Goal: Task Accomplishment & Management: Complete application form

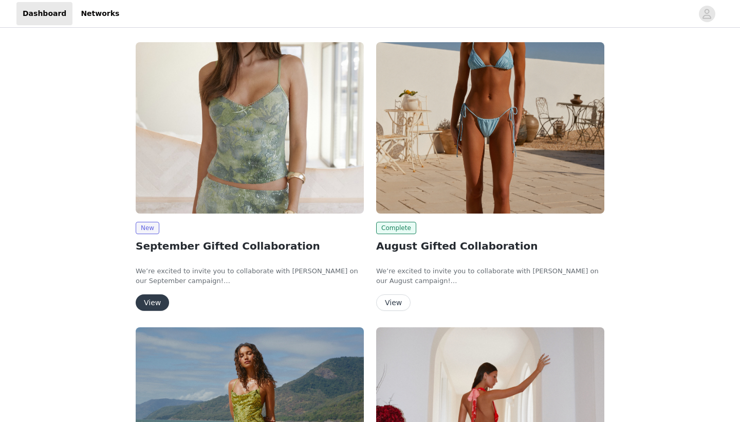
click at [156, 294] on button "View" at bounding box center [152, 302] width 33 height 16
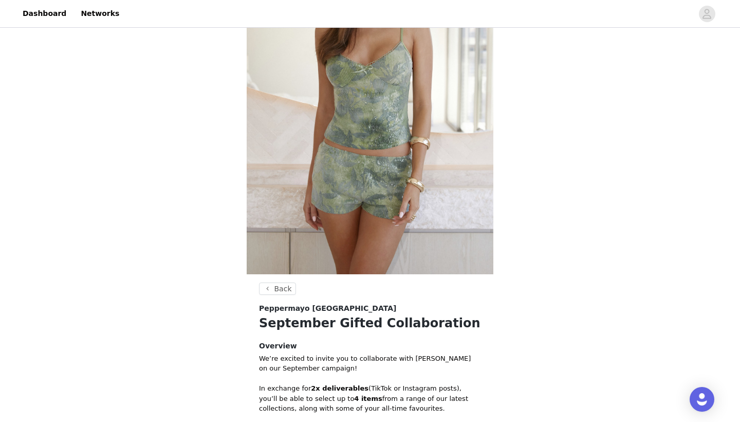
scroll to position [335, 0]
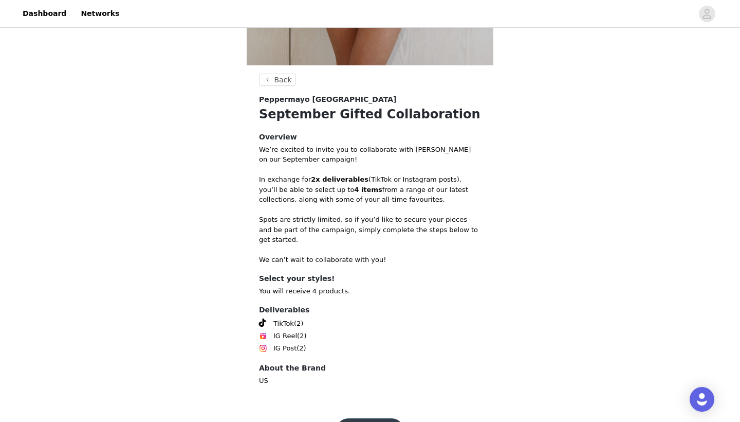
click at [351, 418] on button "Get Started" at bounding box center [370, 430] width 68 height 25
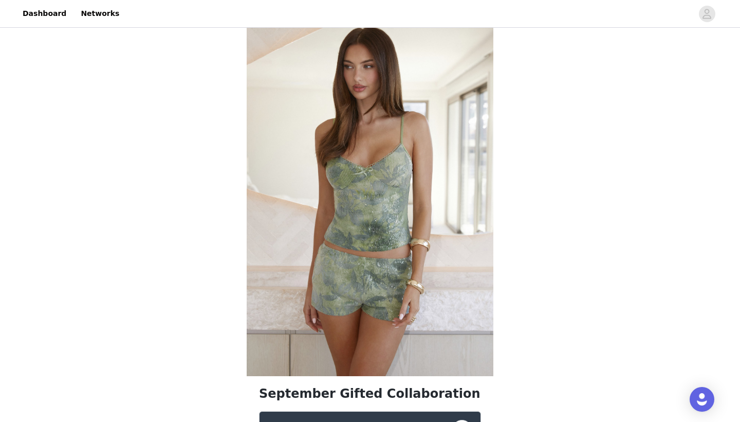
scroll to position [360, 0]
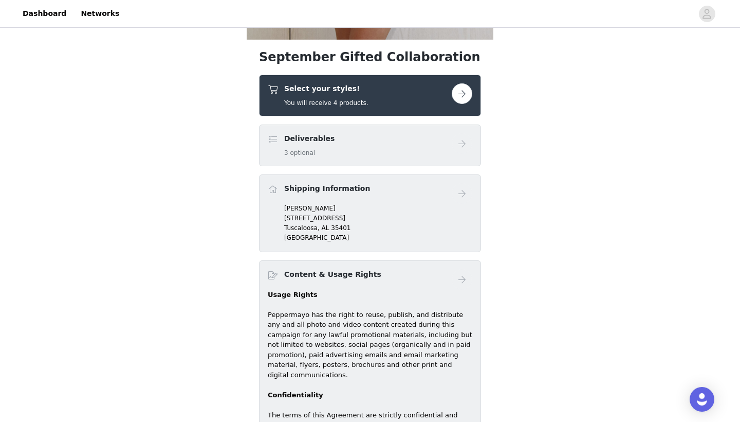
click at [461, 89] on button "button" at bounding box center [462, 93] width 21 height 21
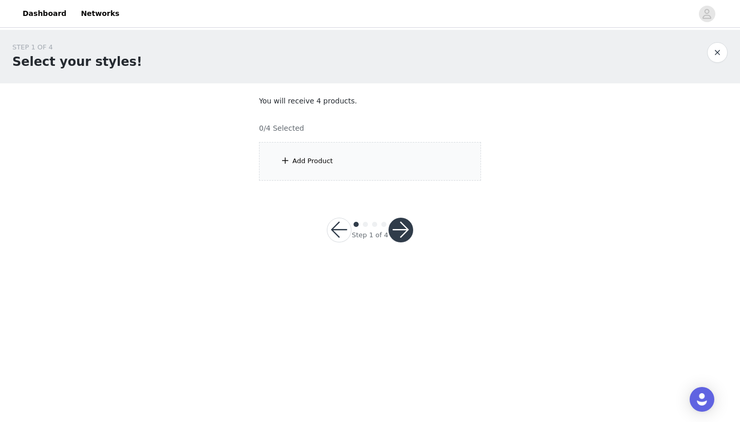
click at [355, 162] on div "Add Product" at bounding box center [370, 161] width 222 height 39
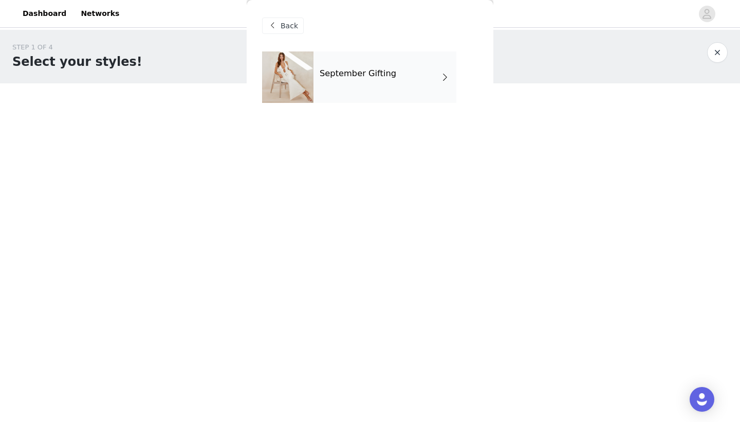
click at [367, 86] on div "September Gifting" at bounding box center [385, 76] width 143 height 51
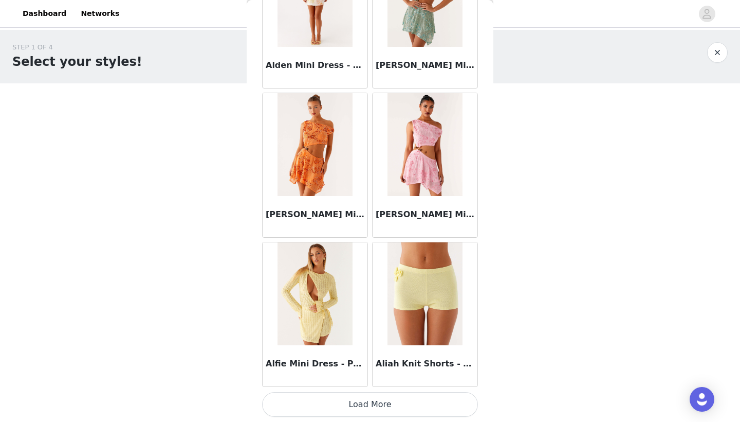
click at [380, 405] on button "Load More" at bounding box center [370, 404] width 216 height 25
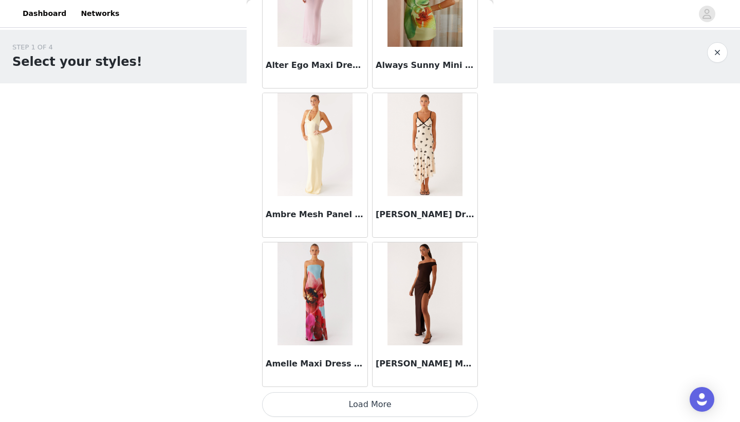
click at [384, 406] on button "Load More" at bounding box center [370, 404] width 216 height 25
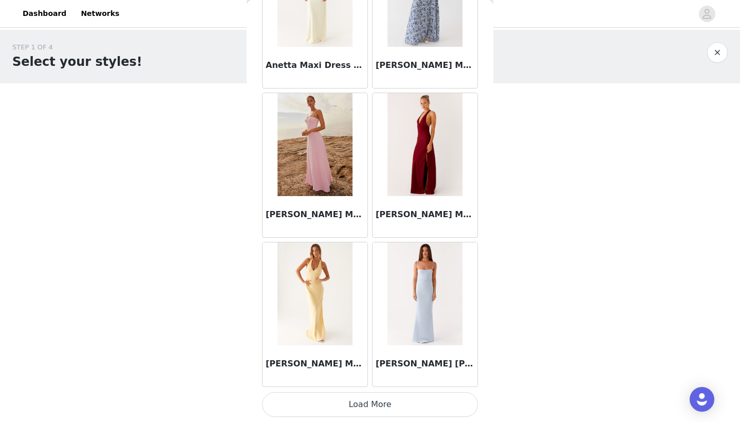
click at [373, 398] on button "Load More" at bounding box center [370, 404] width 216 height 25
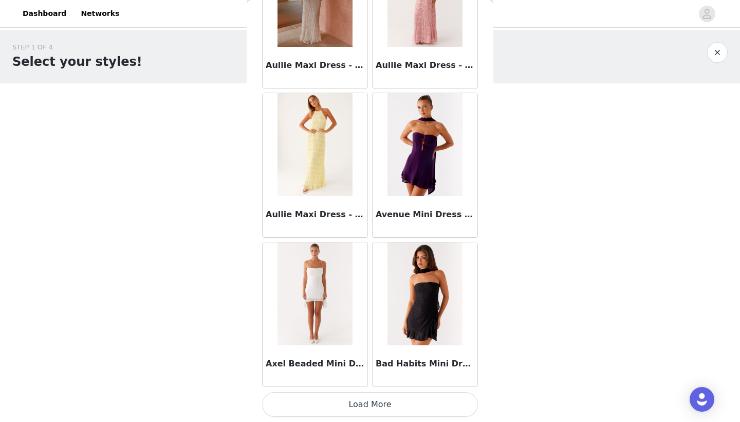
click at [369, 402] on button "Load More" at bounding box center [370, 404] width 216 height 25
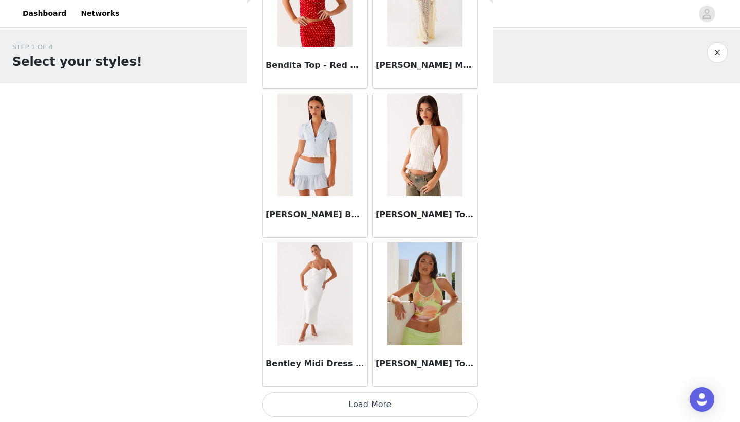
scroll to position [0, 0]
click at [368, 395] on button "Load More" at bounding box center [370, 404] width 216 height 25
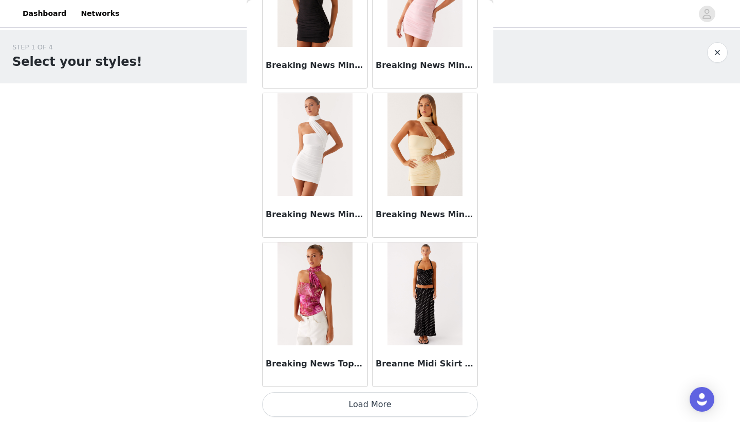
click at [367, 405] on button "Load More" at bounding box center [370, 404] width 216 height 25
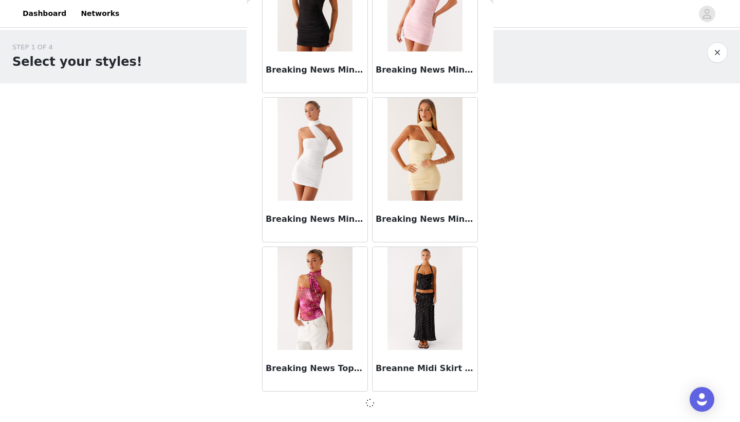
scroll to position [8602, 0]
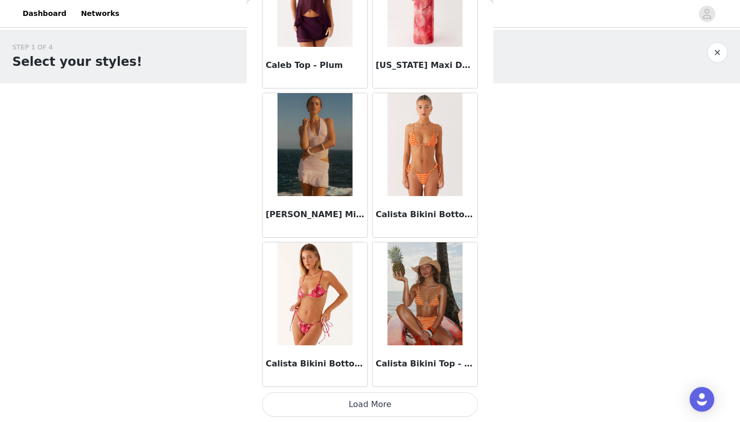
click at [357, 397] on button "Load More" at bounding box center [370, 404] width 216 height 25
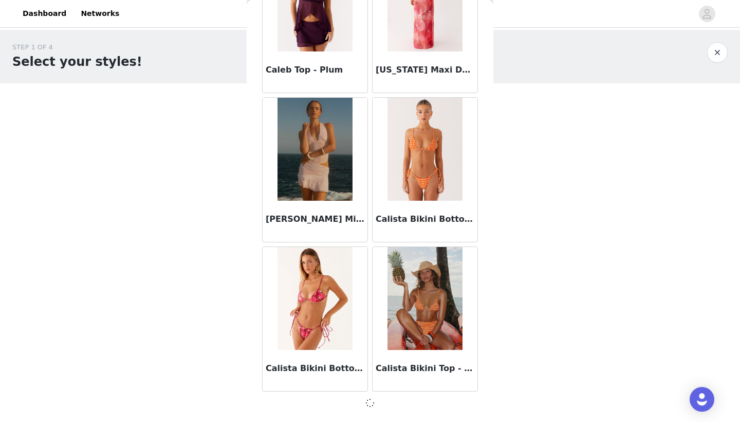
scroll to position [10093, 0]
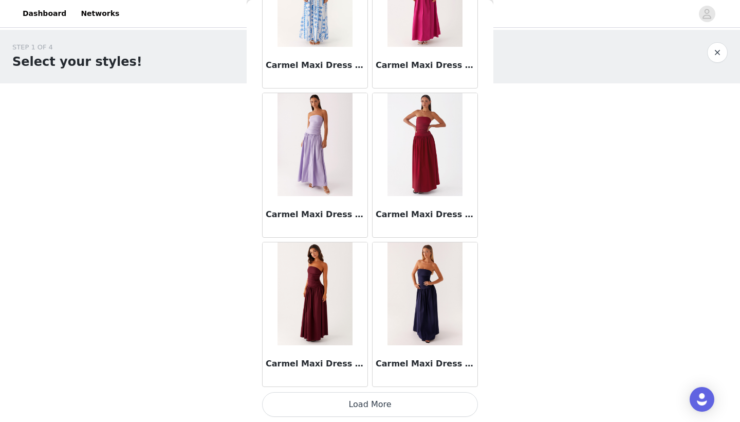
click at [362, 413] on button "Load More" at bounding box center [370, 404] width 216 height 25
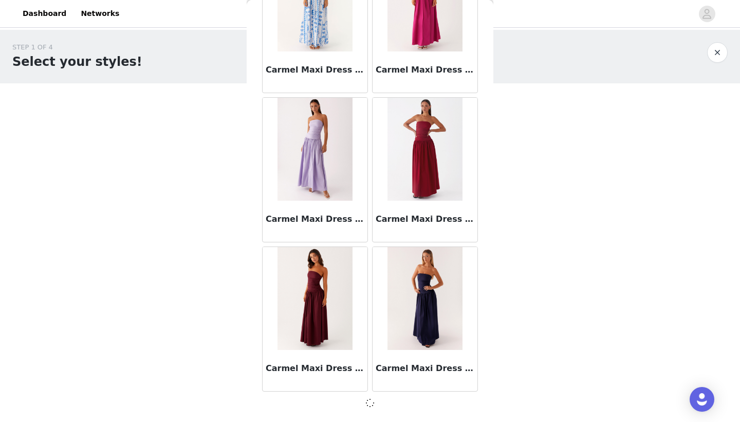
scroll to position [11583, 0]
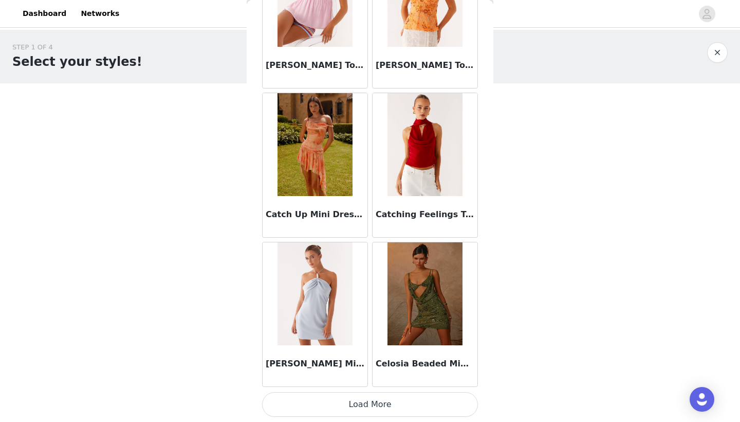
click at [359, 400] on button "Load More" at bounding box center [370, 404] width 216 height 25
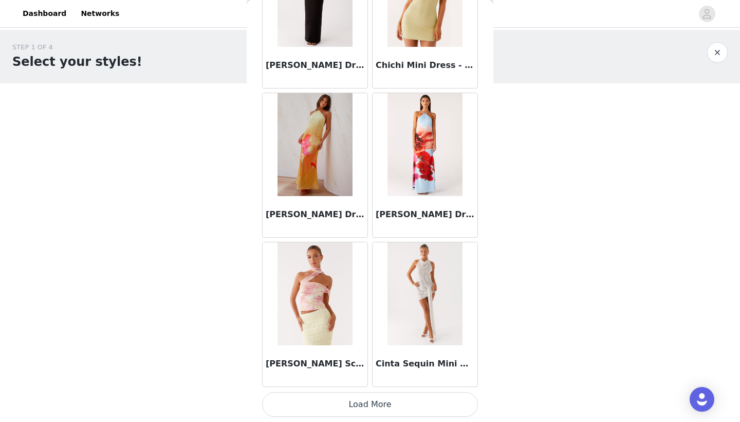
scroll to position [14570, 0]
click at [369, 405] on button "Load More" at bounding box center [370, 404] width 216 height 25
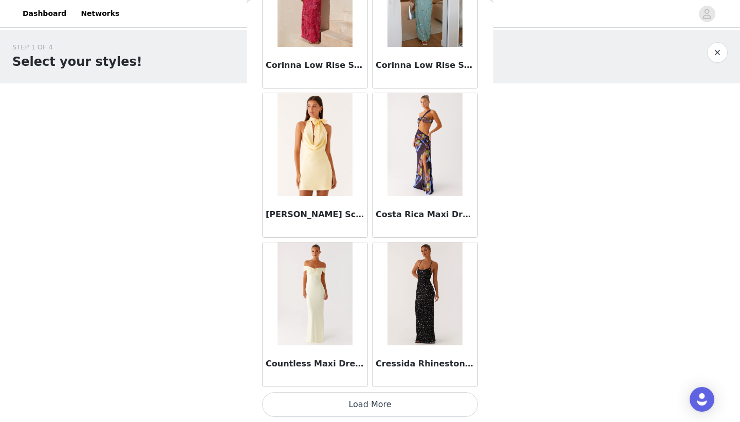
click at [370, 411] on button "Load More" at bounding box center [370, 404] width 216 height 25
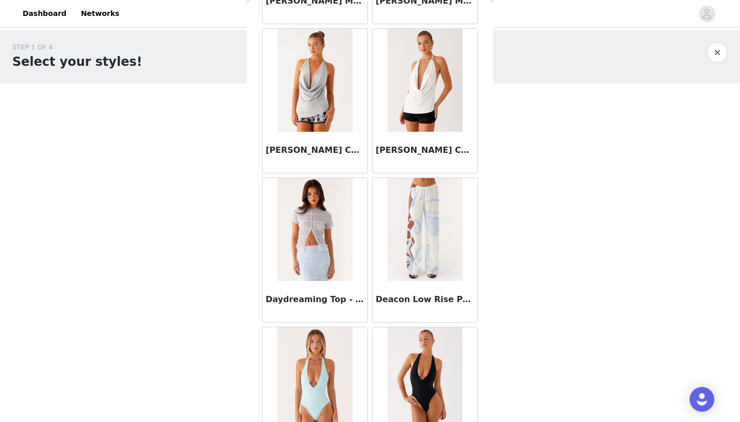
scroll to position [0, 0]
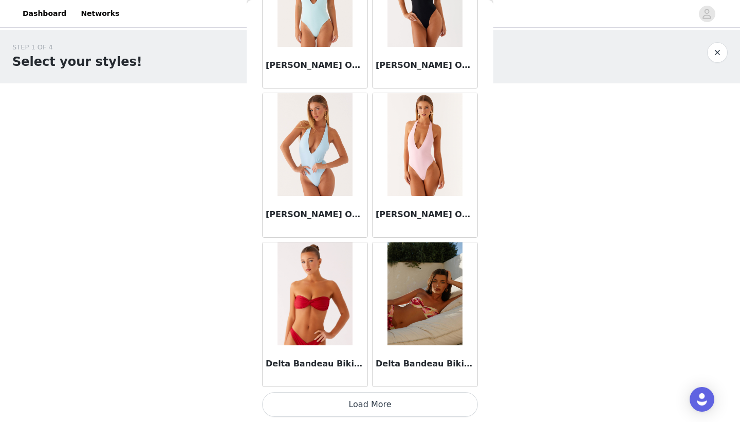
click at [383, 398] on button "Load More" at bounding box center [370, 404] width 216 height 25
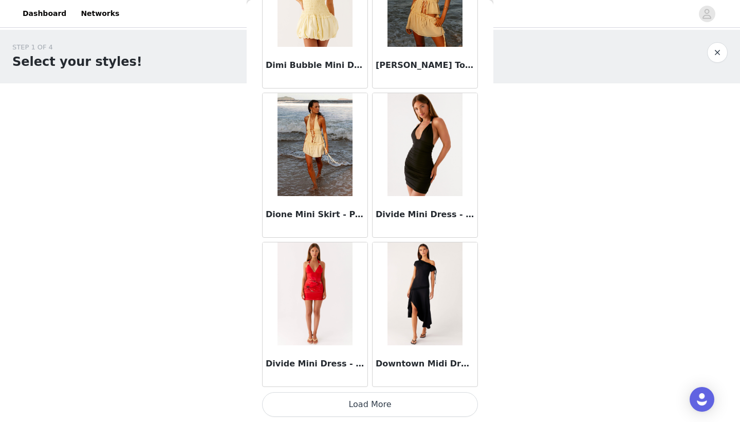
click at [369, 405] on button "Load More" at bounding box center [370, 404] width 216 height 25
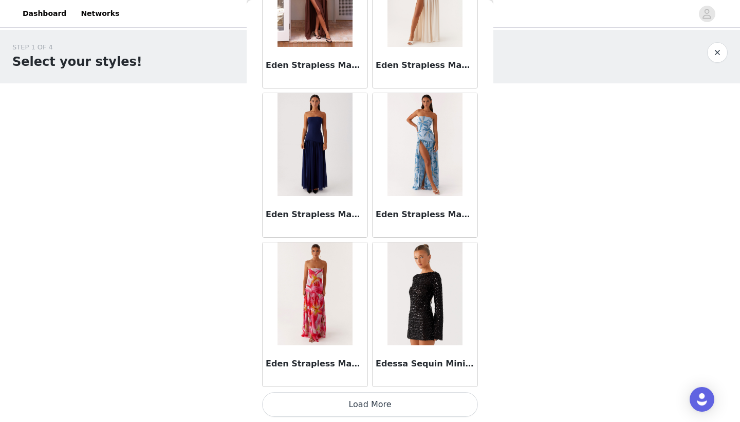
click at [359, 407] on button "Load More" at bounding box center [370, 404] width 216 height 25
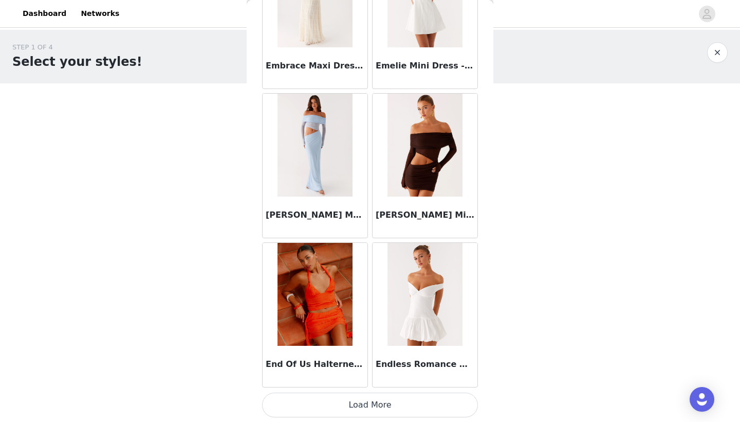
click at [377, 405] on button "Load More" at bounding box center [370, 404] width 216 height 25
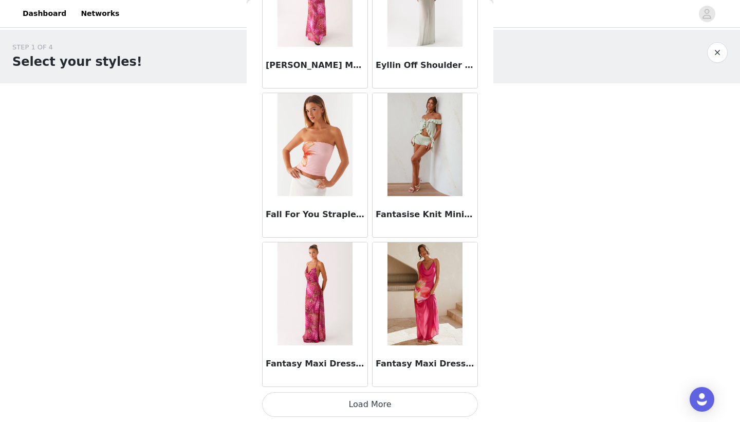
click at [368, 403] on button "Load More" at bounding box center [370, 404] width 216 height 25
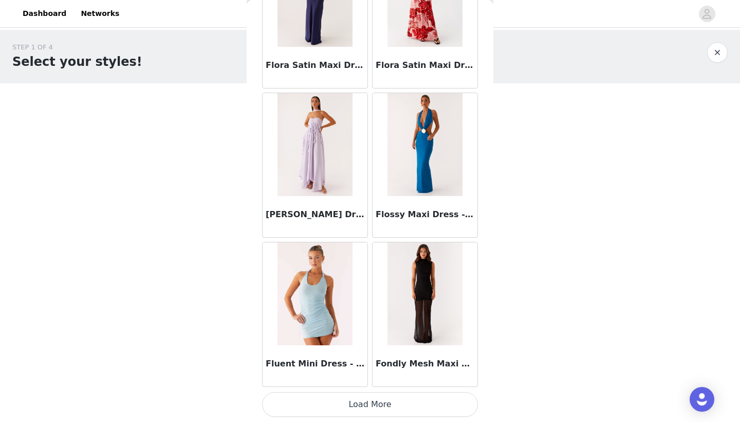
click at [374, 410] on button "Load More" at bounding box center [370, 404] width 216 height 25
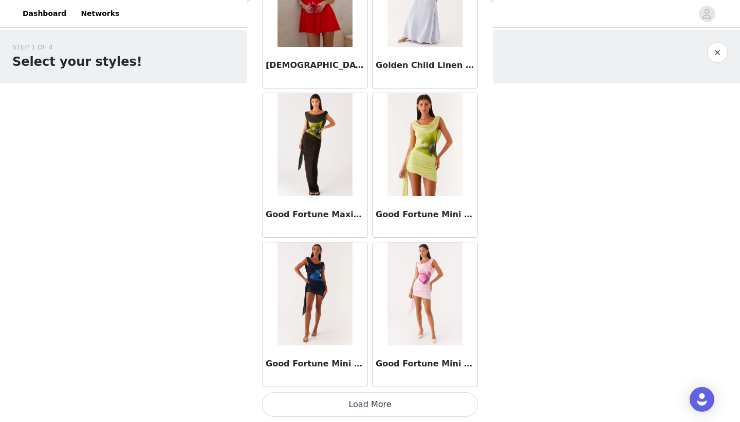
click at [369, 409] on button "Load More" at bounding box center [370, 404] width 216 height 25
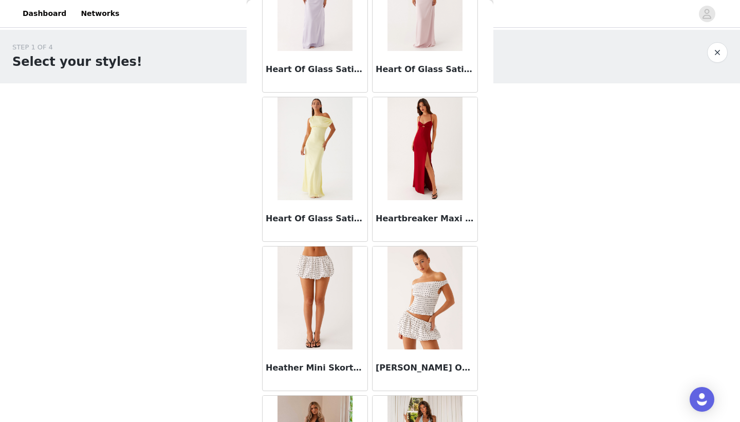
scroll to position [27909, 0]
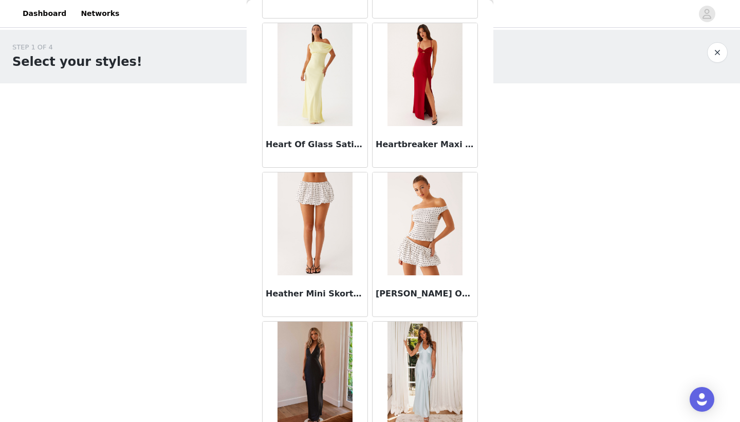
click at [331, 262] on img at bounding box center [315, 223] width 75 height 103
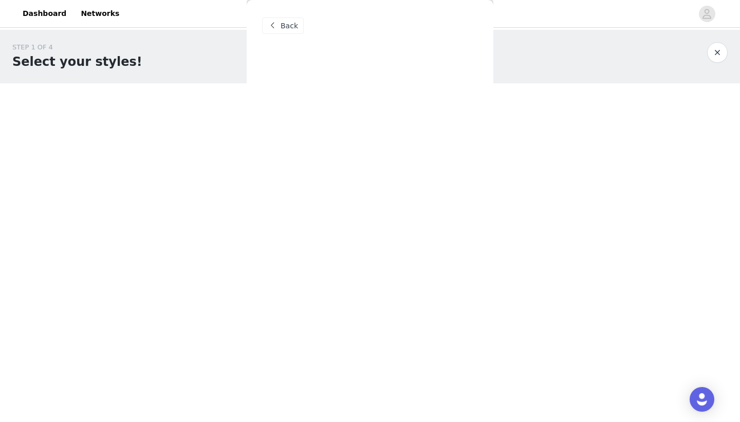
scroll to position [0, 0]
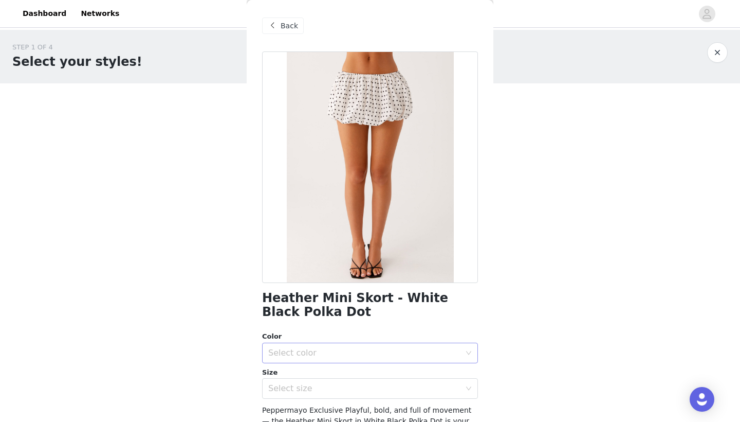
click at [345, 355] on div "Select color" at bounding box center [364, 353] width 192 height 10
click at [340, 377] on li "White Black Polka Dot" at bounding box center [370, 375] width 216 height 16
click at [337, 393] on div "Select size" at bounding box center [366, 388] width 197 height 20
click at [329, 410] on li "US 0" at bounding box center [370, 410] width 216 height 16
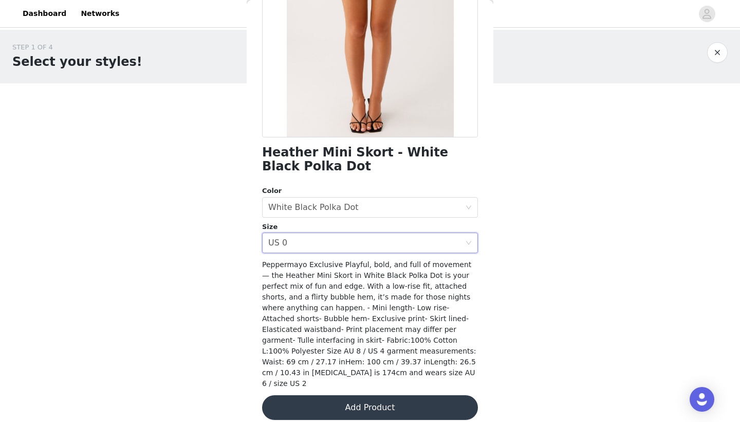
scroll to position [144, 0]
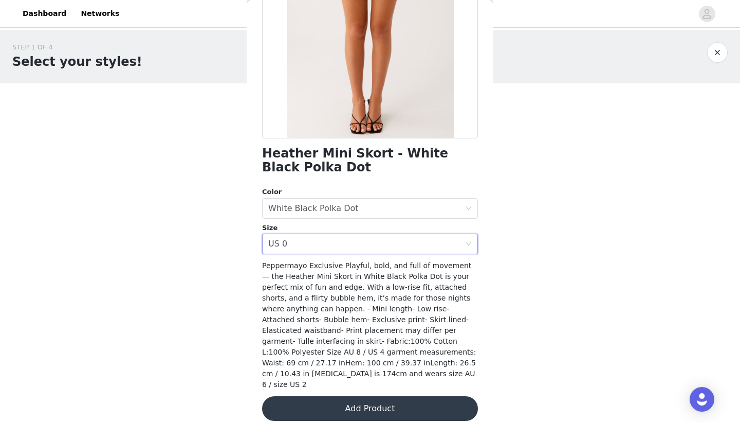
click at [356, 396] on button "Add Product" at bounding box center [370, 408] width 216 height 25
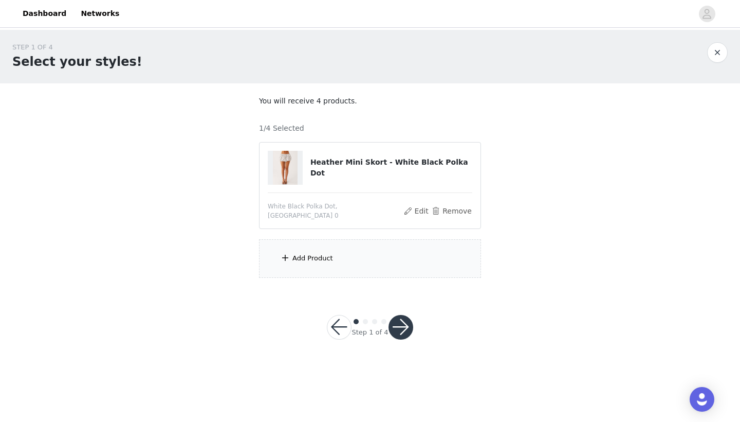
click at [362, 268] on div "Add Product" at bounding box center [370, 258] width 222 height 39
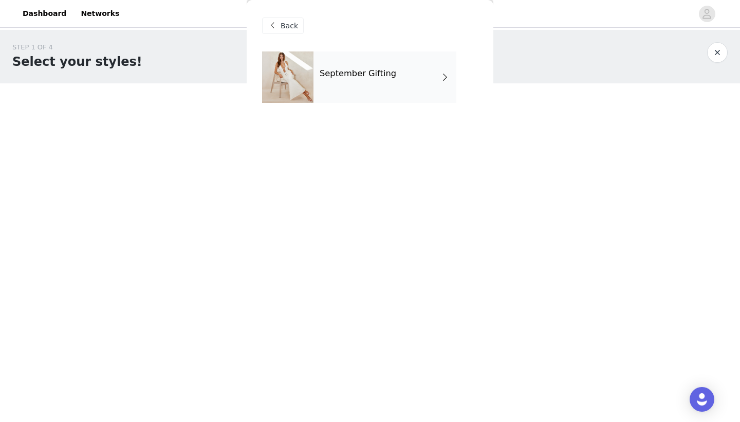
click at [369, 98] on div "September Gifting" at bounding box center [385, 76] width 143 height 51
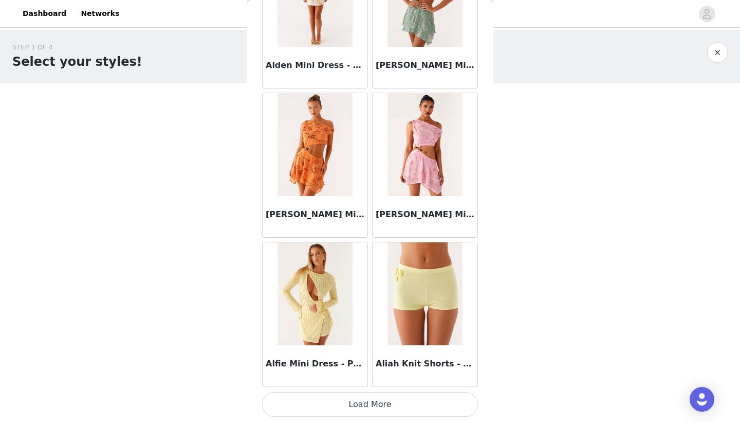
click at [367, 410] on button "Load More" at bounding box center [370, 404] width 216 height 25
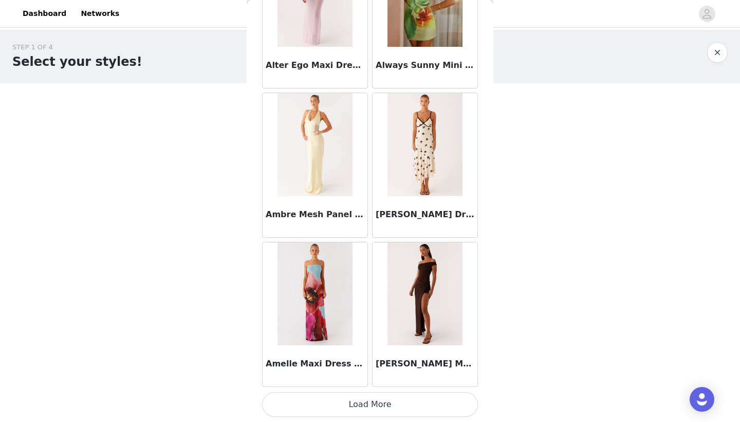
click at [375, 405] on button "Load More" at bounding box center [370, 404] width 216 height 25
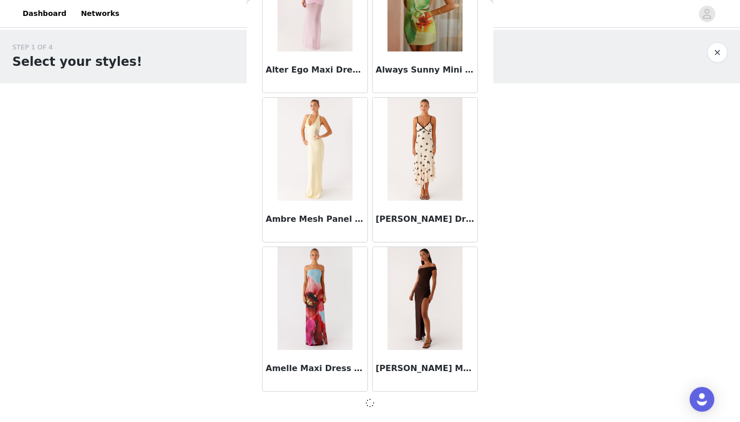
scroll to position [2638, 0]
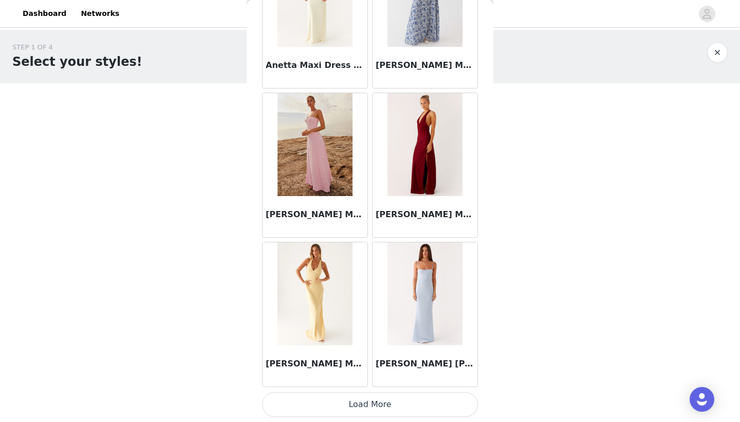
click at [362, 403] on button "Load More" at bounding box center [370, 404] width 216 height 25
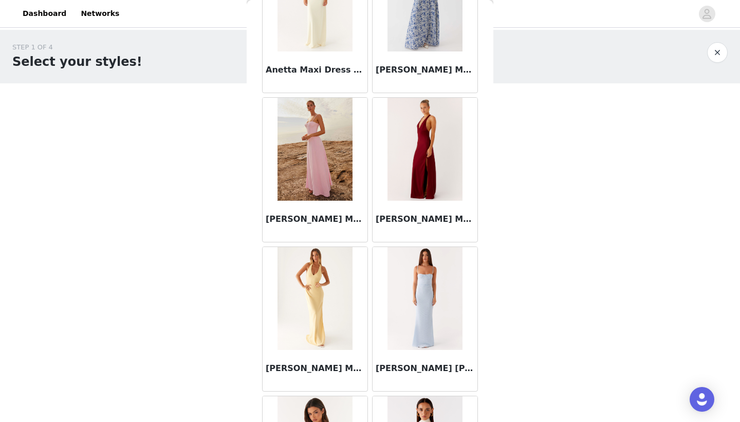
scroll to position [0, 0]
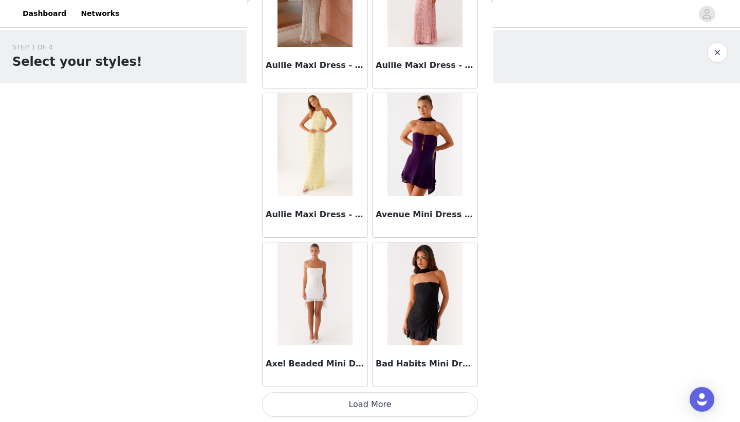
click at [363, 405] on button "Load More" at bounding box center [370, 404] width 216 height 25
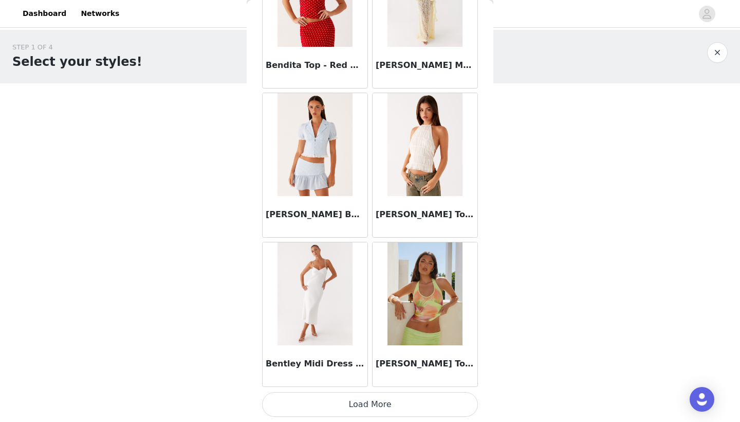
click at [370, 399] on button "Load More" at bounding box center [370, 404] width 216 height 25
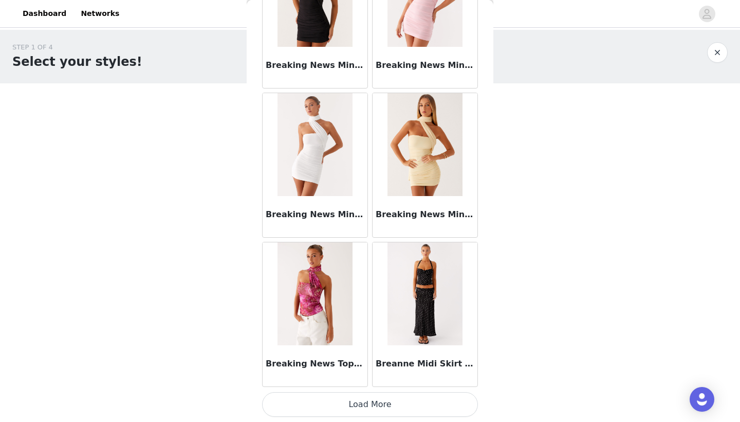
click at [354, 399] on button "Load More" at bounding box center [370, 404] width 216 height 25
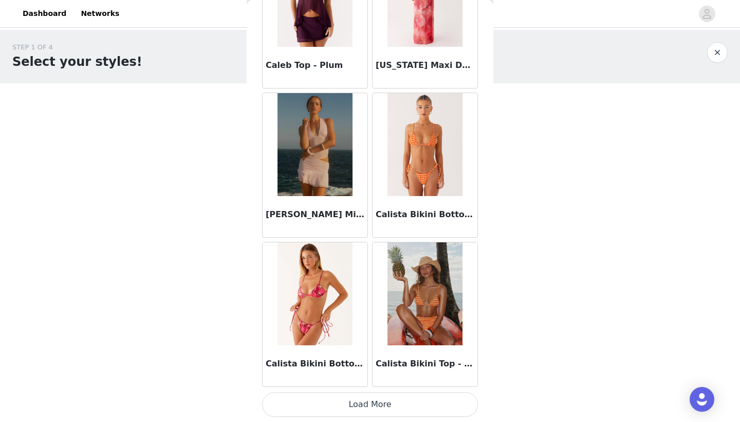
click at [369, 409] on button "Load More" at bounding box center [370, 404] width 216 height 25
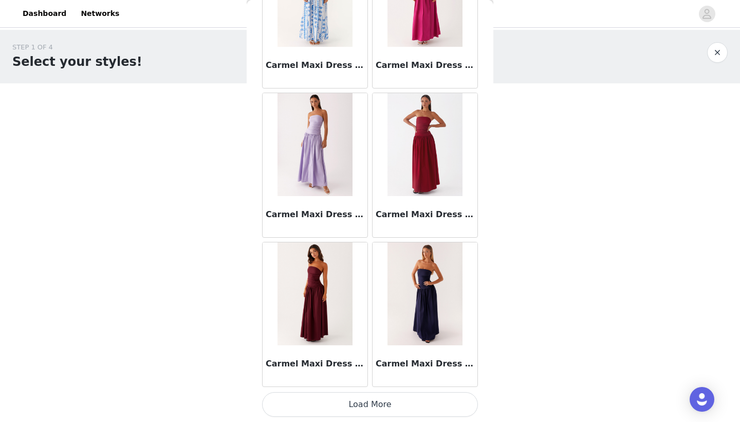
click at [363, 400] on button "Load More" at bounding box center [370, 404] width 216 height 25
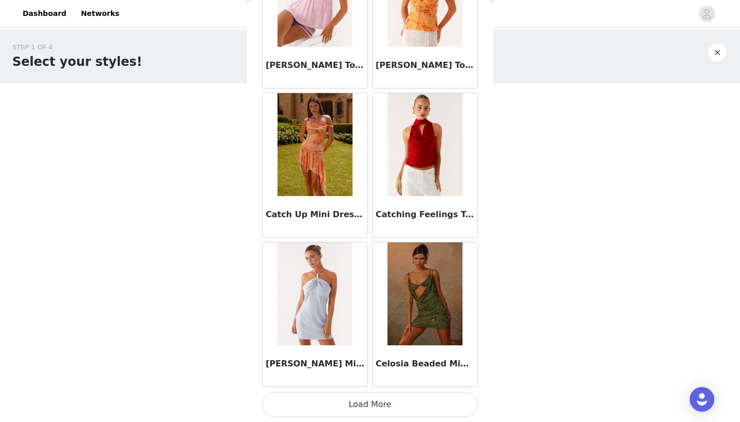
click at [360, 398] on button "Load More" at bounding box center [370, 404] width 216 height 25
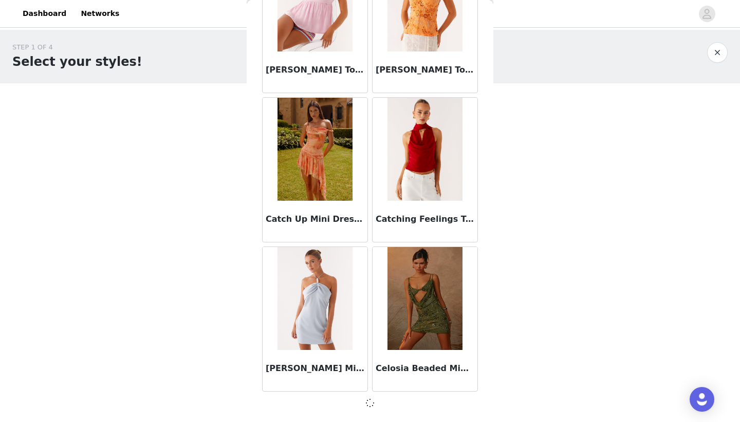
scroll to position [13074, 0]
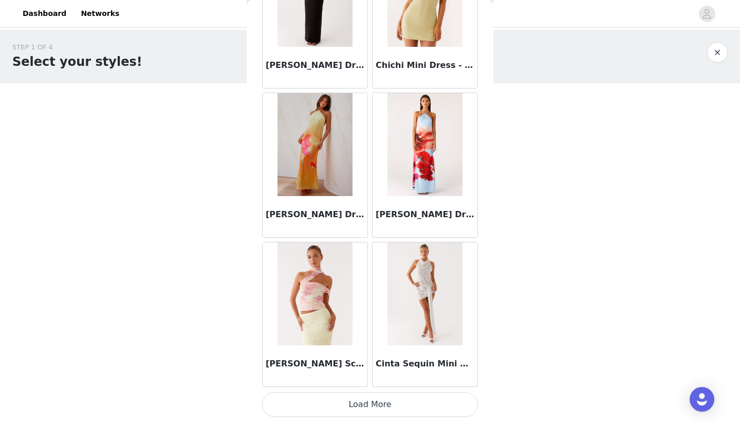
click at [367, 398] on button "Load More" at bounding box center [370, 404] width 216 height 25
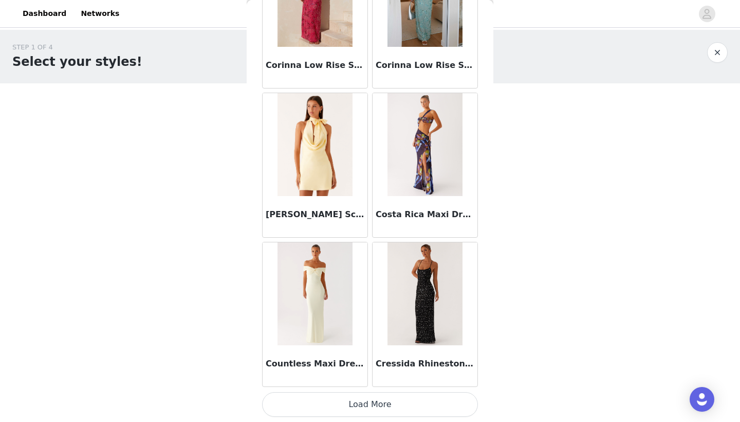
click at [361, 398] on button "Load More" at bounding box center [370, 404] width 216 height 25
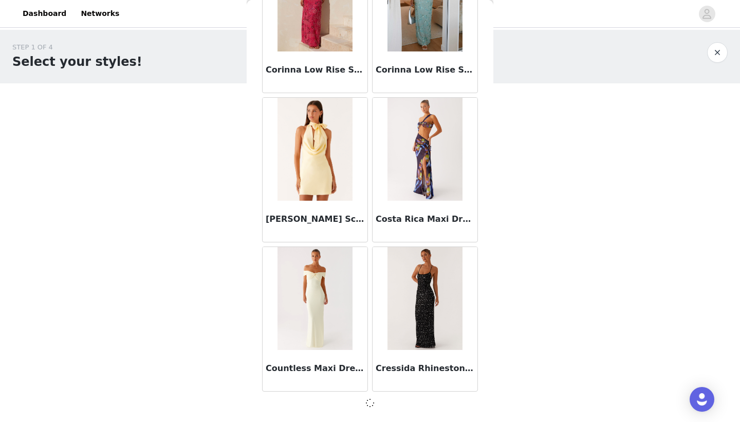
scroll to position [16056, 0]
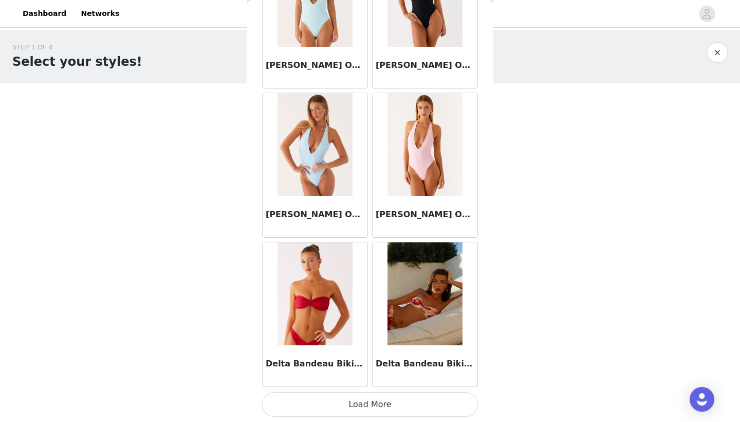
click at [365, 411] on button "Load More" at bounding box center [370, 404] width 216 height 25
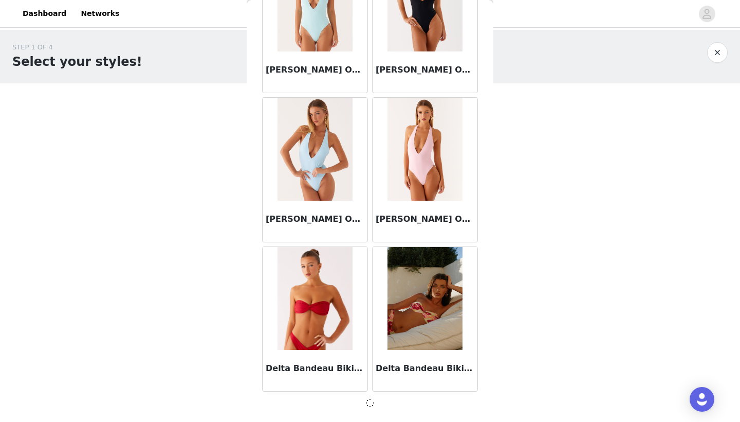
scroll to position [17547, 0]
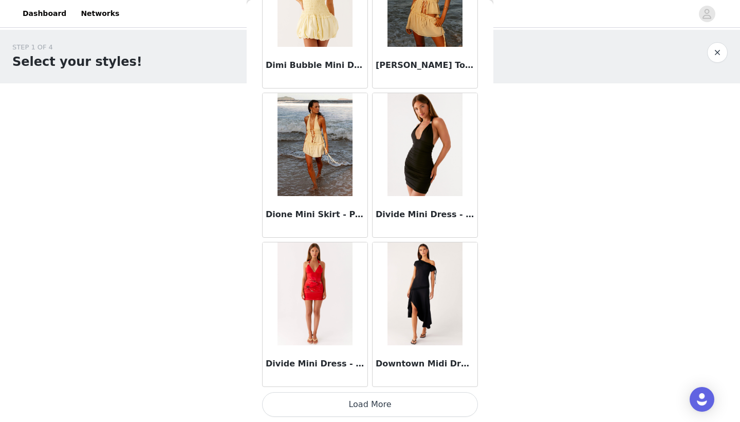
click at [359, 401] on button "Load More" at bounding box center [370, 404] width 216 height 25
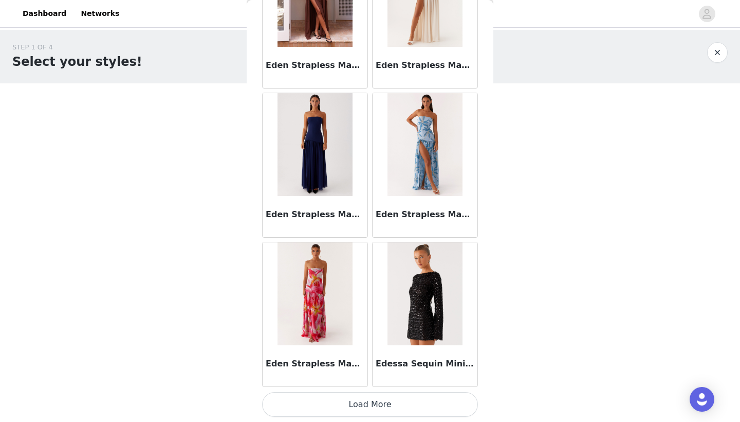
click at [360, 407] on button "Load More" at bounding box center [370, 404] width 216 height 25
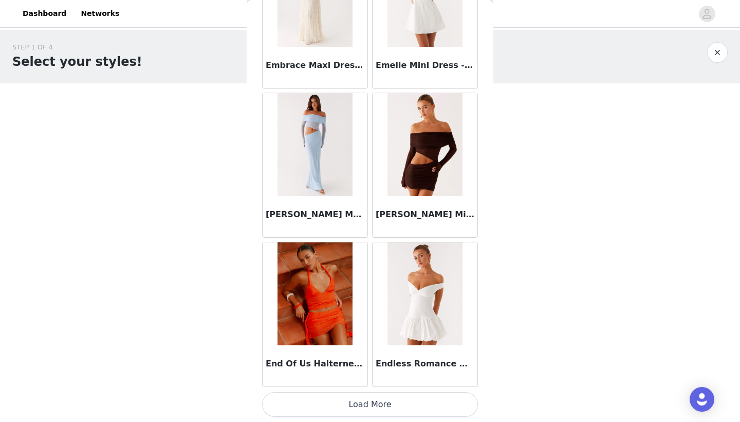
scroll to position [0, 0]
click at [360, 409] on button "Load More" at bounding box center [370, 404] width 216 height 25
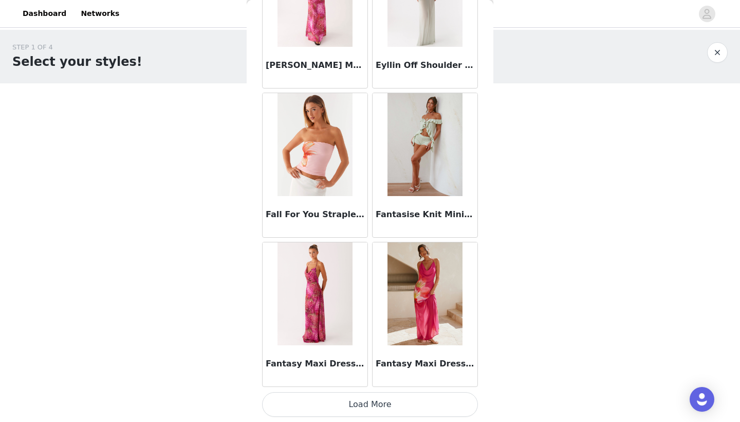
click at [366, 401] on button "Load More" at bounding box center [370, 404] width 216 height 25
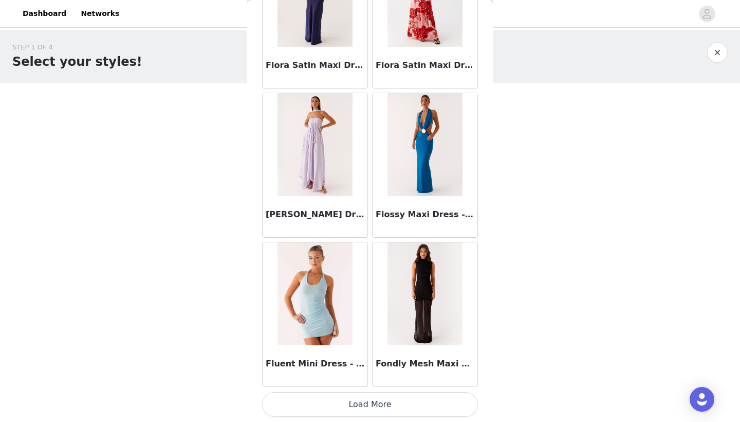
click at [373, 415] on button "Load More" at bounding box center [370, 404] width 216 height 25
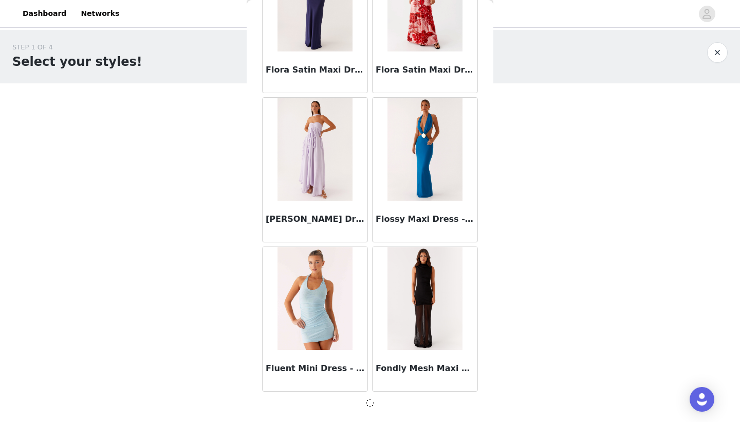
scroll to position [25002, 0]
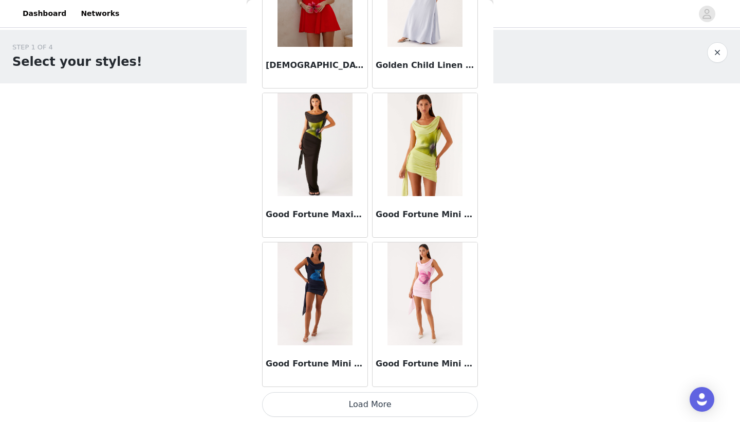
click at [360, 409] on button "Load More" at bounding box center [370, 404] width 216 height 25
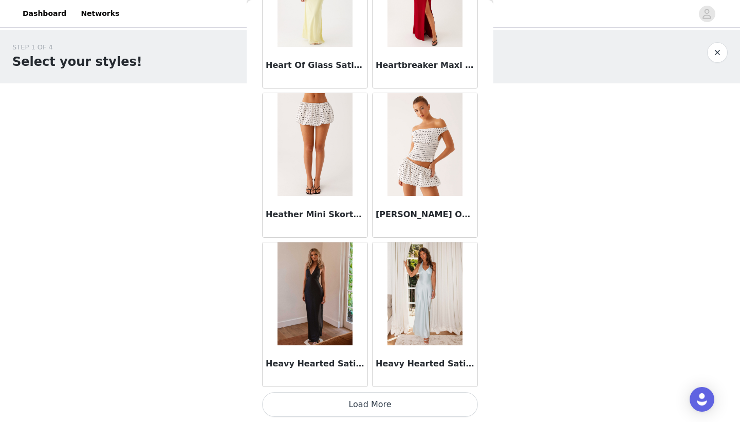
scroll to position [27988, 0]
click at [428, 167] on img at bounding box center [425, 144] width 75 height 103
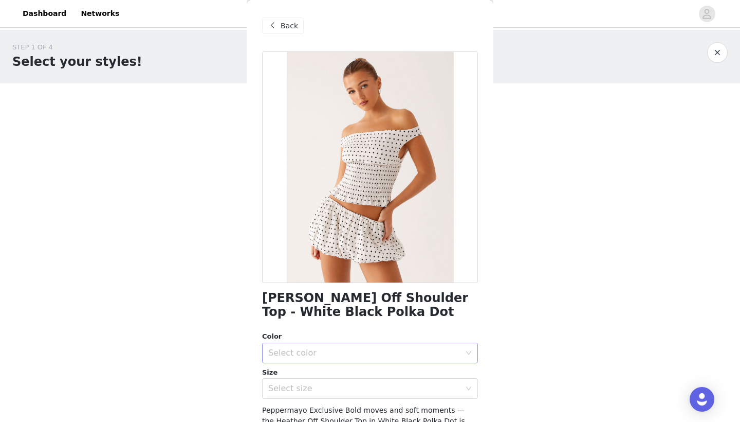
click at [338, 348] on div "Select color" at bounding box center [364, 353] width 192 height 10
click at [332, 376] on li "White Black Polka Dot" at bounding box center [370, 375] width 216 height 16
click at [327, 395] on div "Select size" at bounding box center [366, 388] width 197 height 20
click at [323, 410] on li "US 0" at bounding box center [370, 410] width 216 height 16
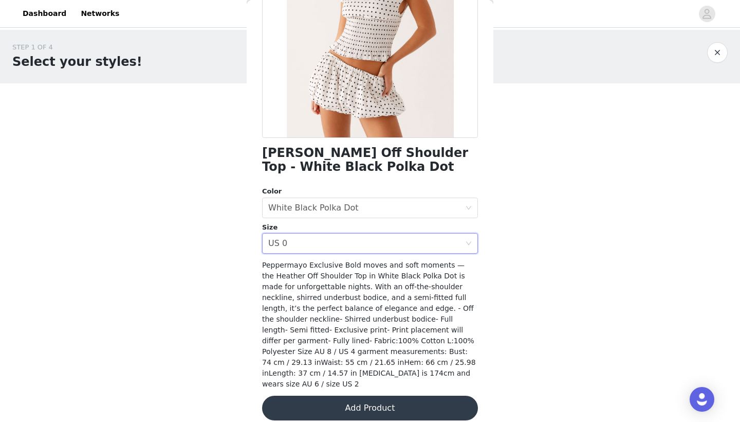
scroll to position [144, 0]
click at [355, 399] on button "Add Product" at bounding box center [370, 408] width 216 height 25
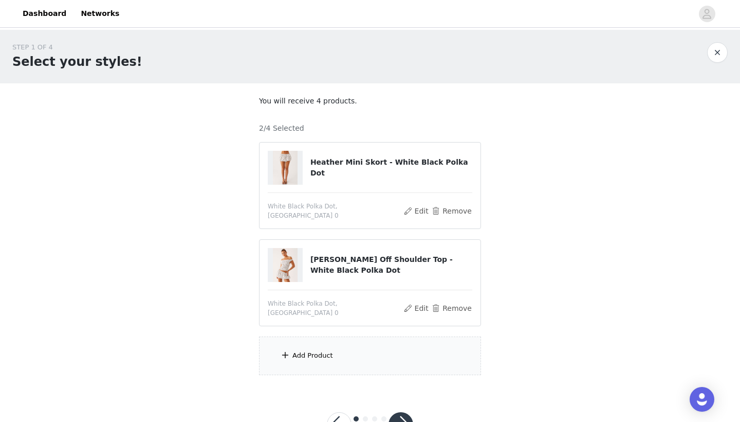
click at [365, 357] on div "Add Product" at bounding box center [370, 355] width 222 height 39
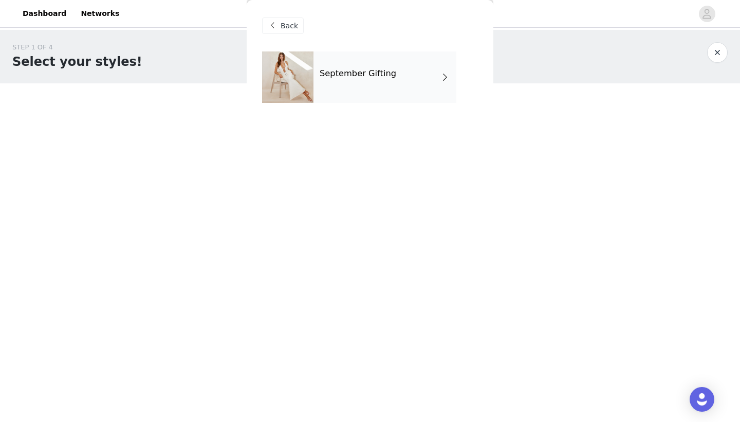
click at [375, 51] on div "Back" at bounding box center [370, 25] width 216 height 51
click at [377, 83] on div "September Gifting" at bounding box center [385, 76] width 143 height 51
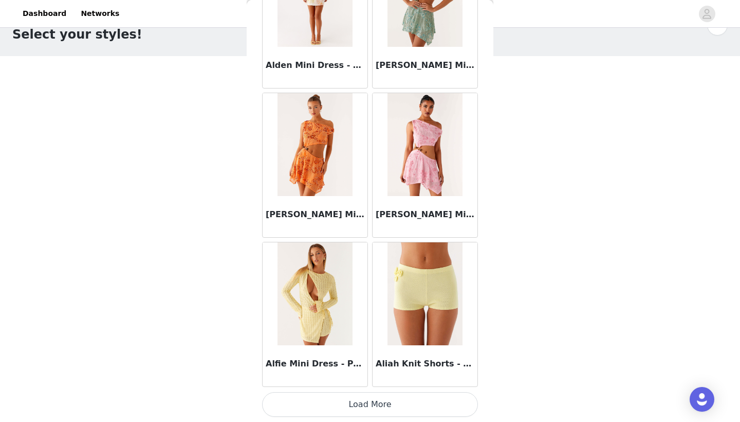
scroll to position [27, 0]
click at [373, 408] on button "Load More" at bounding box center [370, 404] width 216 height 25
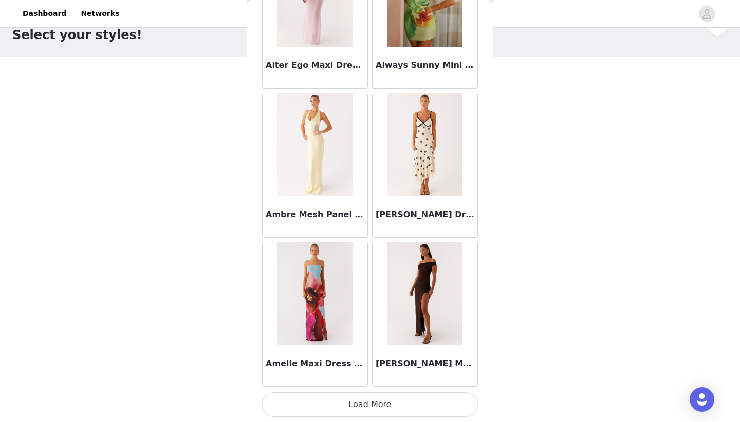
click at [356, 405] on button "Load More" at bounding box center [370, 404] width 216 height 25
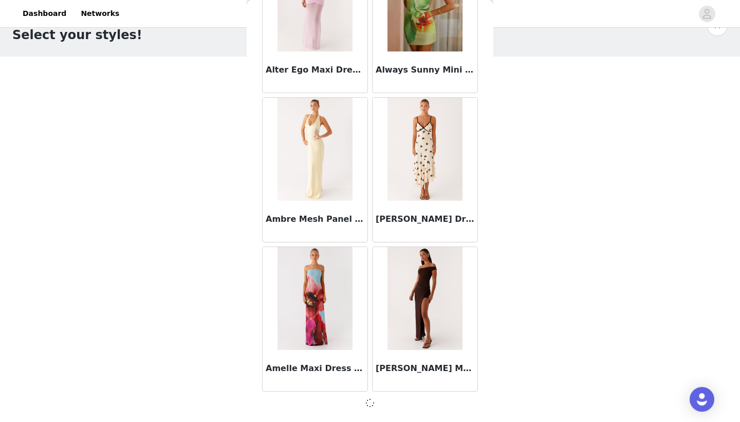
scroll to position [2638, 0]
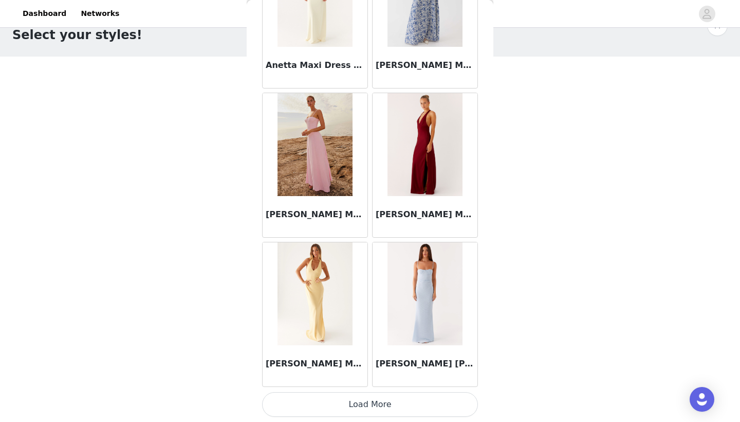
click at [361, 410] on button "Load More" at bounding box center [370, 404] width 216 height 25
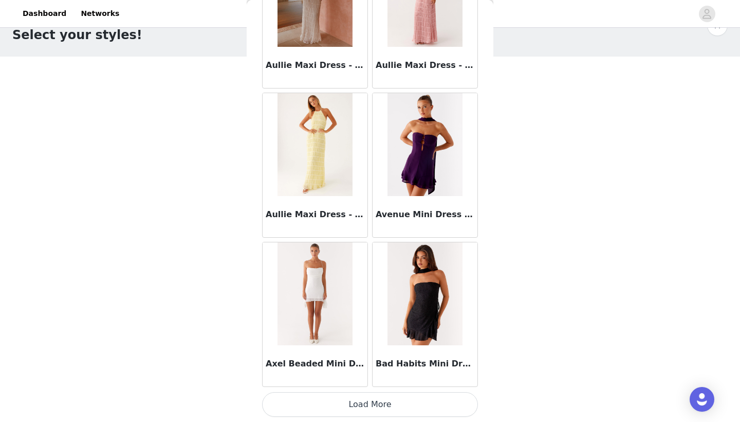
scroll to position [5620, 0]
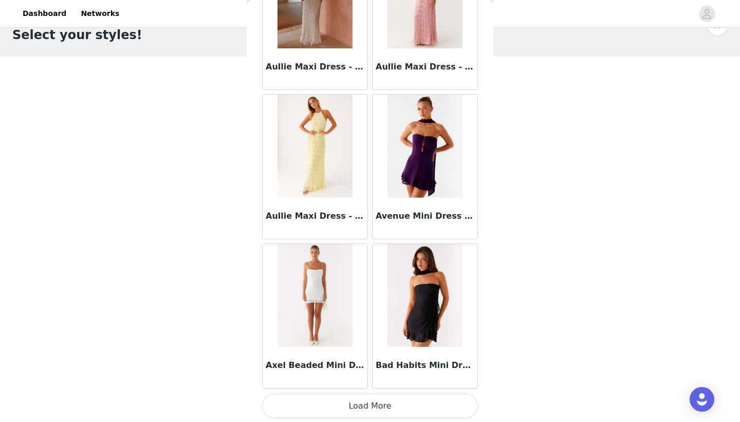
click at [353, 403] on button "Load More" at bounding box center [370, 405] width 216 height 25
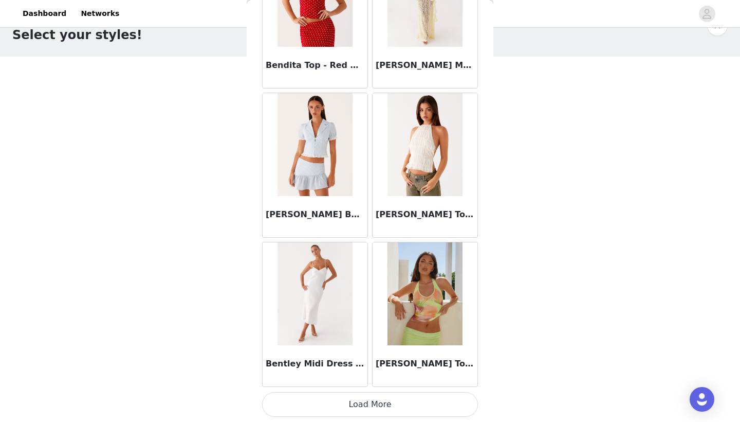
click at [371, 403] on button "Load More" at bounding box center [370, 404] width 216 height 25
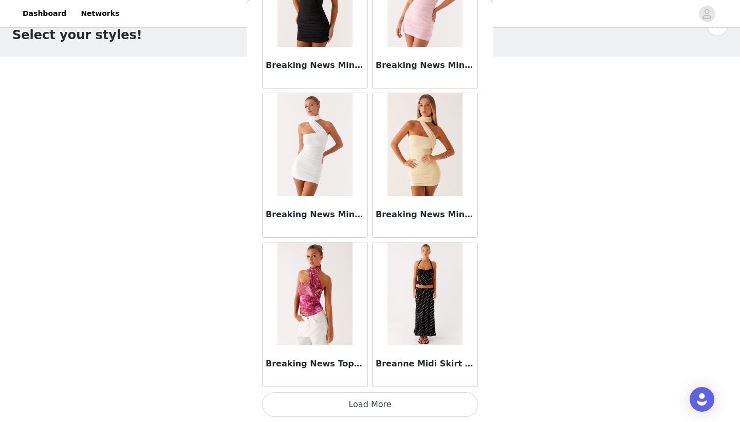
click at [365, 407] on button "Load More" at bounding box center [370, 404] width 216 height 25
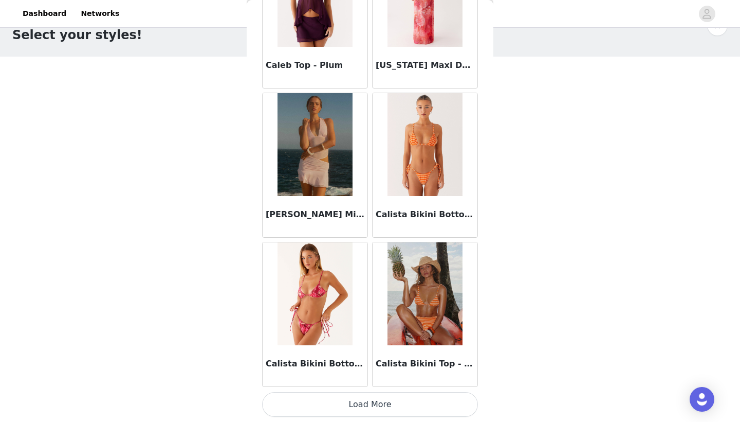
click at [366, 396] on button "Load More" at bounding box center [370, 404] width 216 height 25
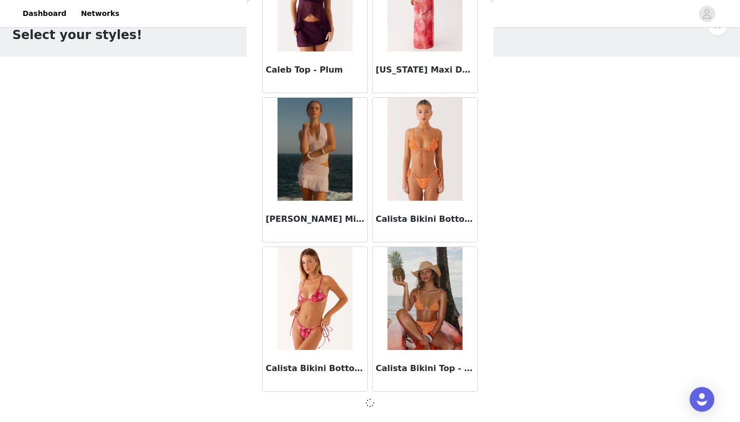
scroll to position [10093, 0]
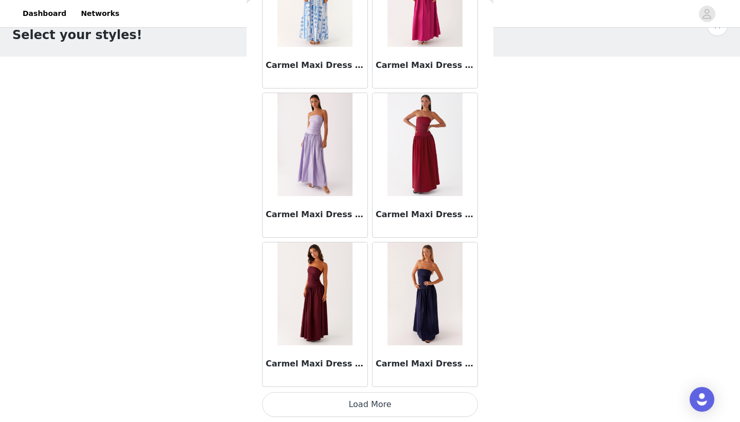
click at [373, 408] on button "Load More" at bounding box center [370, 404] width 216 height 25
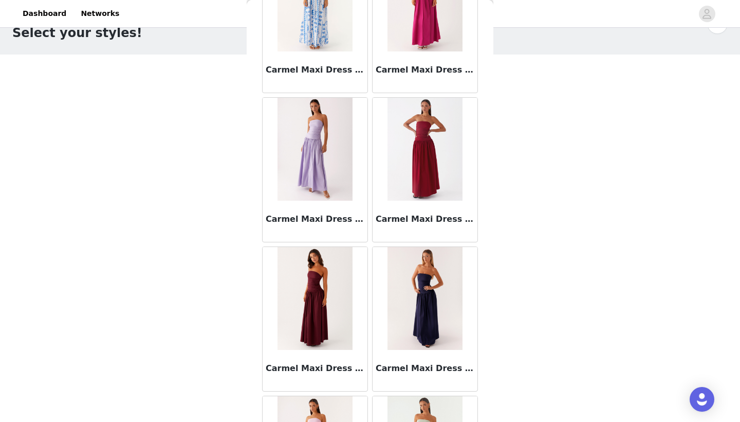
scroll to position [27, 0]
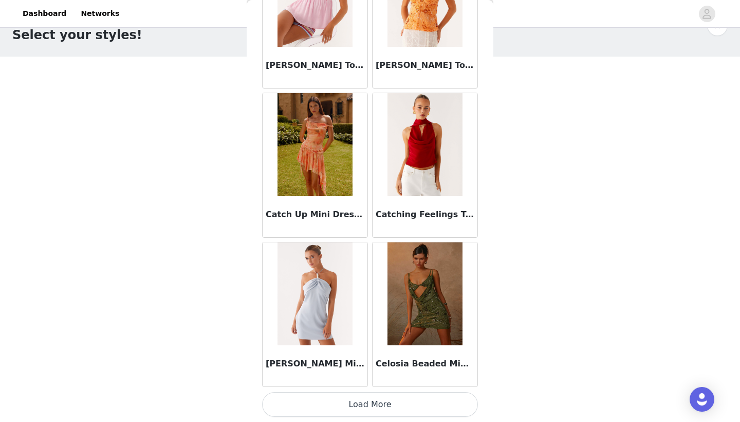
click at [360, 398] on button "Load More" at bounding box center [370, 404] width 216 height 25
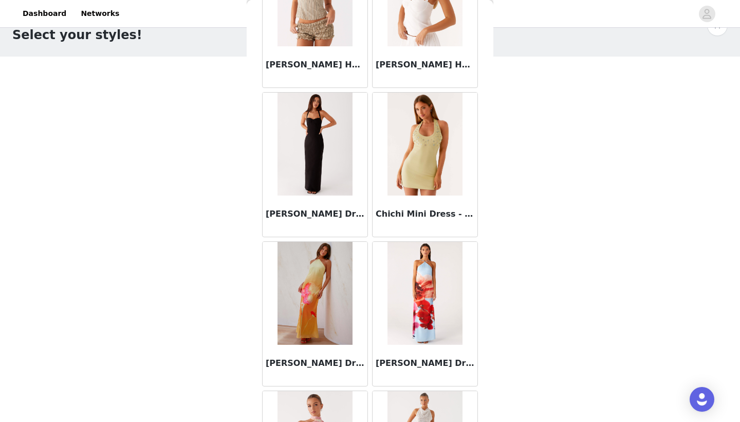
scroll to position [14508, 0]
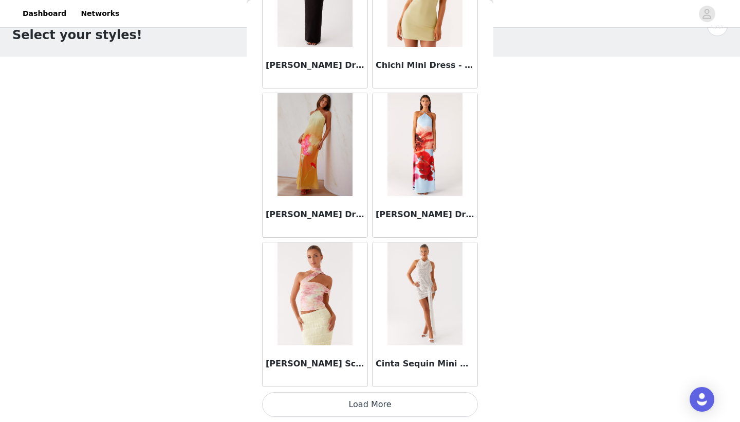
click at [362, 407] on button "Load More" at bounding box center [370, 404] width 216 height 25
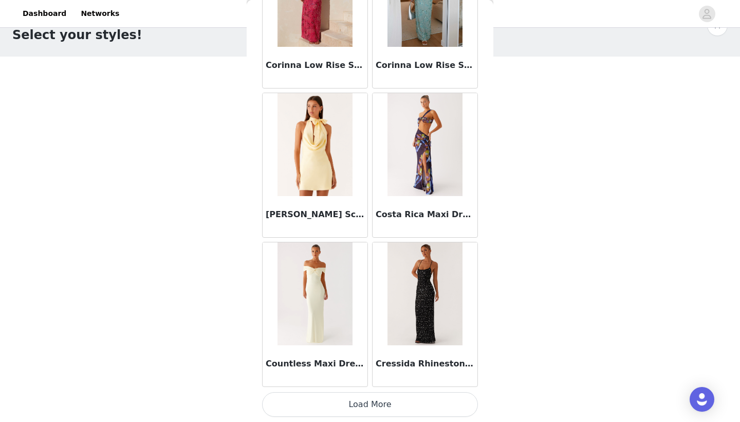
click at [356, 404] on button "Load More" at bounding box center [370, 404] width 216 height 25
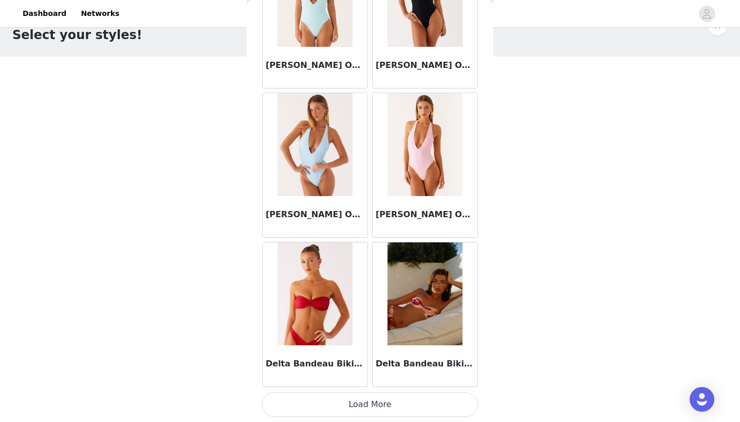
click at [362, 398] on button "Load More" at bounding box center [370, 404] width 216 height 25
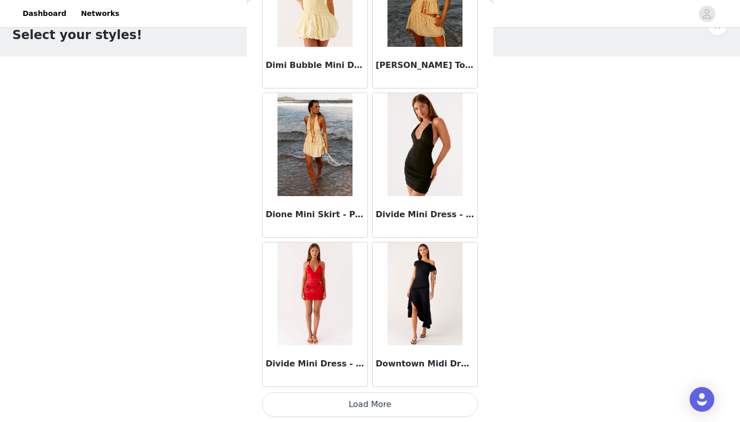
scroll to position [19043, 0]
click at [382, 406] on button "Load More" at bounding box center [370, 404] width 216 height 25
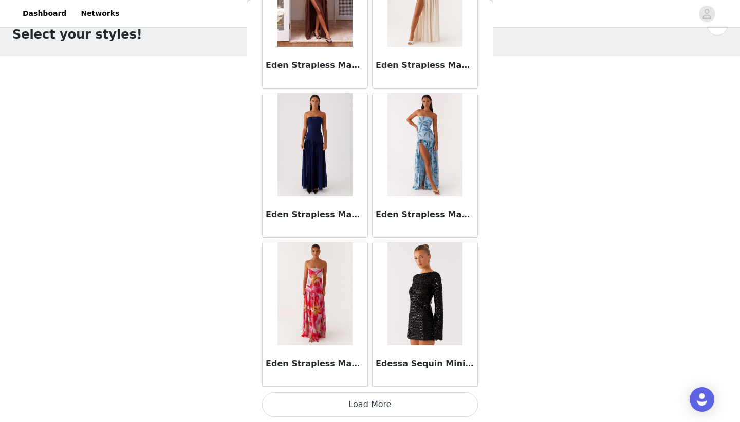
scroll to position [27, 0]
click at [381, 412] on button "Load More" at bounding box center [370, 404] width 216 height 25
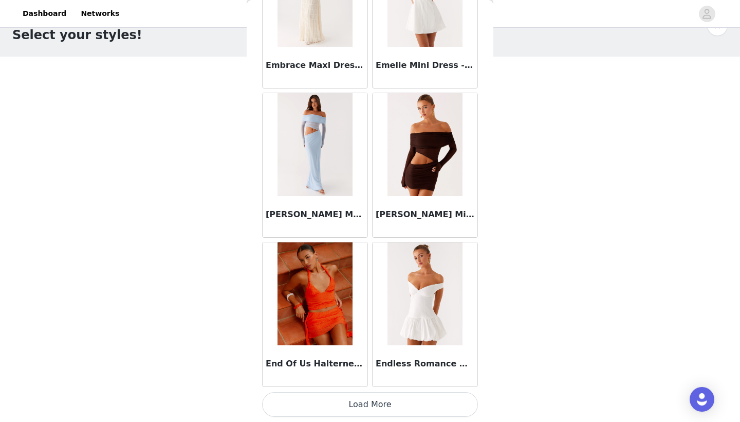
click at [380, 407] on button "Load More" at bounding box center [370, 404] width 216 height 25
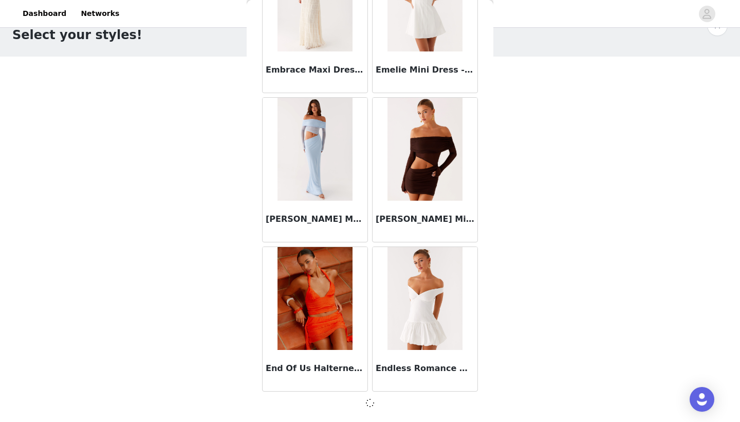
scroll to position [22020, 0]
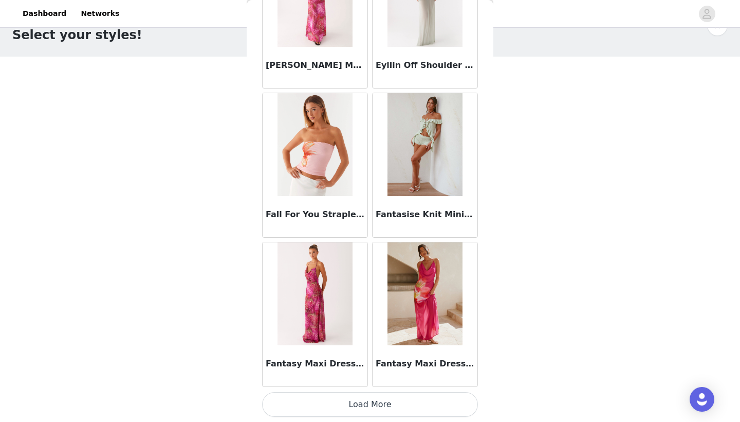
click at [359, 407] on button "Load More" at bounding box center [370, 404] width 216 height 25
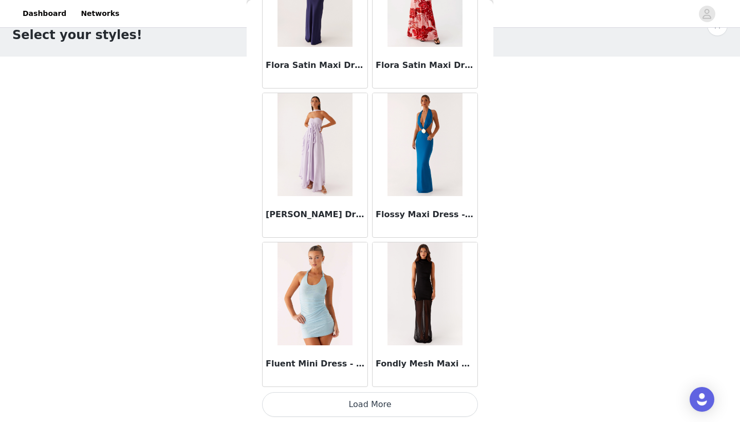
click at [367, 404] on button "Load More" at bounding box center [370, 404] width 216 height 25
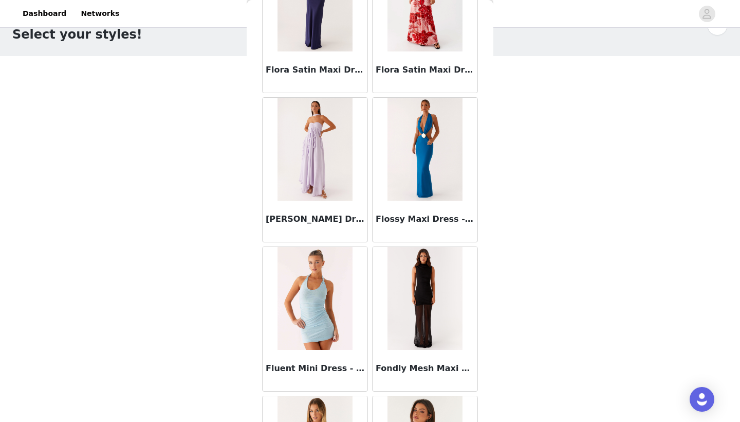
scroll to position [27, 0]
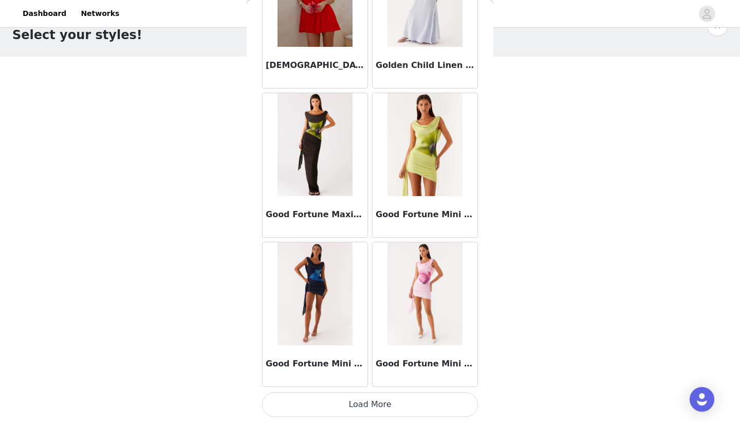
click at [389, 398] on button "Load More" at bounding box center [370, 404] width 216 height 25
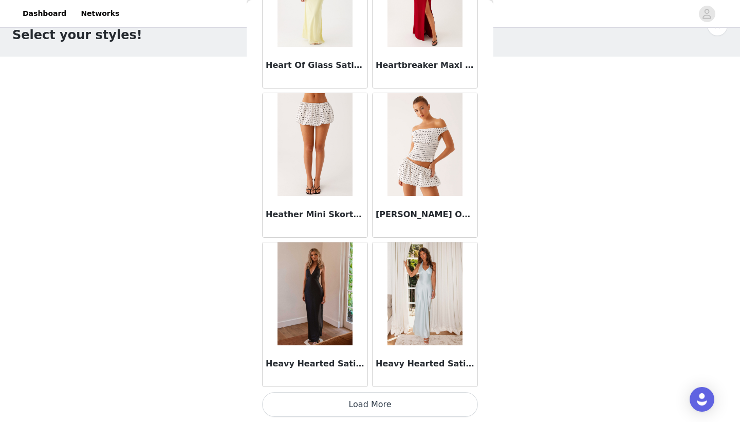
click at [389, 398] on button "Load More" at bounding box center [370, 404] width 216 height 25
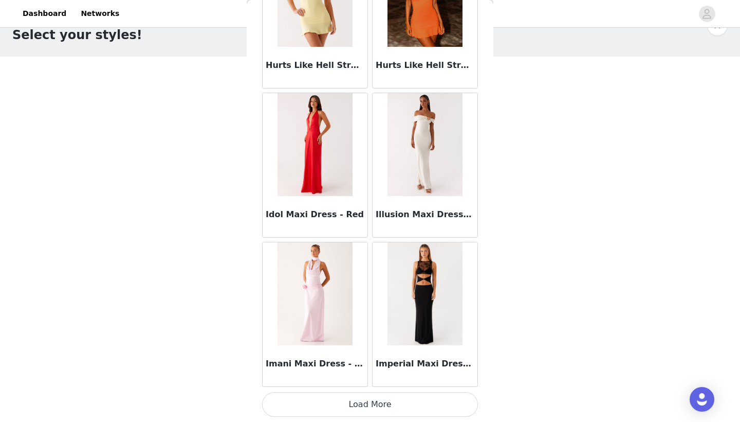
click at [364, 409] on button "Load More" at bounding box center [370, 404] width 216 height 25
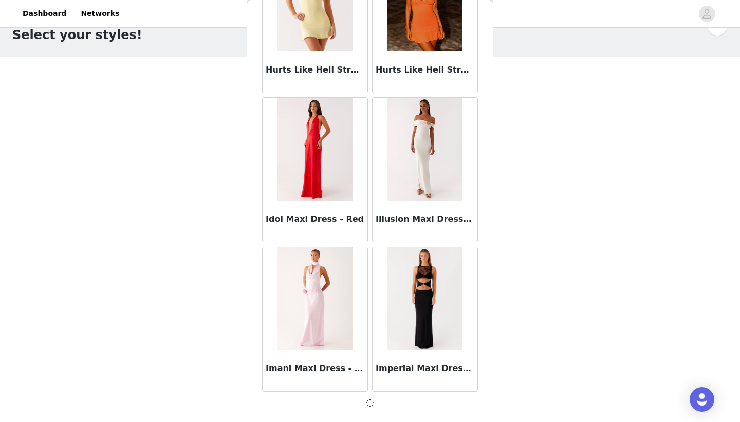
scroll to position [29475, 0]
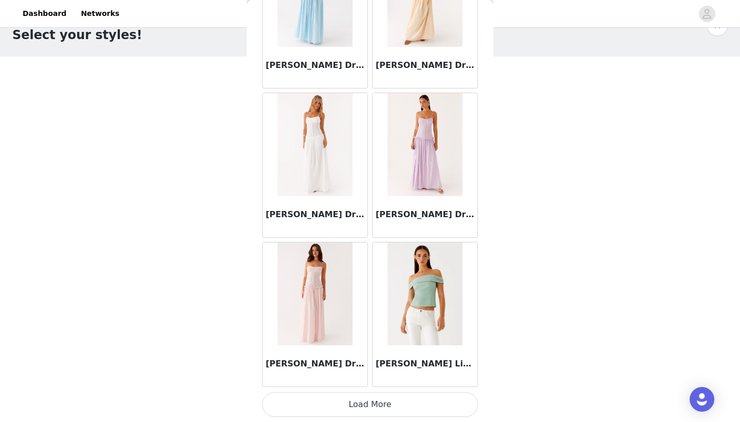
click at [369, 404] on button "Load More" at bounding box center [370, 404] width 216 height 25
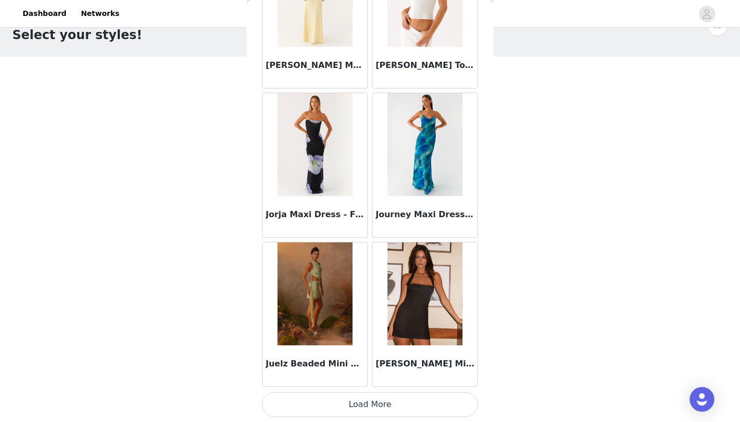
click at [364, 400] on button "Load More" at bounding box center [370, 404] width 216 height 25
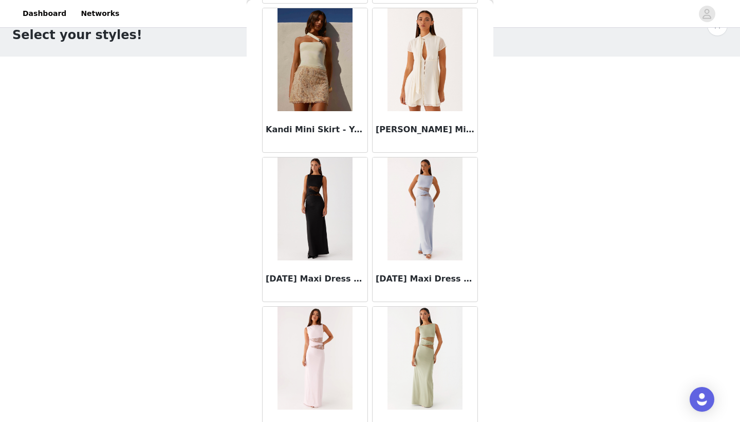
scroll to position [33952, 0]
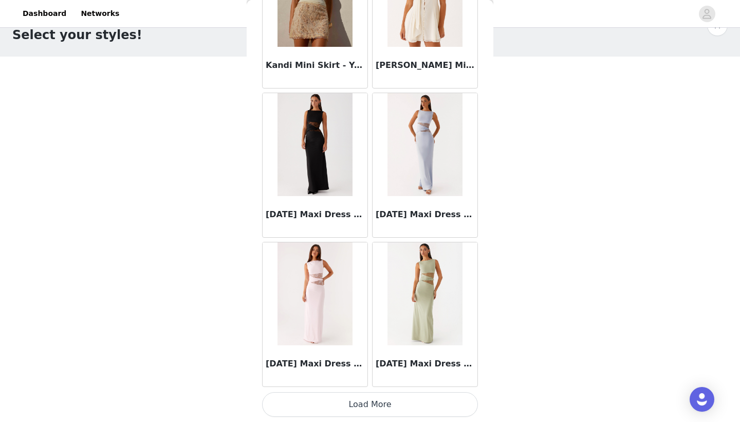
click at [370, 406] on button "Load More" at bounding box center [370, 404] width 216 height 25
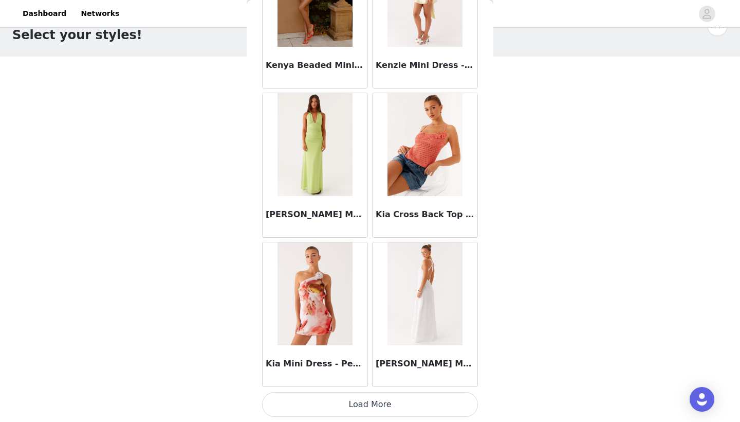
scroll to position [35443, 0]
click at [361, 409] on button "Load More" at bounding box center [370, 404] width 216 height 25
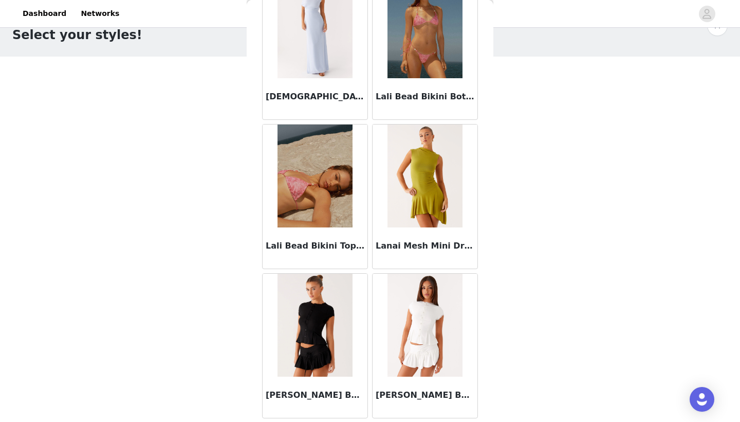
scroll to position [36894, 0]
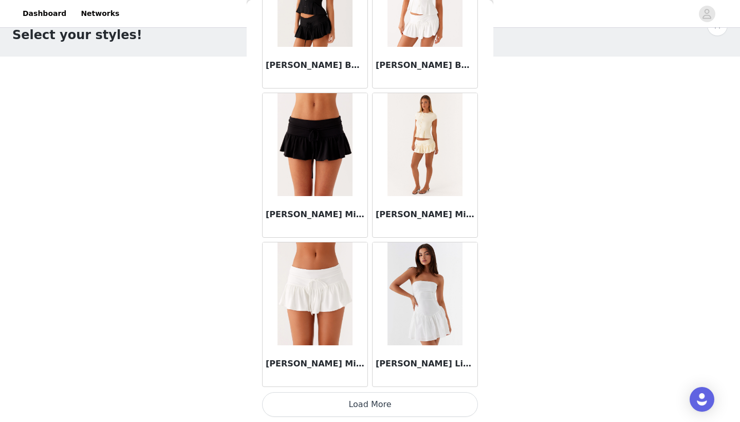
click at [369, 411] on button "Load More" at bounding box center [370, 404] width 216 height 25
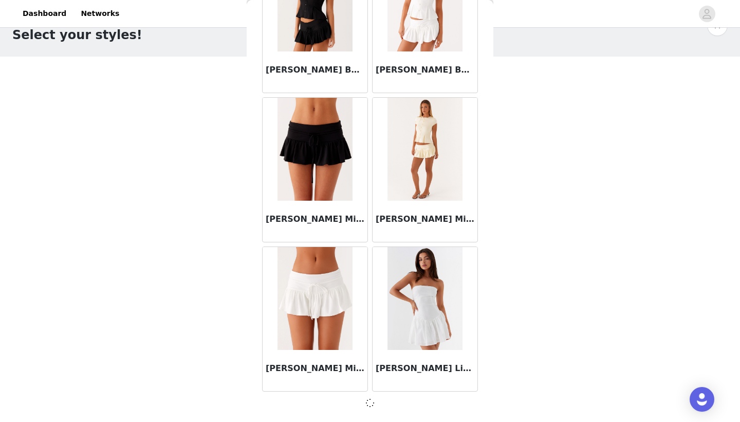
scroll to position [36929, 0]
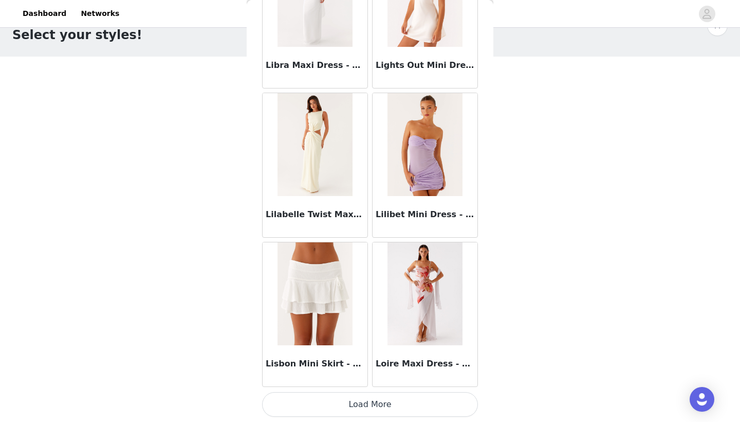
click at [353, 406] on button "Load More" at bounding box center [370, 404] width 216 height 25
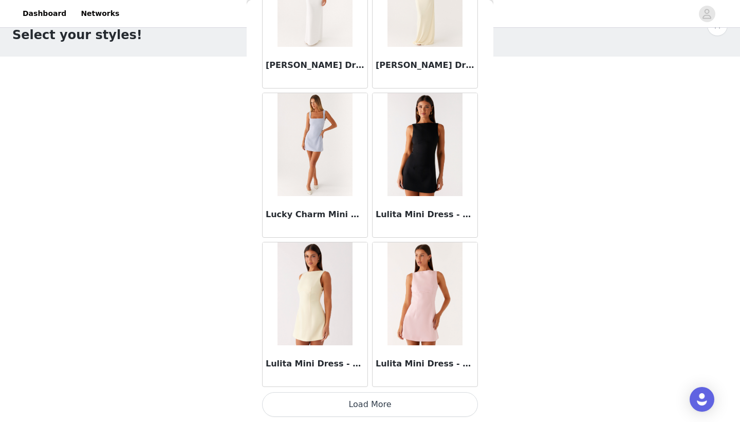
scroll to position [39916, 0]
click at [361, 412] on button "Load More" at bounding box center [370, 404] width 216 height 25
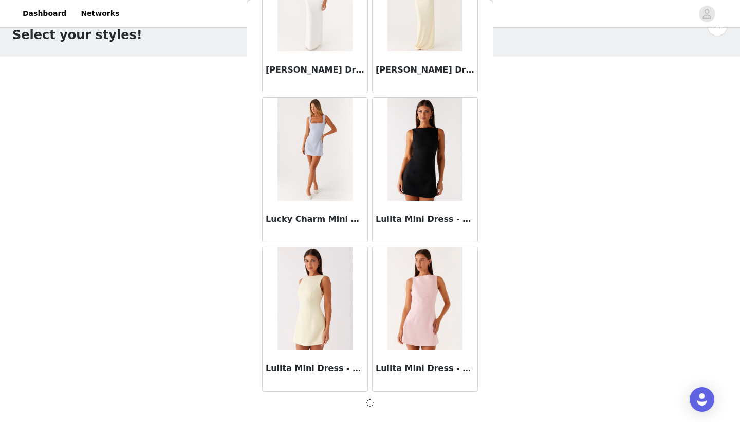
scroll to position [39911, 0]
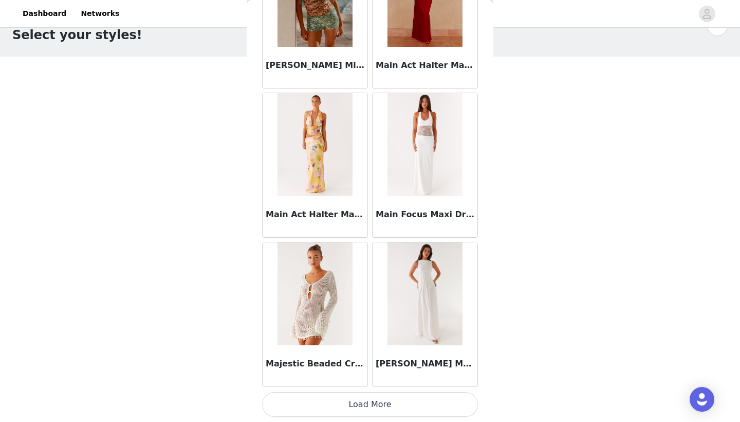
click at [367, 408] on button "Load More" at bounding box center [370, 404] width 216 height 25
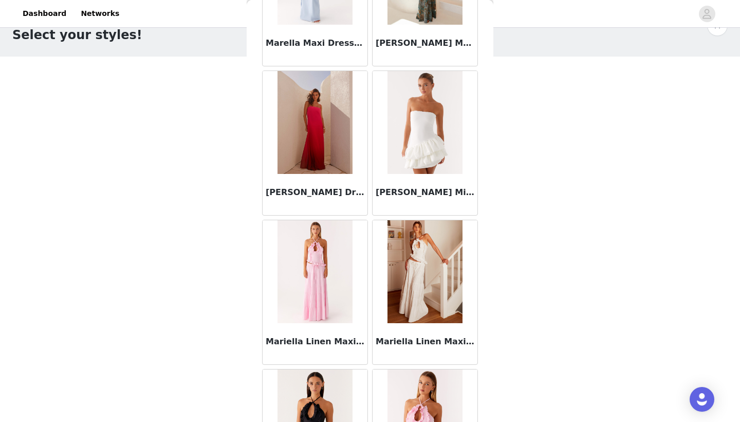
scroll to position [42567, 0]
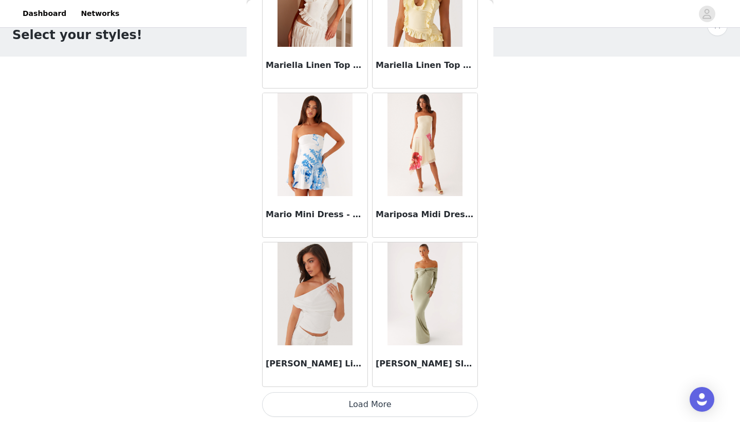
click at [353, 398] on button "Load More" at bounding box center [370, 404] width 216 height 25
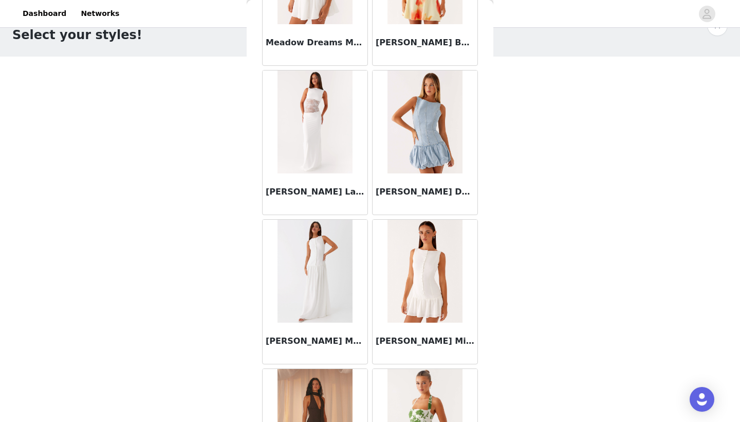
scroll to position [44350, 0]
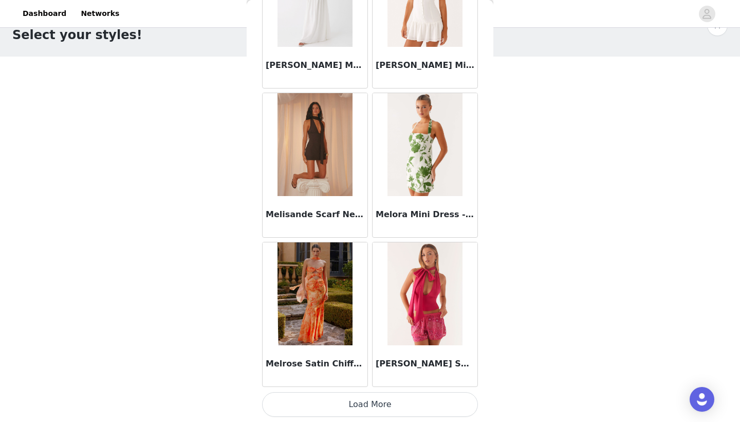
click at [383, 412] on button "Load More" at bounding box center [370, 404] width 216 height 25
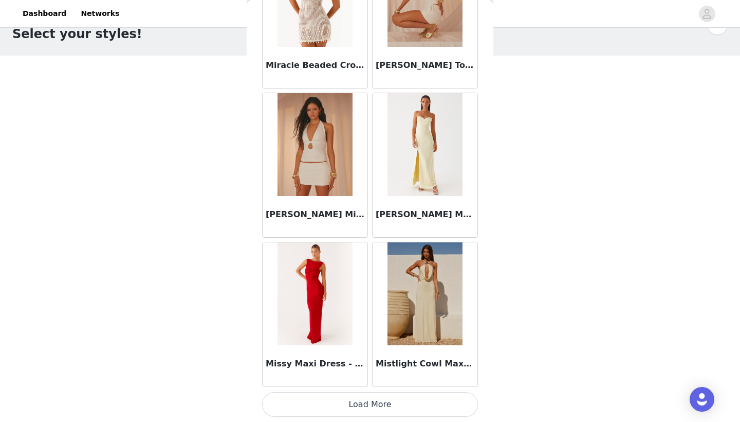
scroll to position [27, 0]
click at [347, 406] on button "Load More" at bounding box center [370, 404] width 216 height 25
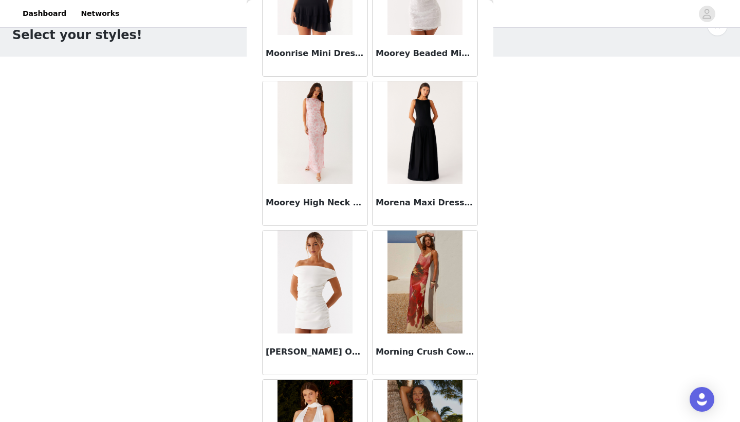
scroll to position [47078, 0]
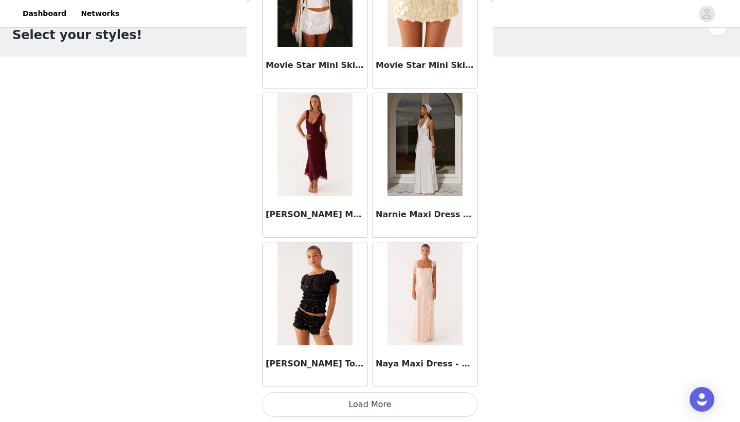
click at [369, 408] on button "Load More" at bounding box center [370, 404] width 216 height 25
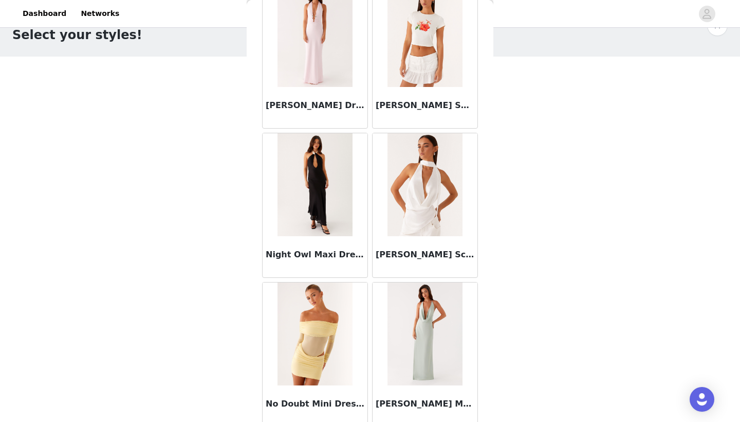
scroll to position [48020, 0]
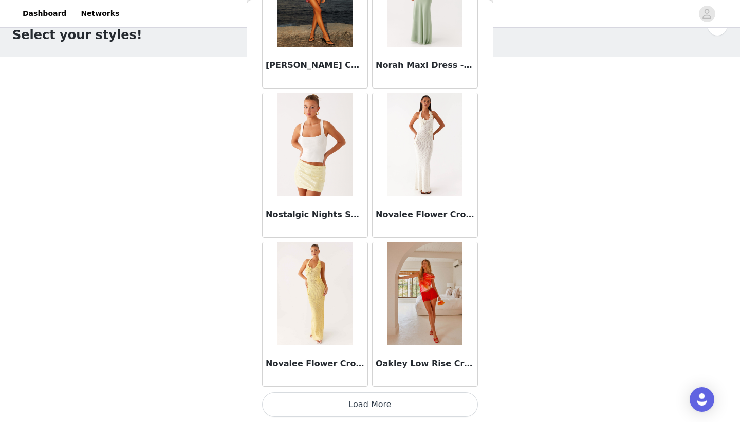
click at [359, 400] on button "Load More" at bounding box center [370, 404] width 216 height 25
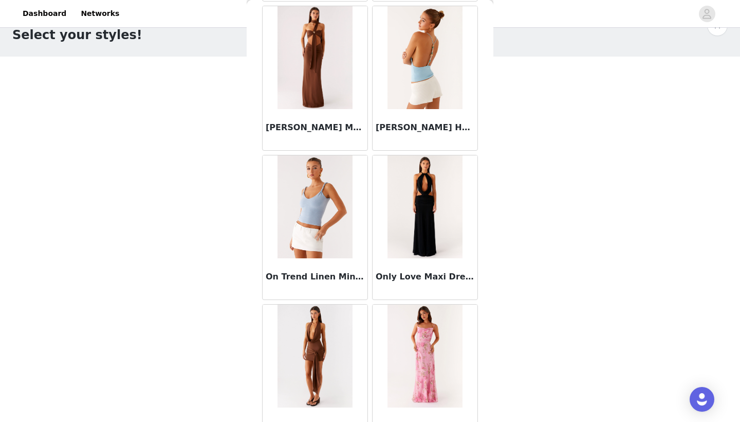
scroll to position [50181, 0]
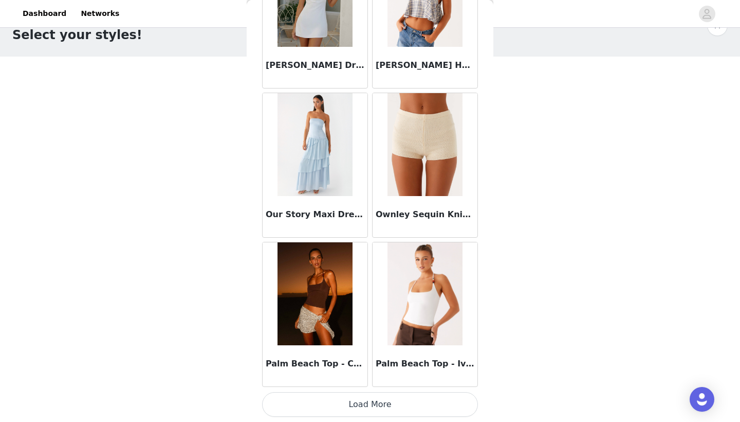
click at [362, 396] on button "Load More" at bounding box center [370, 404] width 216 height 25
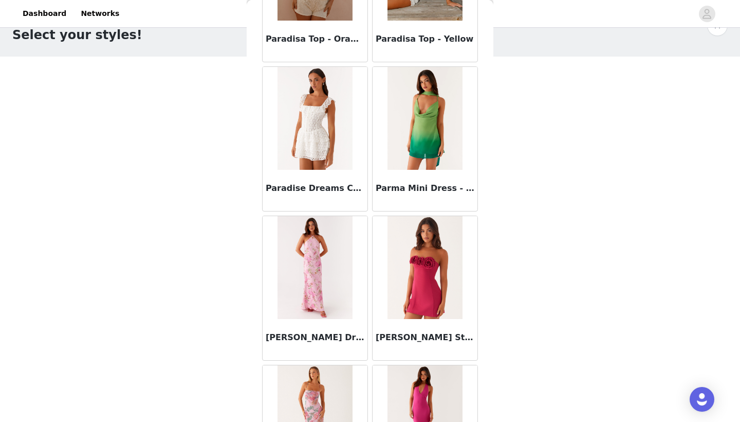
scroll to position [51304, 0]
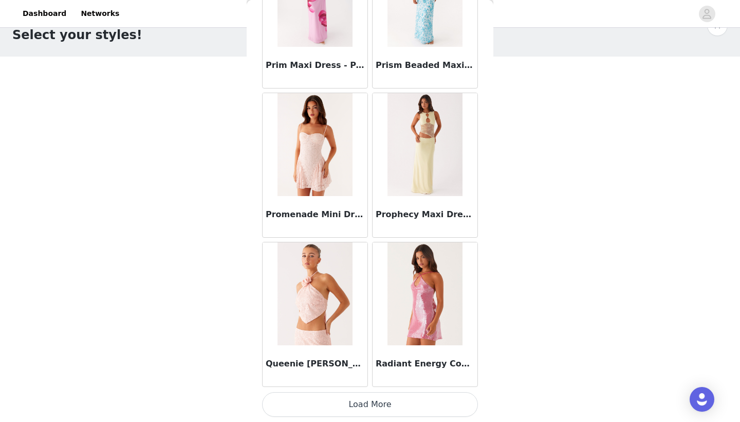
click at [365, 400] on button "Load More" at bounding box center [370, 404] width 216 height 25
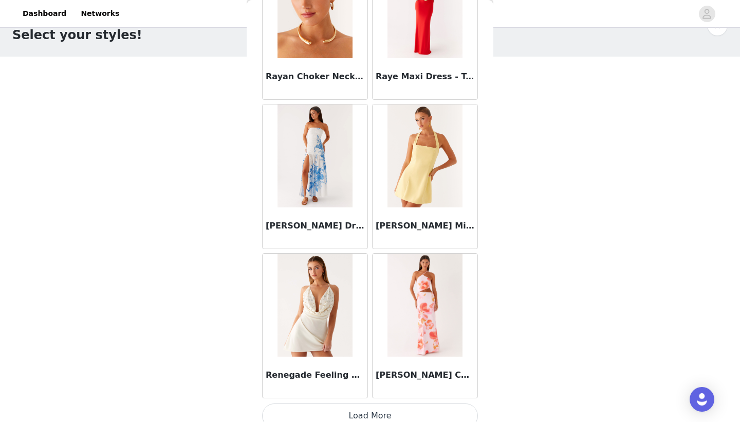
scroll to position [53334, 0]
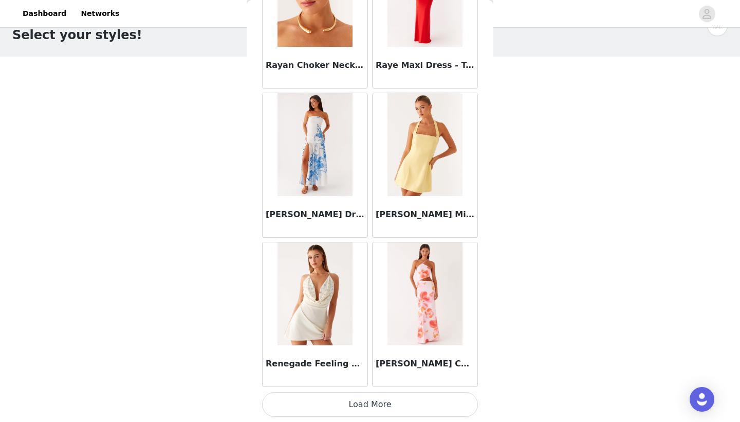
click at [371, 408] on button "Load More" at bounding box center [370, 404] width 216 height 25
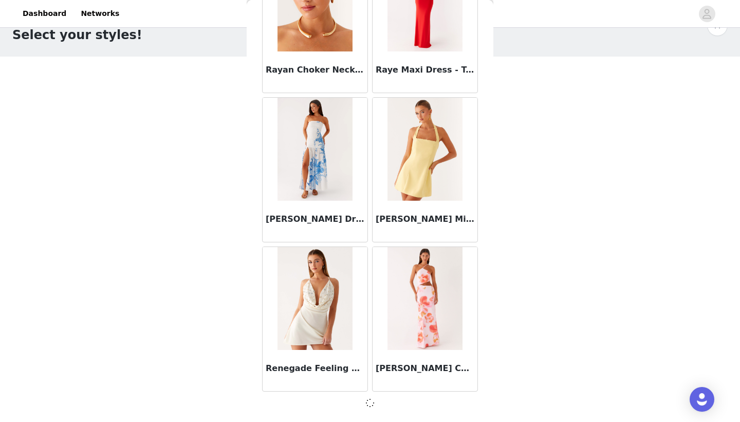
scroll to position [53329, 0]
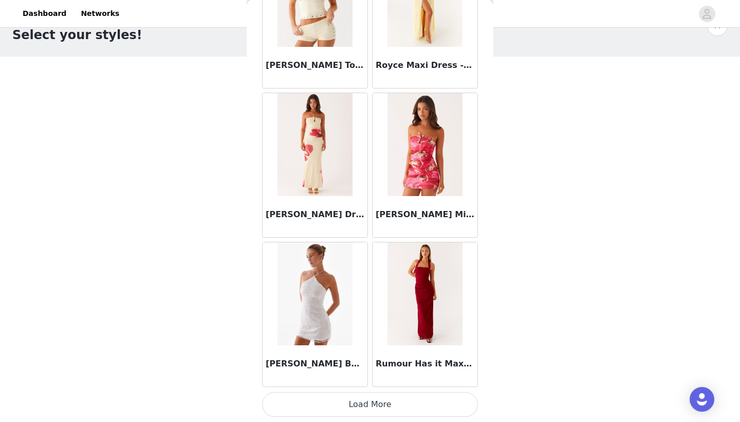
click at [359, 400] on button "Load More" at bounding box center [370, 404] width 216 height 25
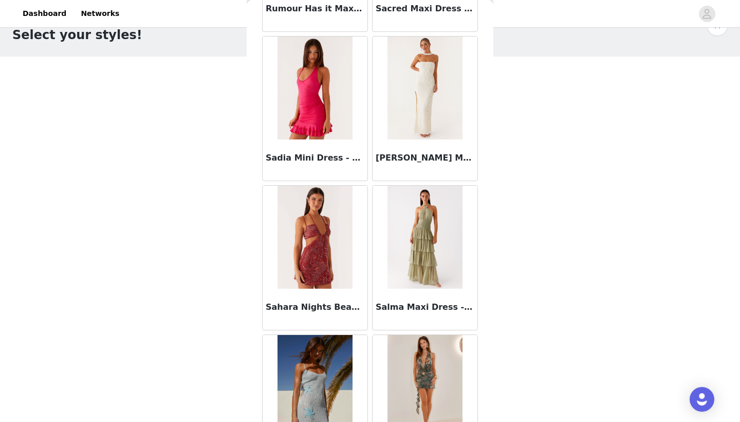
scroll to position [55183, 0]
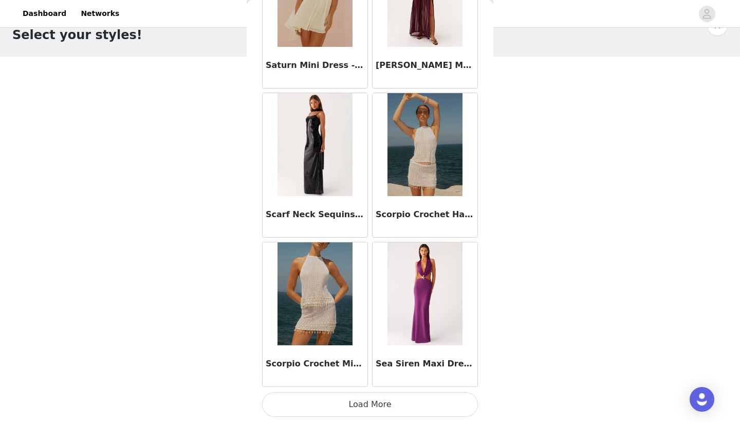
click at [375, 404] on button "Load More" at bounding box center [370, 404] width 216 height 25
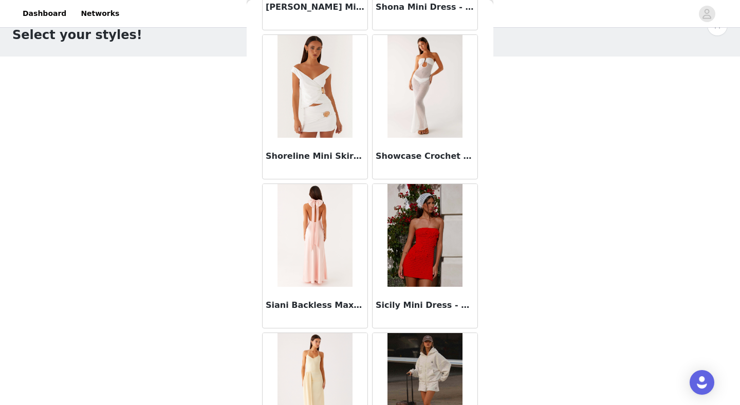
scroll to position [57804, 0]
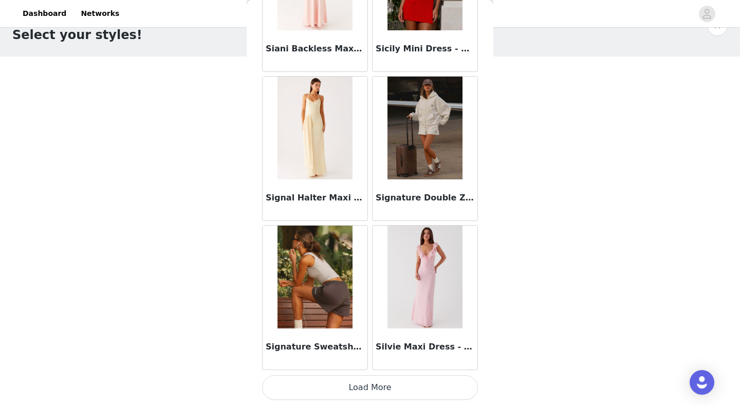
click at [365, 385] on button "Load More" at bounding box center [370, 387] width 216 height 25
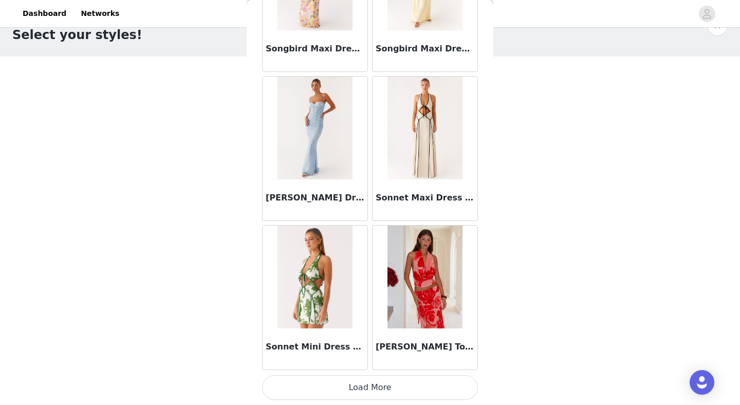
click at [369, 382] on button "Load More" at bounding box center [370, 387] width 216 height 25
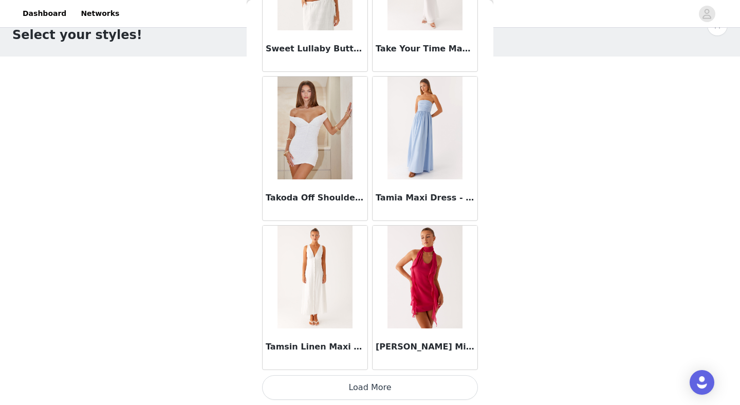
scroll to position [60805, 0]
click at [372, 390] on button "Load More" at bounding box center [370, 387] width 216 height 25
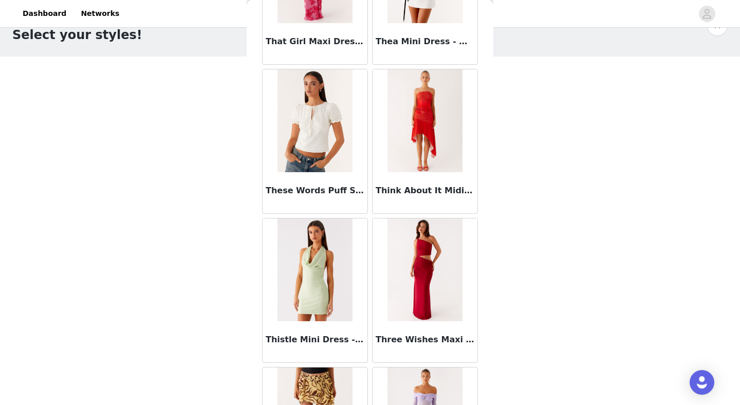
scroll to position [61792, 0]
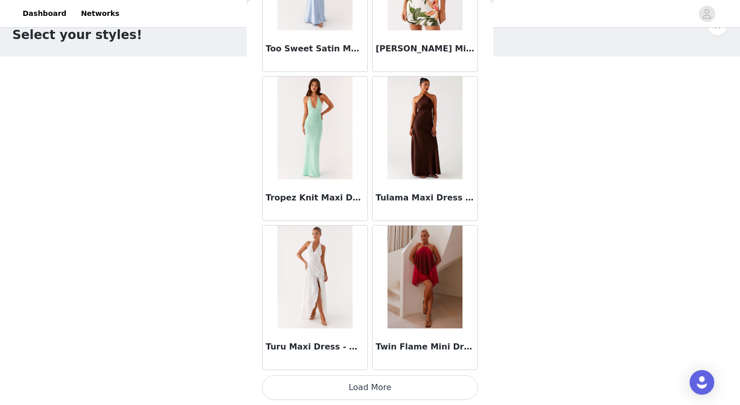
click at [371, 388] on button "Load More" at bounding box center [370, 387] width 216 height 25
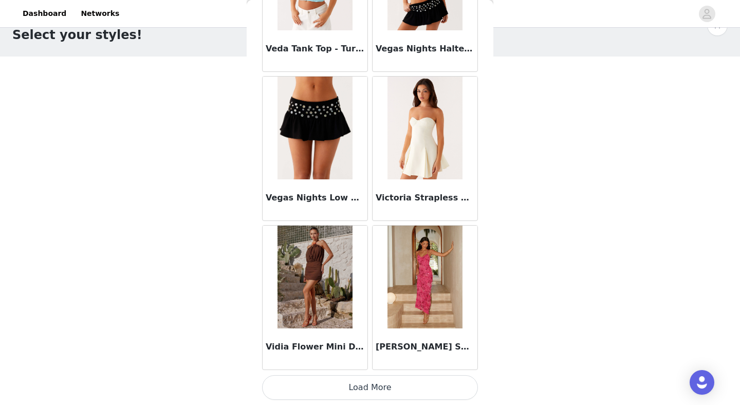
scroll to position [63787, 0]
click at [421, 389] on button "Load More" at bounding box center [370, 387] width 216 height 25
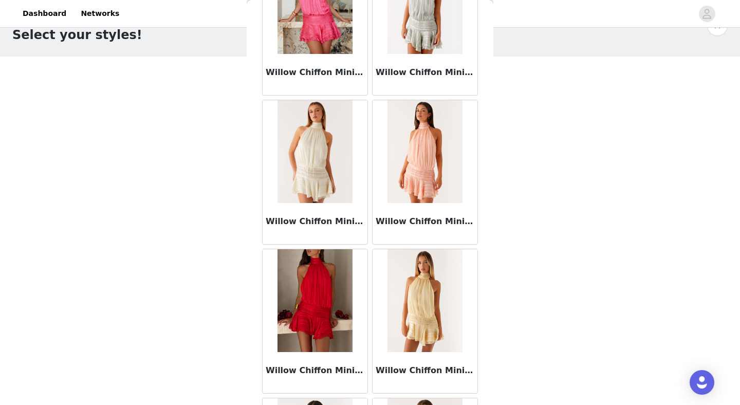
scroll to position [65278, 0]
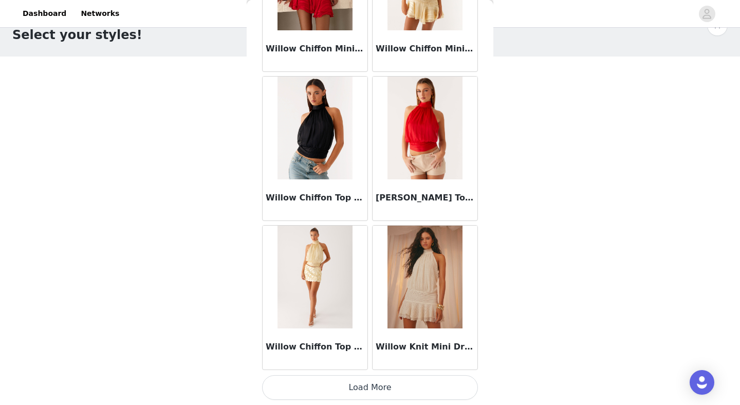
click at [398, 383] on button "Load More" at bounding box center [370, 387] width 216 height 25
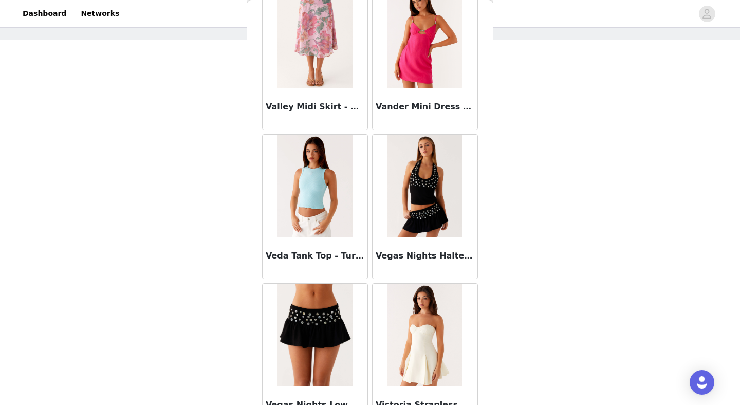
scroll to position [63582, 0]
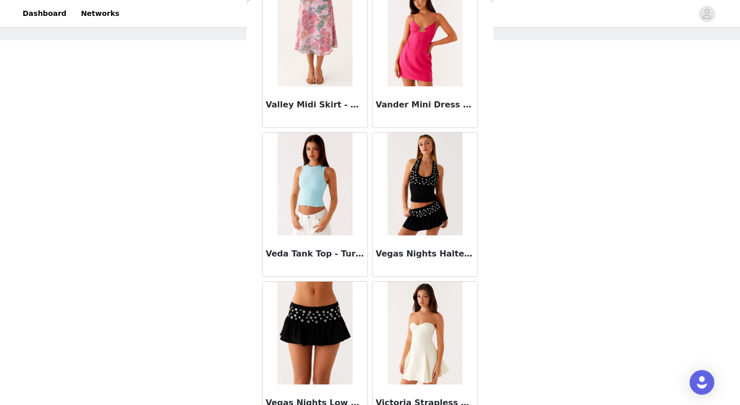
click at [435, 225] on img at bounding box center [425, 184] width 75 height 103
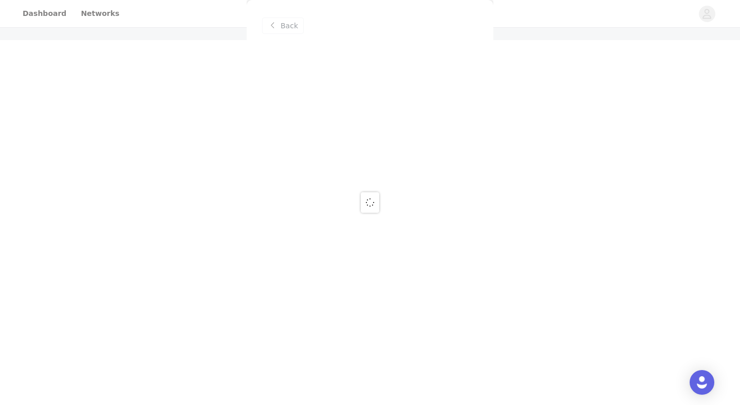
scroll to position [0, 0]
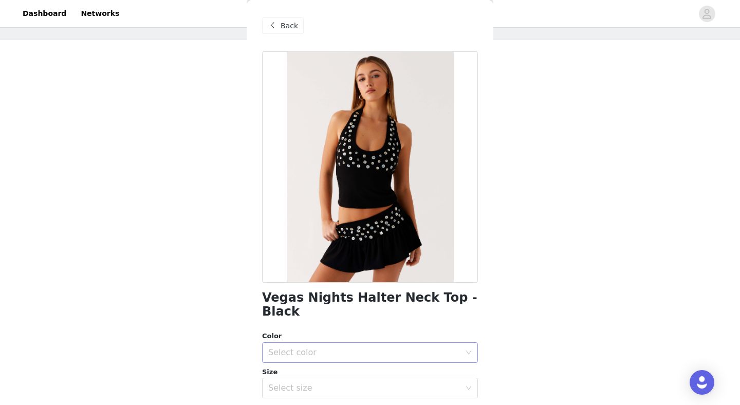
click at [374, 348] on div "Select color" at bounding box center [370, 352] width 216 height 21
click at [357, 365] on li "Black" at bounding box center [370, 361] width 216 height 16
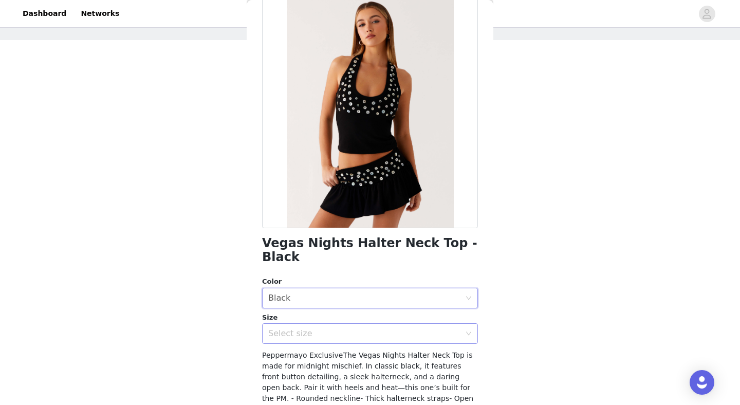
scroll to position [59, 0]
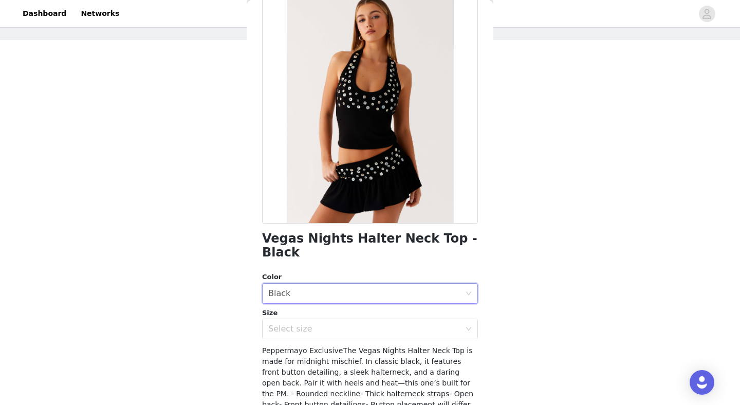
click at [358, 329] on div "Vegas Nights Halter Neck Top - Black Color Select color Black Size Select size …" at bounding box center [370, 249] width 216 height 515
click at [357, 324] on div "Select size" at bounding box center [364, 329] width 192 height 10
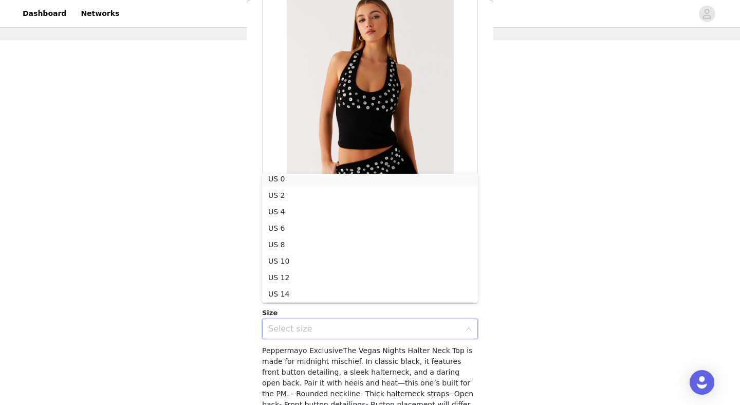
scroll to position [2, 0]
click at [370, 184] on li "US 0" at bounding box center [370, 182] width 216 height 16
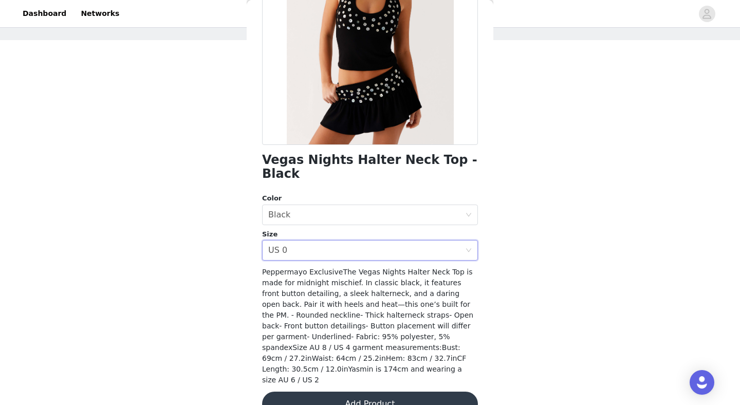
scroll to position [136, 0]
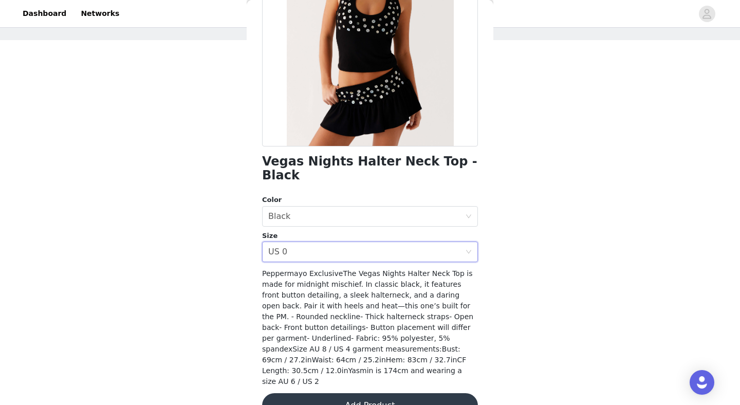
click at [330, 393] on button "Add Product" at bounding box center [370, 405] width 216 height 25
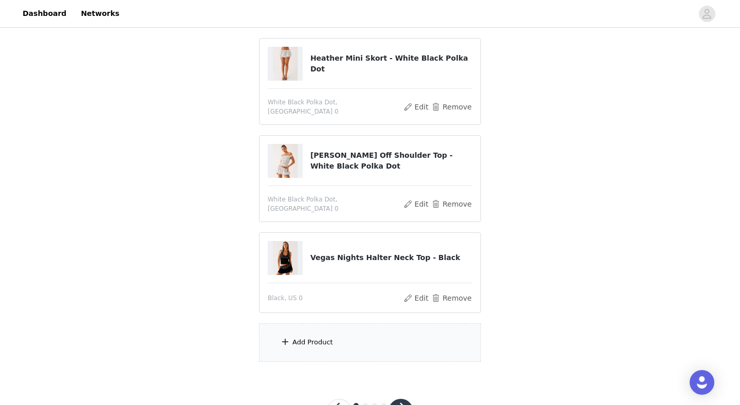
scroll to position [106, 0]
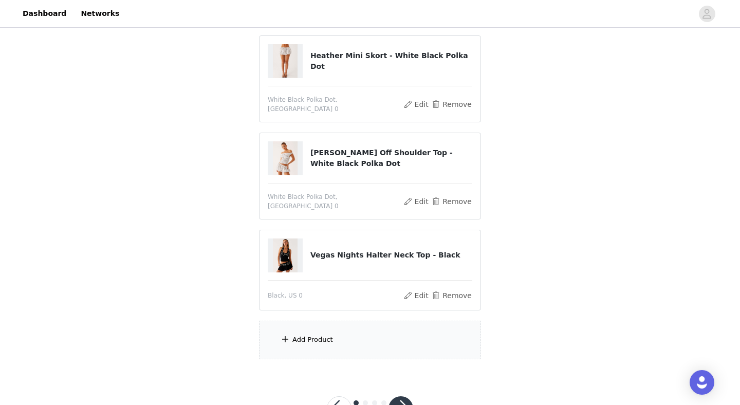
click at [346, 339] on div "Add Product" at bounding box center [370, 340] width 222 height 39
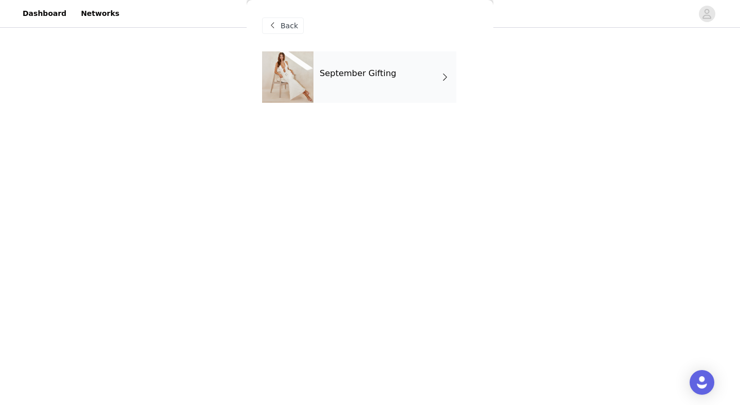
click at [369, 87] on div "September Gifting" at bounding box center [385, 76] width 143 height 51
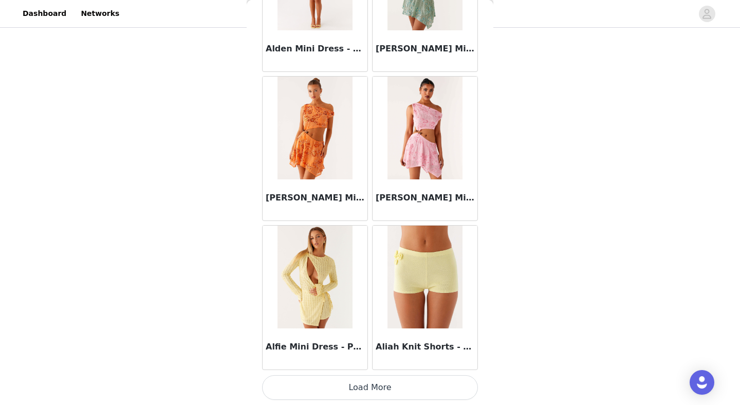
scroll to position [134, 0]
click at [335, 387] on button "Load More" at bounding box center [370, 387] width 216 height 25
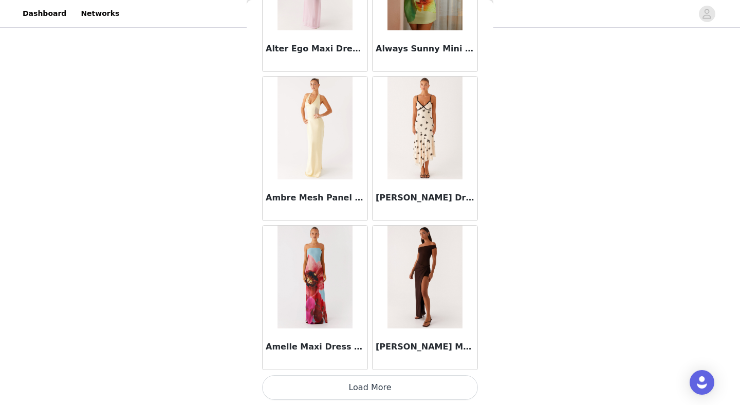
click at [381, 390] on button "Load More" at bounding box center [370, 387] width 216 height 25
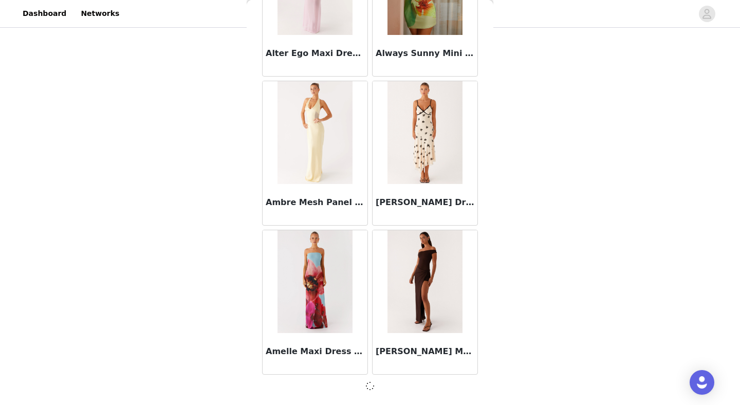
scroll to position [2654, 0]
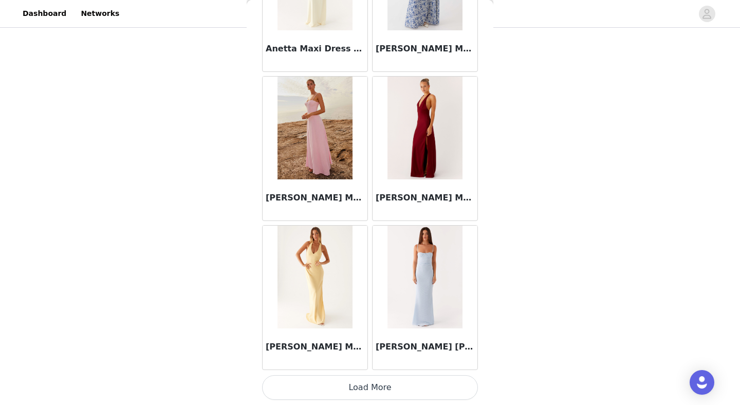
click at [371, 387] on button "Load More" at bounding box center [370, 387] width 216 height 25
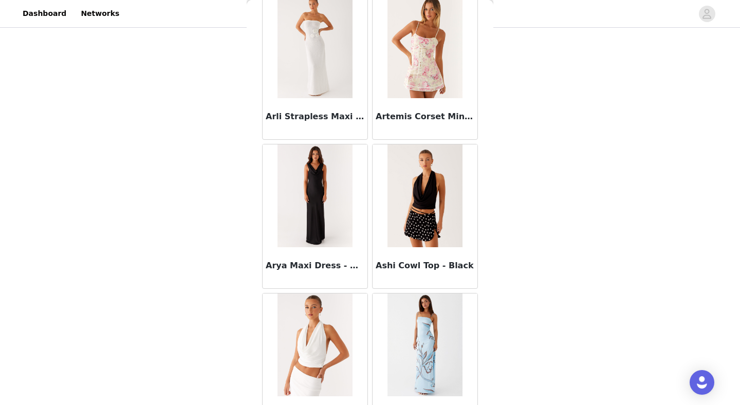
scroll to position [134, 0]
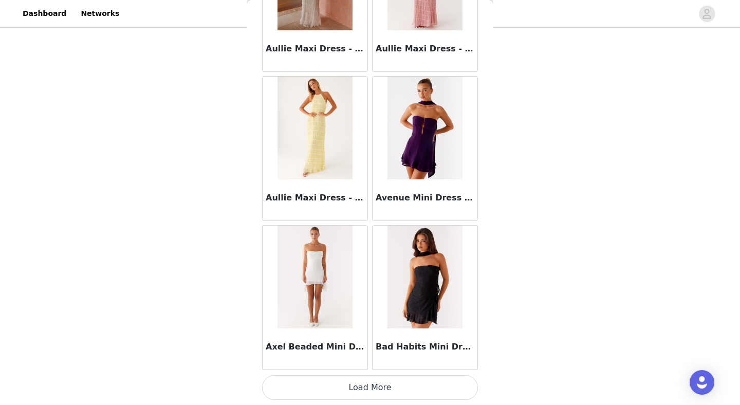
click at [386, 392] on button "Load More" at bounding box center [370, 387] width 216 height 25
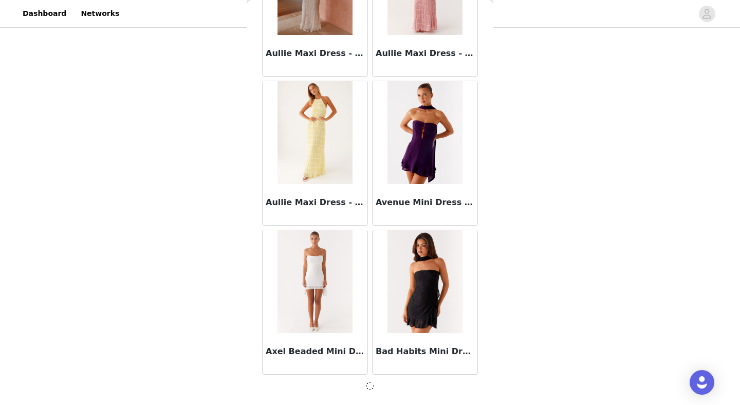
scroll to position [5636, 0]
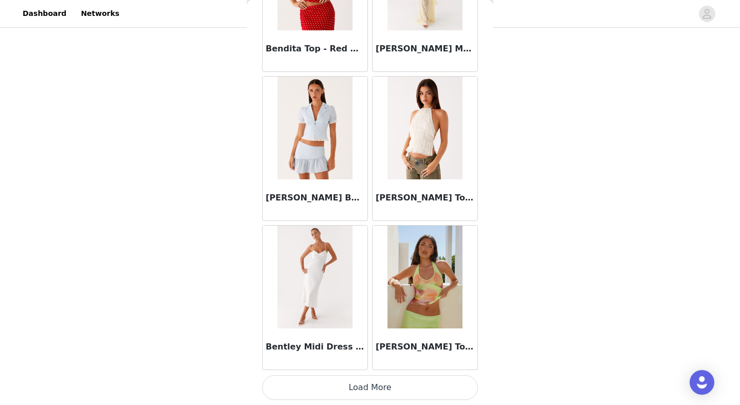
click at [366, 392] on button "Load More" at bounding box center [370, 387] width 216 height 25
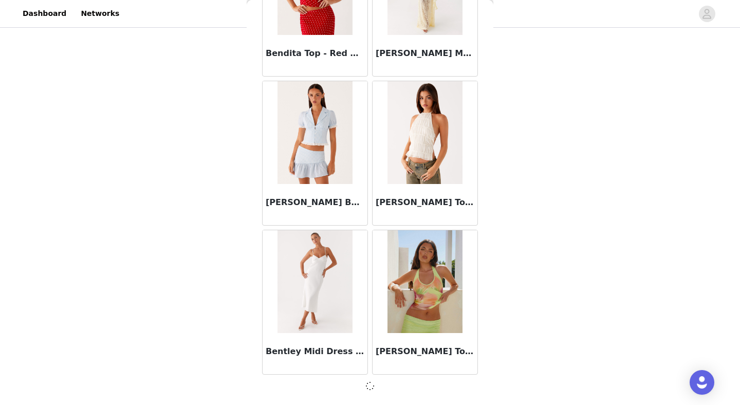
scroll to position [7127, 0]
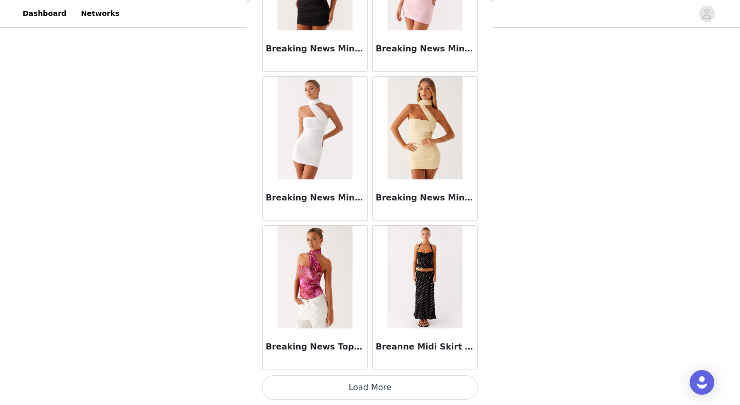
click at [365, 387] on button "Load More" at bounding box center [370, 387] width 216 height 25
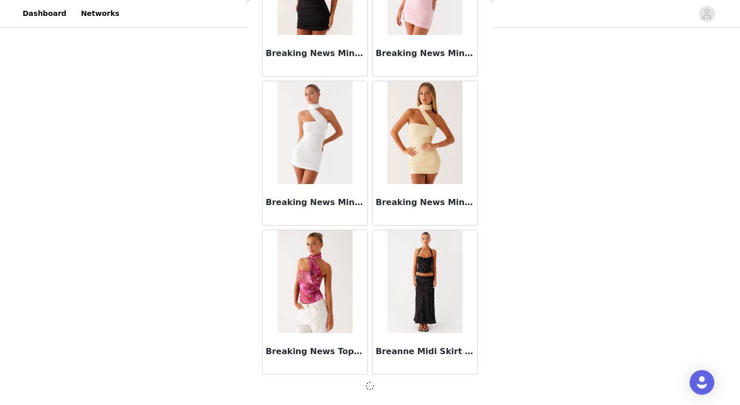
scroll to position [8618, 0]
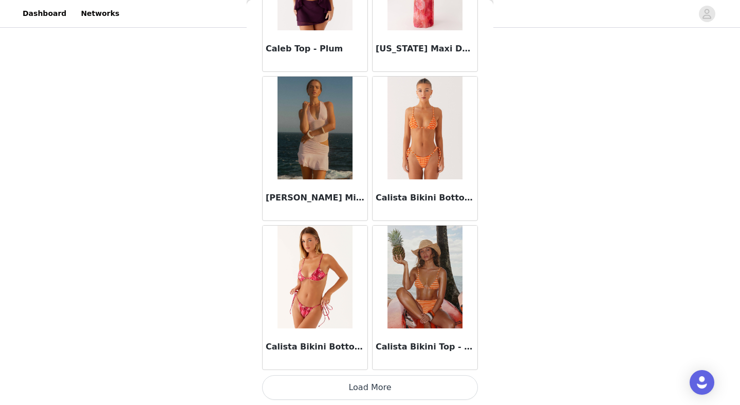
click at [371, 387] on button "Load More" at bounding box center [370, 387] width 216 height 25
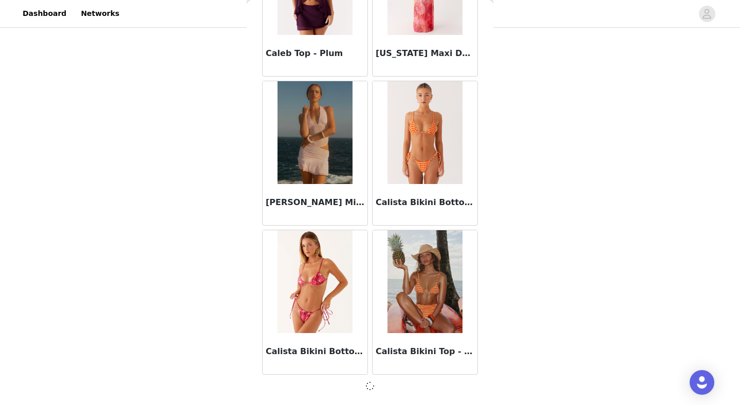
scroll to position [10109, 0]
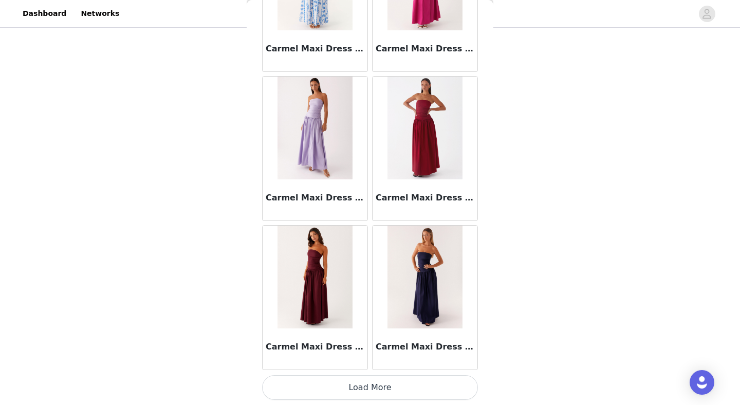
click at [365, 381] on button "Load More" at bounding box center [370, 387] width 216 height 25
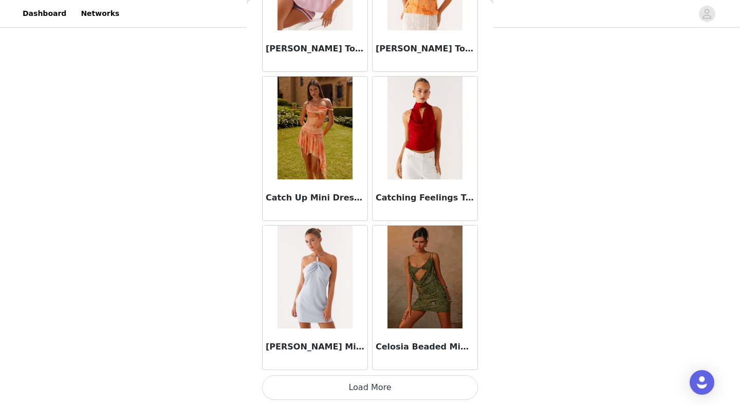
scroll to position [13095, 0]
click at [366, 388] on button "Load More" at bounding box center [370, 387] width 216 height 25
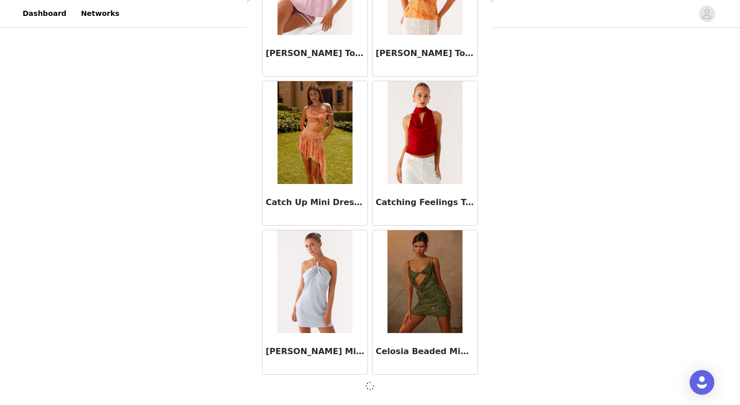
scroll to position [134, 0]
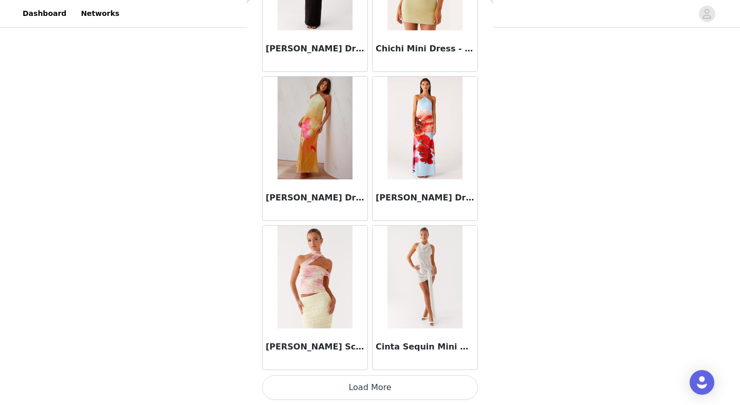
click at [369, 389] on button "Load More" at bounding box center [370, 387] width 216 height 25
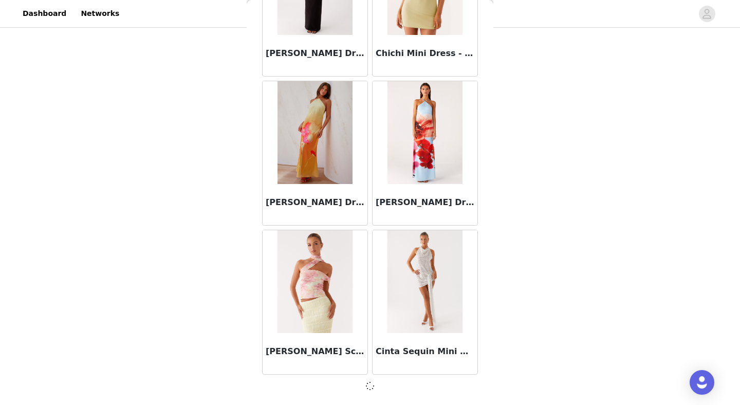
scroll to position [14582, 0]
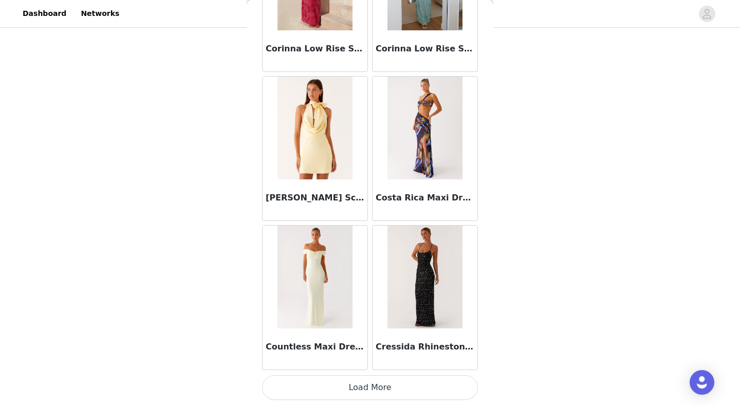
click at [367, 387] on button "Load More" at bounding box center [370, 387] width 216 height 25
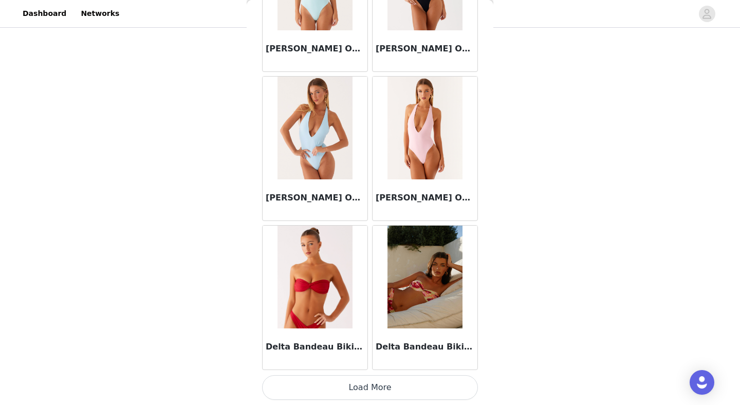
click at [364, 386] on button "Load More" at bounding box center [370, 387] width 216 height 25
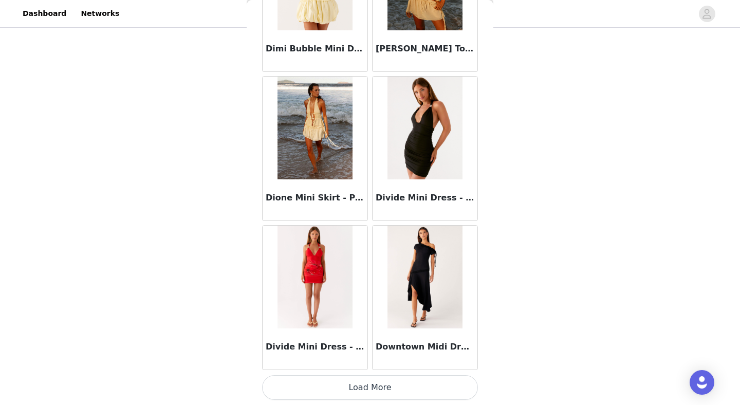
scroll to position [134, 0]
click at [369, 392] on button "Load More" at bounding box center [370, 387] width 216 height 25
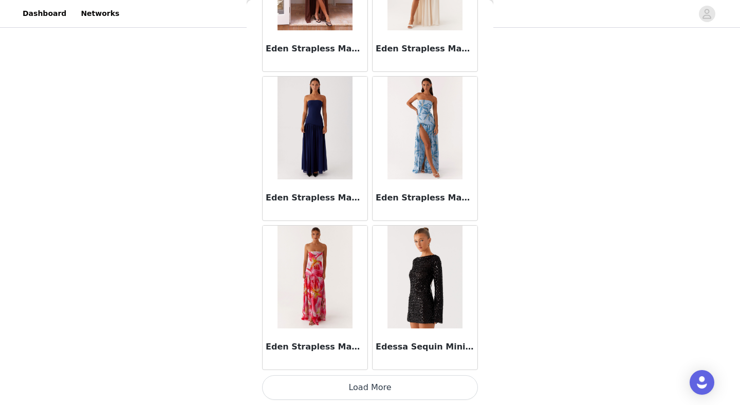
click at [367, 378] on button "Load More" at bounding box center [370, 387] width 216 height 25
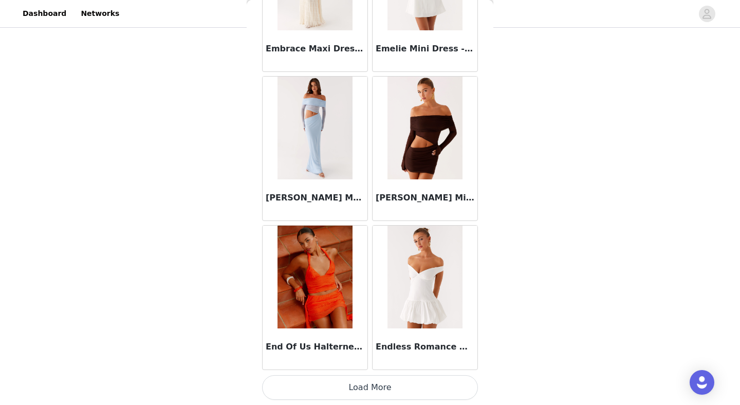
click at [359, 379] on button "Load More" at bounding box center [370, 387] width 216 height 25
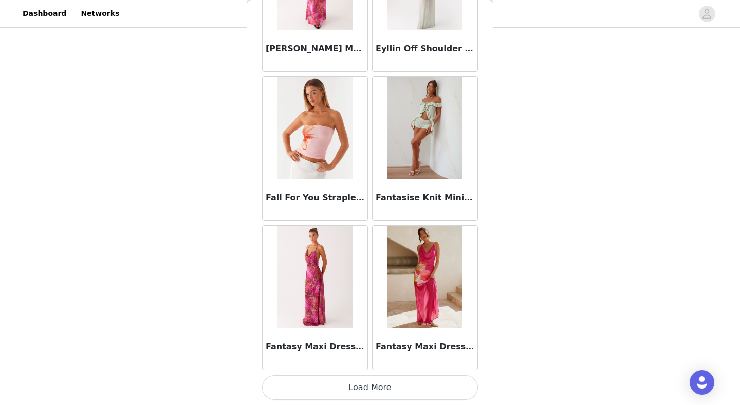
scroll to position [134, 0]
click at [369, 385] on button "Load More" at bounding box center [370, 387] width 216 height 25
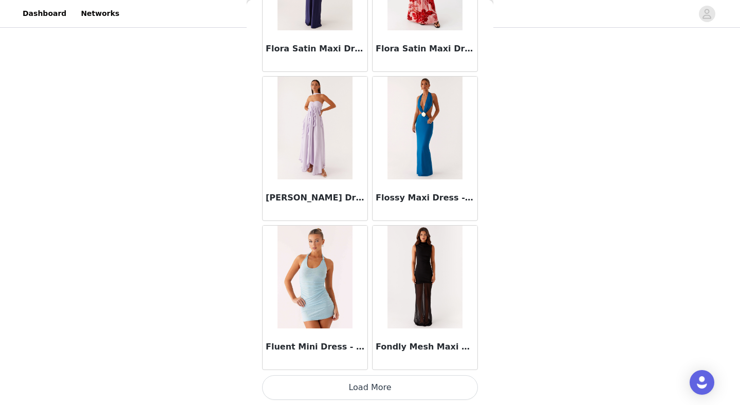
click at [366, 387] on button "Load More" at bounding box center [370, 387] width 216 height 25
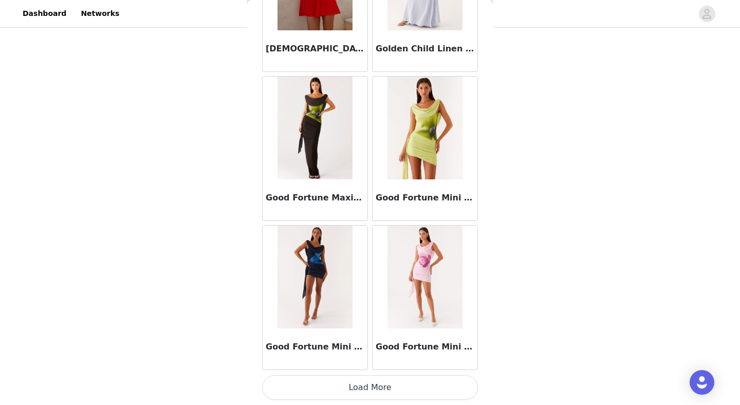
click at [371, 393] on button "Load More" at bounding box center [370, 387] width 216 height 25
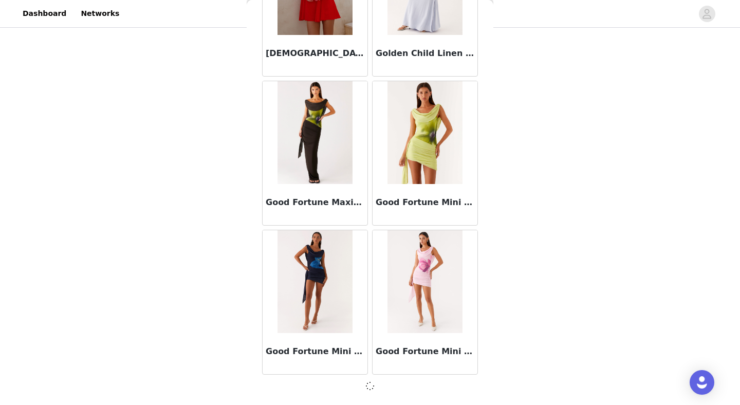
scroll to position [26509, 0]
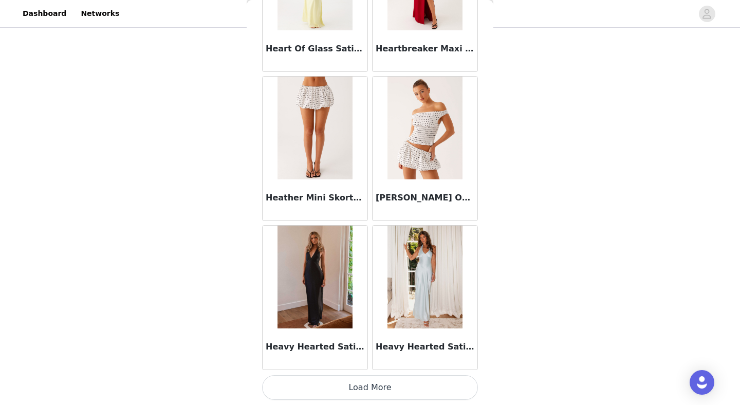
click at [376, 386] on button "Load More" at bounding box center [370, 387] width 216 height 25
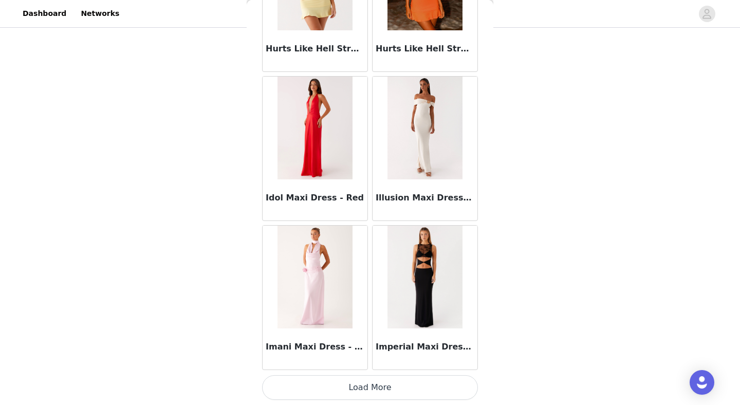
scroll to position [134, 0]
click at [376, 391] on button "Load More" at bounding box center [370, 387] width 216 height 25
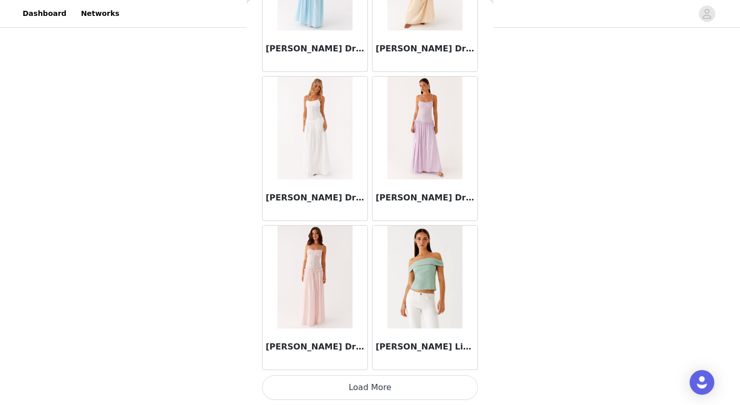
click at [375, 382] on button "Load More" at bounding box center [370, 387] width 216 height 25
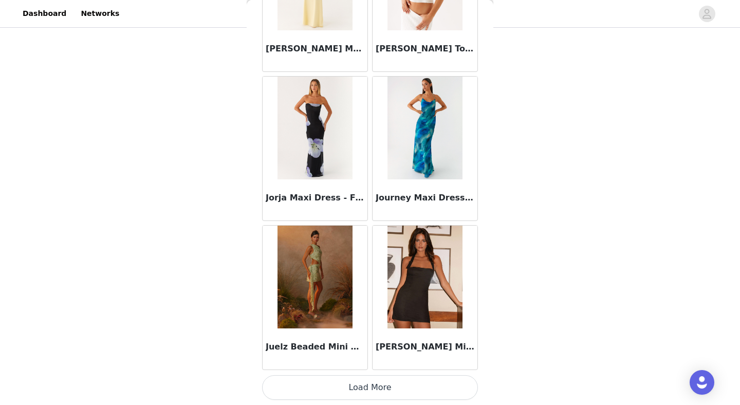
click at [363, 385] on button "Load More" at bounding box center [370, 387] width 216 height 25
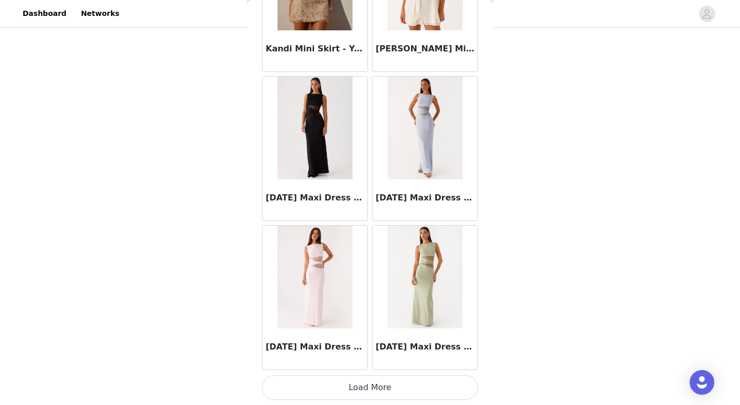
click at [372, 380] on button "Load More" at bounding box center [370, 387] width 216 height 25
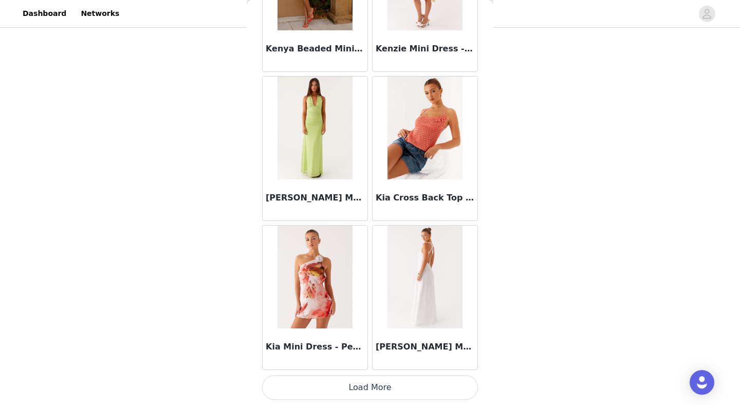
click at [369, 392] on button "Load More" at bounding box center [370, 387] width 216 height 25
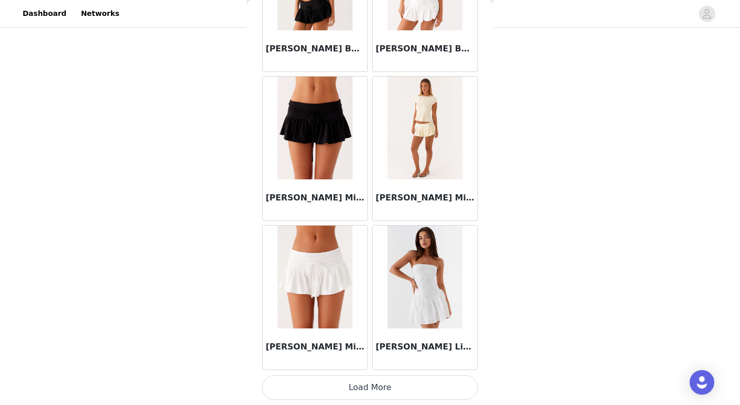
click at [388, 390] on button "Load More" at bounding box center [370, 387] width 216 height 25
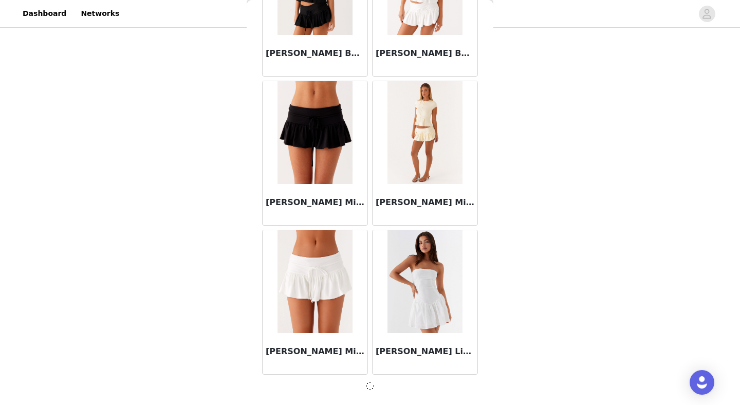
scroll to position [36946, 0]
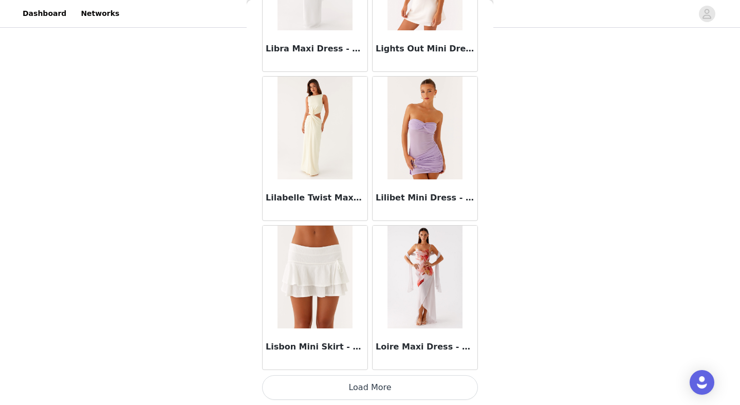
click at [360, 387] on button "Load More" at bounding box center [370, 387] width 216 height 25
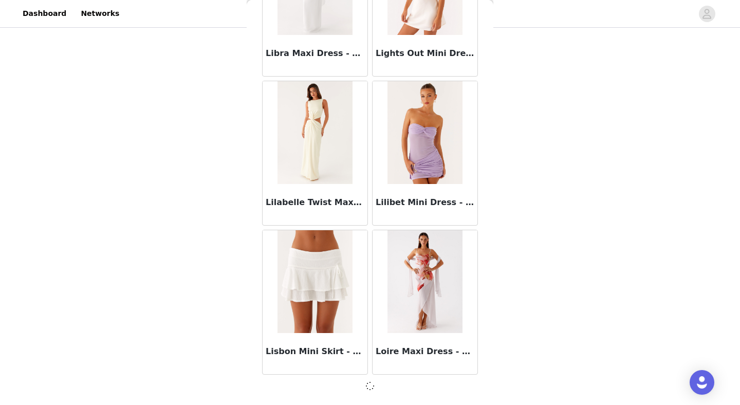
scroll to position [38437, 0]
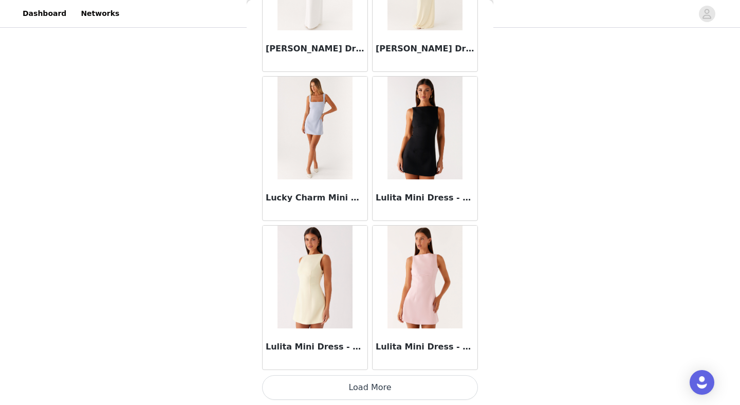
click at [372, 388] on button "Load More" at bounding box center [370, 387] width 216 height 25
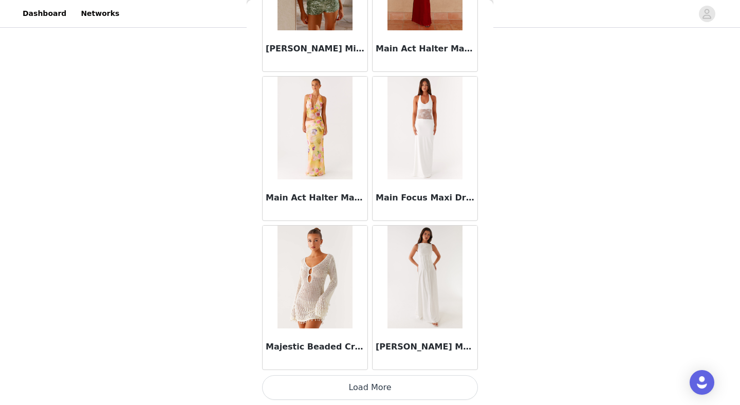
scroll to position [134, 0]
click at [373, 378] on button "Load More" at bounding box center [370, 387] width 216 height 25
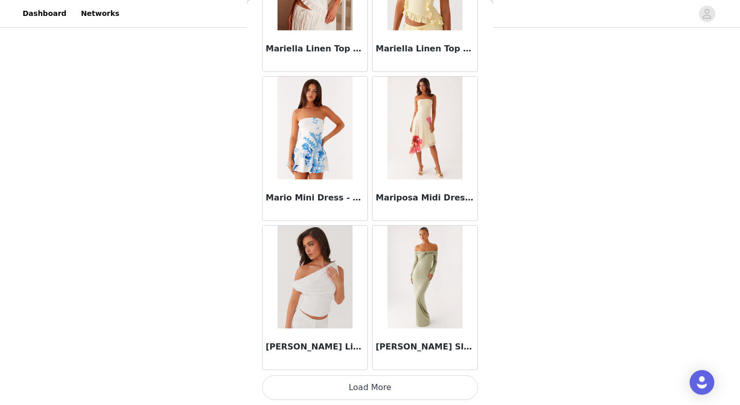
click at [370, 389] on button "Load More" at bounding box center [370, 387] width 216 height 25
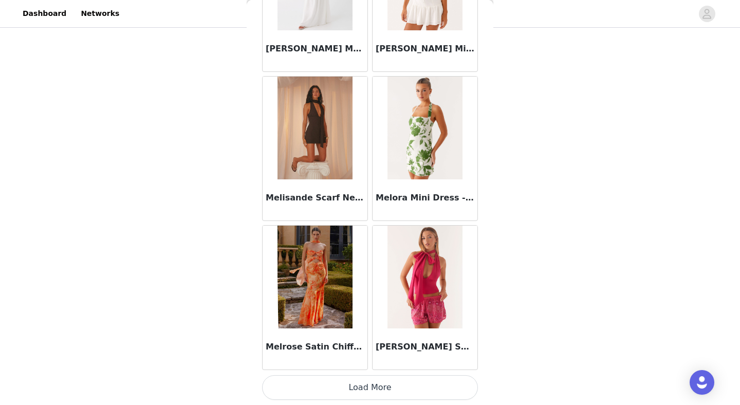
click at [354, 381] on button "Load More" at bounding box center [370, 387] width 216 height 25
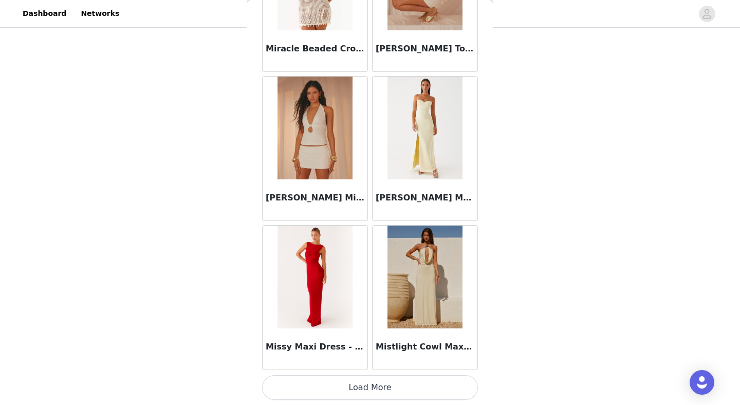
click at [379, 392] on button "Load More" at bounding box center [370, 387] width 216 height 25
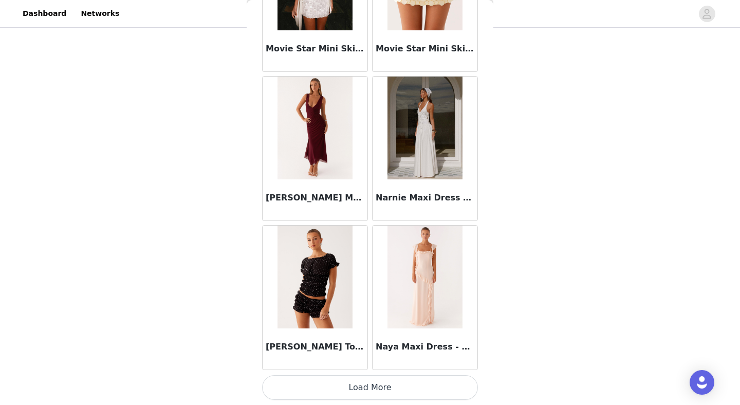
click at [361, 386] on button "Load More" at bounding box center [370, 387] width 216 height 25
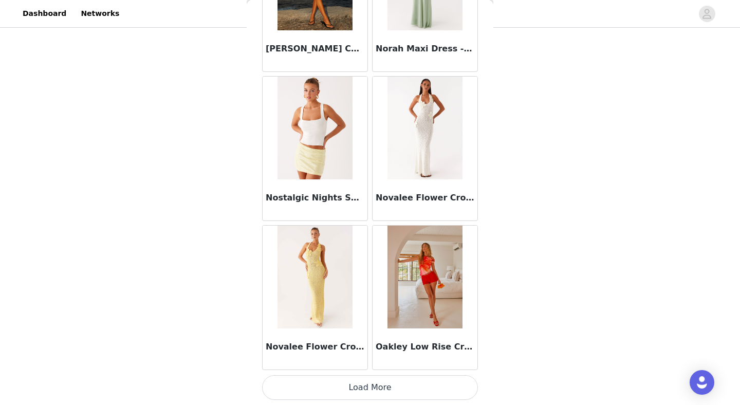
click at [364, 392] on button "Load More" at bounding box center [370, 387] width 216 height 25
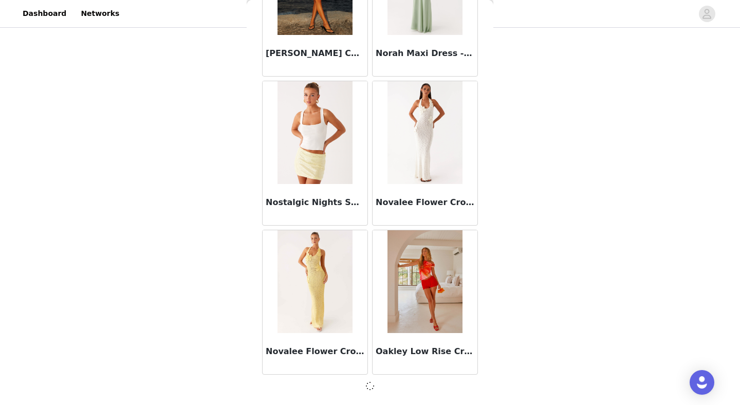
scroll to position [48873, 0]
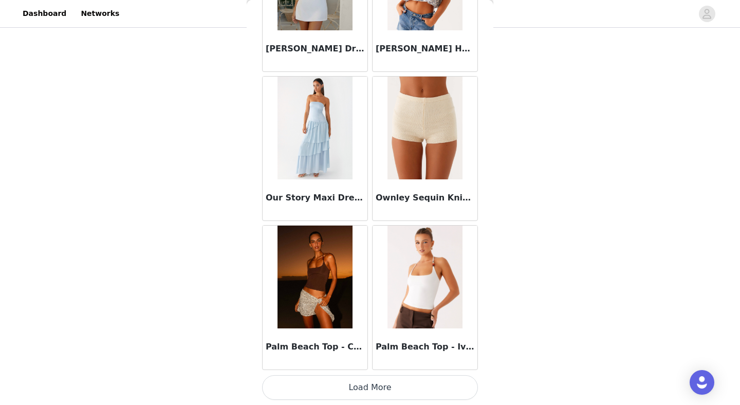
click at [360, 388] on button "Load More" at bounding box center [370, 387] width 216 height 25
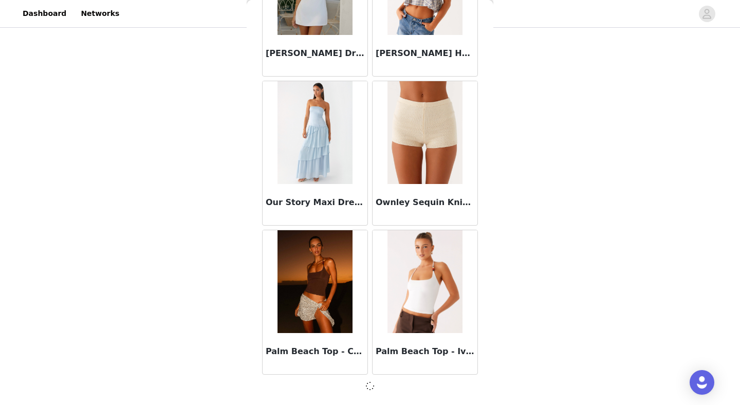
scroll to position [50364, 0]
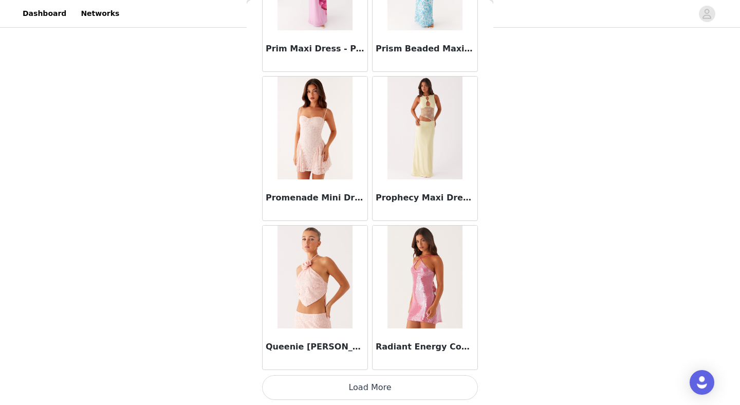
click at [366, 386] on button "Load More" at bounding box center [370, 387] width 216 height 25
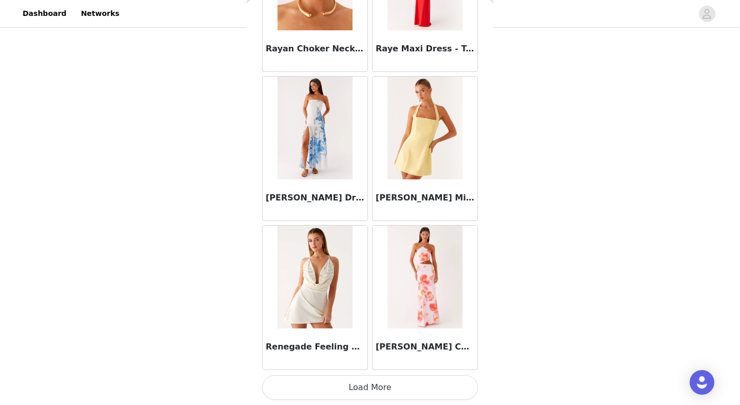
click at [362, 384] on button "Load More" at bounding box center [370, 387] width 216 height 25
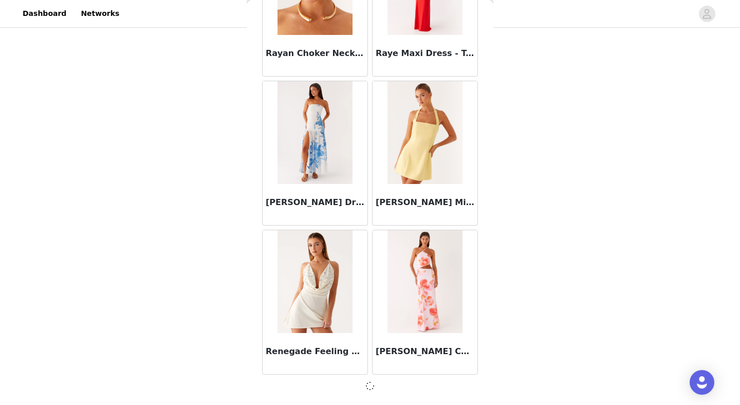
scroll to position [53346, 0]
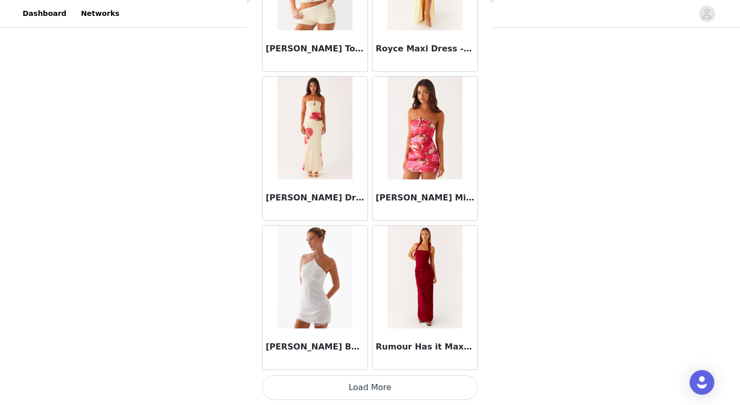
click at [366, 382] on button "Load More" at bounding box center [370, 387] width 216 height 25
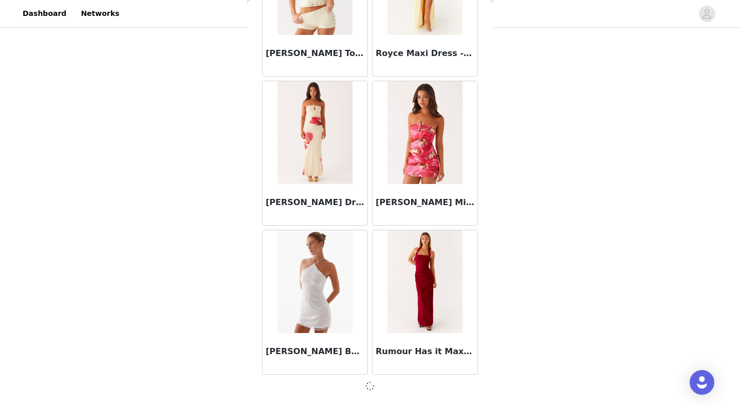
scroll to position [54837, 0]
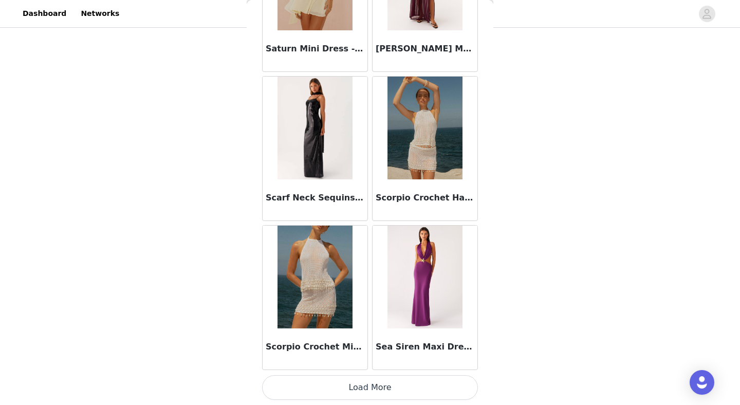
click at [364, 394] on button "Load More" at bounding box center [370, 387] width 216 height 25
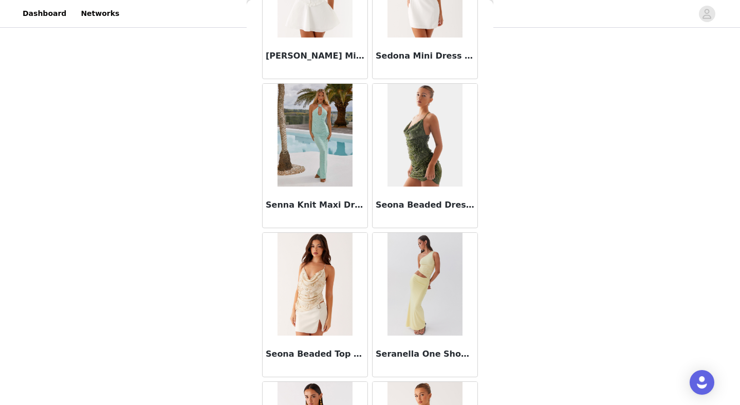
scroll to position [57076, 0]
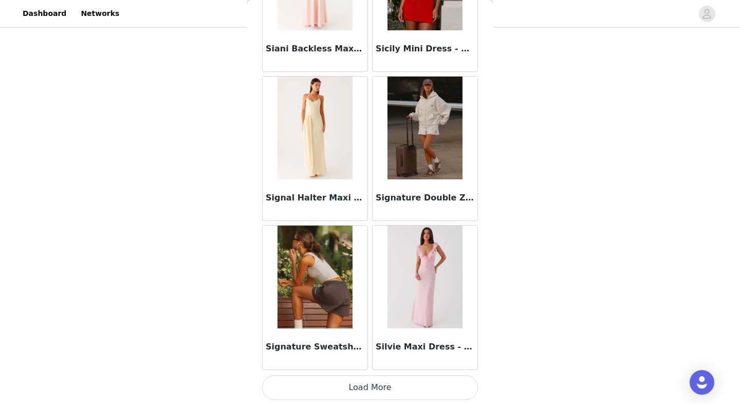
click at [361, 381] on button "Load More" at bounding box center [370, 387] width 216 height 25
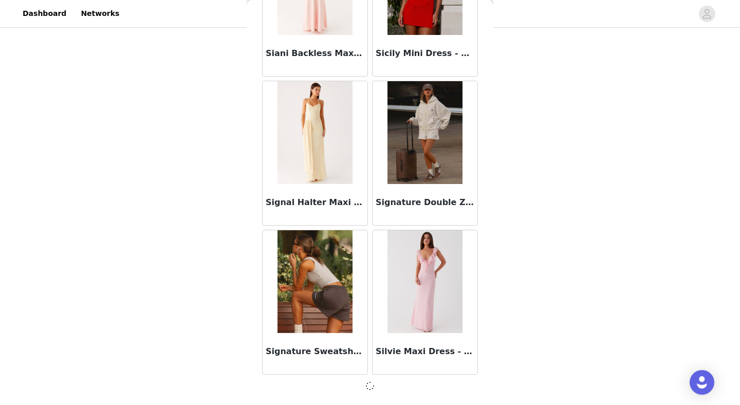
scroll to position [57819, 0]
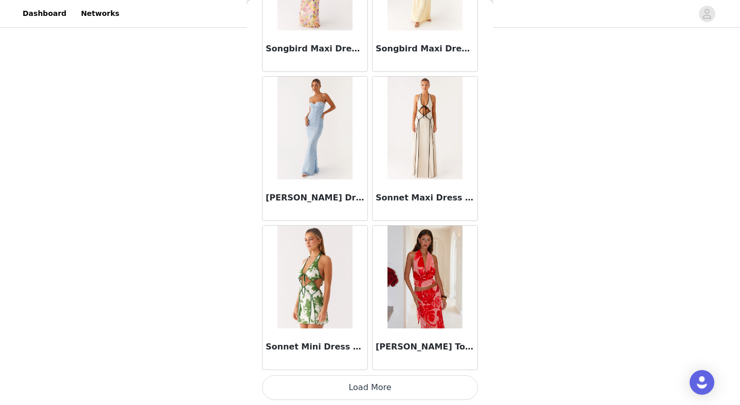
click at [368, 392] on button "Load More" at bounding box center [370, 387] width 216 height 25
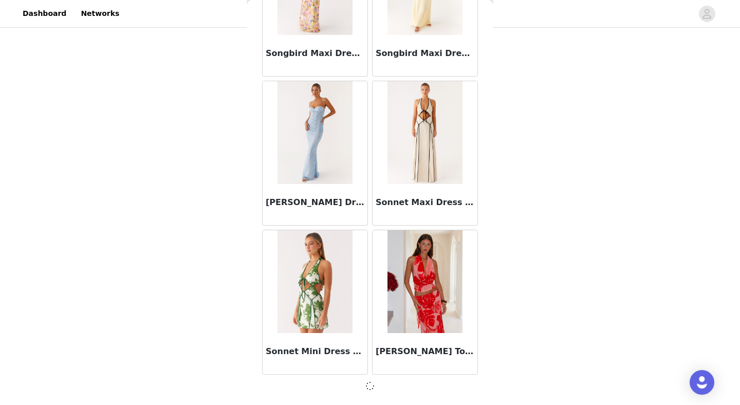
scroll to position [59309, 0]
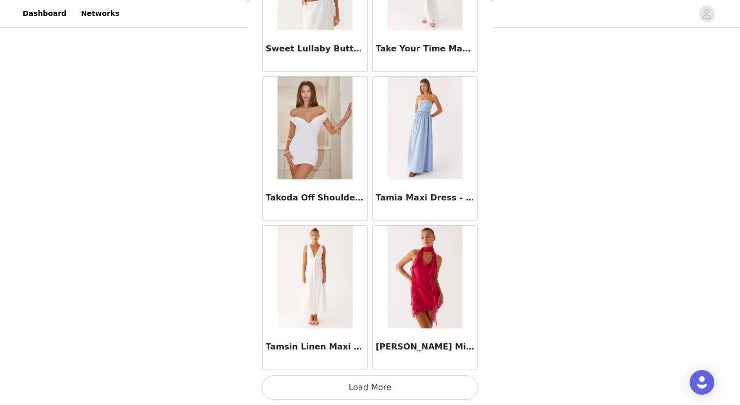
click at [372, 391] on button "Load More" at bounding box center [370, 387] width 216 height 25
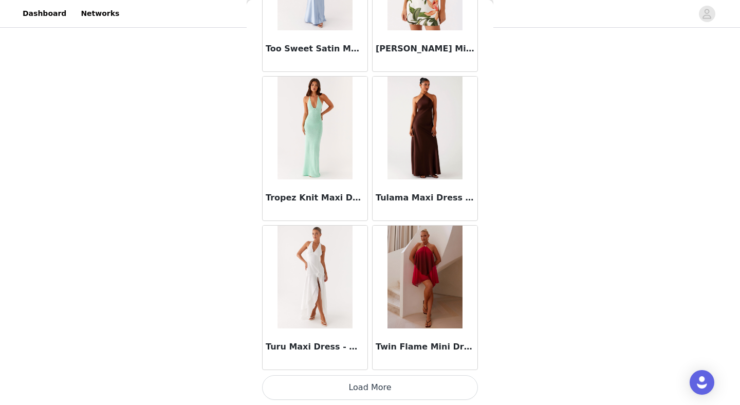
scroll to position [134, 0]
click at [383, 386] on button "Load More" at bounding box center [370, 387] width 216 height 25
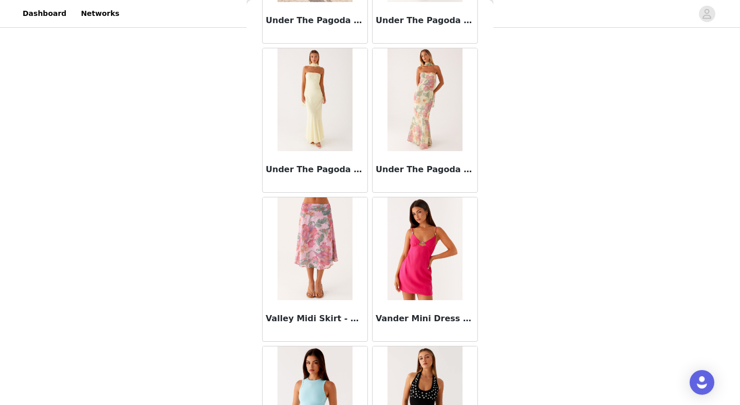
scroll to position [63589, 0]
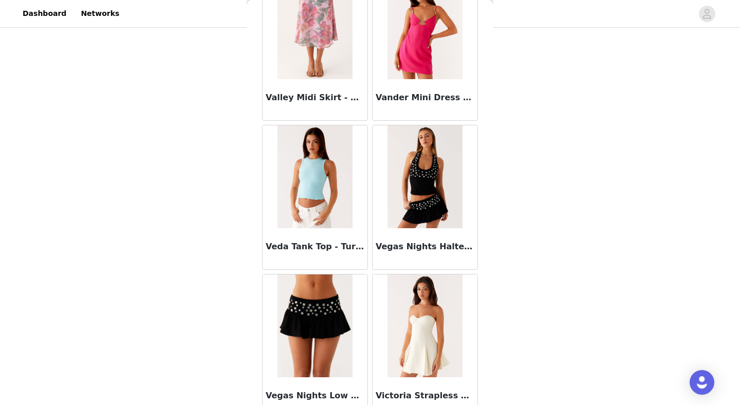
click at [402, 206] on img at bounding box center [425, 176] width 75 height 103
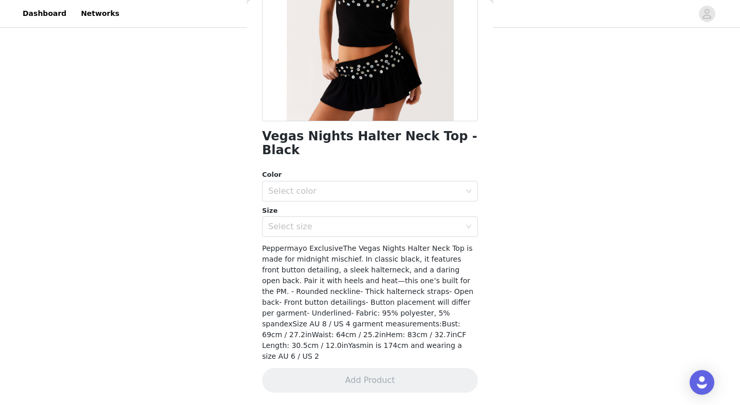
scroll to position [136, 0]
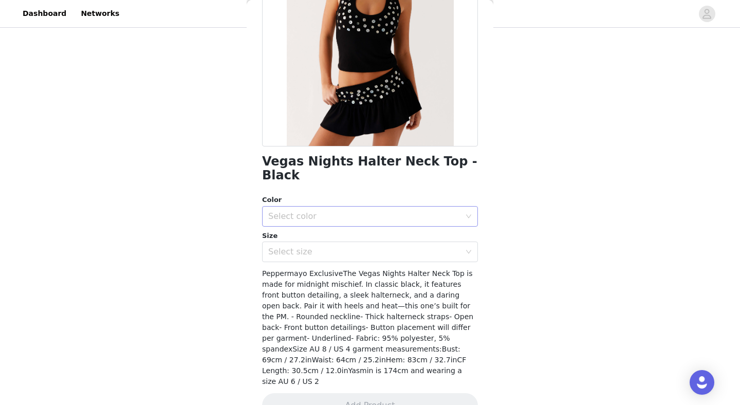
click at [391, 207] on div "Select color" at bounding box center [366, 217] width 197 height 20
click at [384, 222] on li "Black" at bounding box center [370, 224] width 216 height 16
click at [378, 247] on div "Select size" at bounding box center [364, 252] width 192 height 10
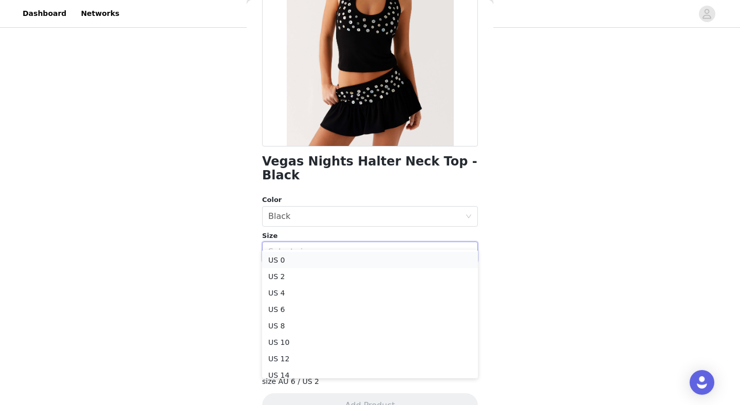
click at [369, 257] on li "US 0" at bounding box center [370, 260] width 216 height 16
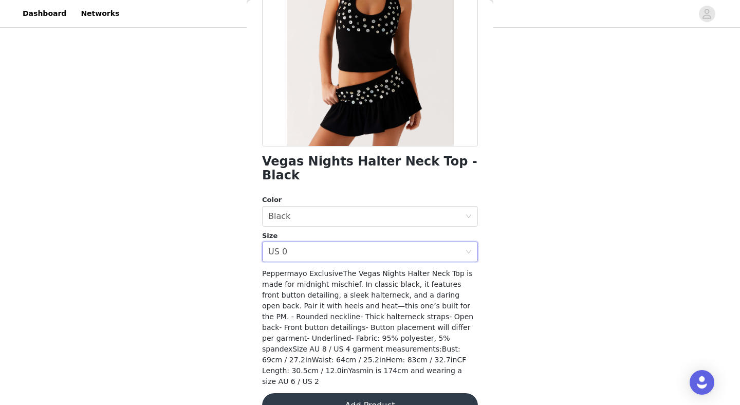
click at [371, 393] on button "Add Product" at bounding box center [370, 405] width 216 height 25
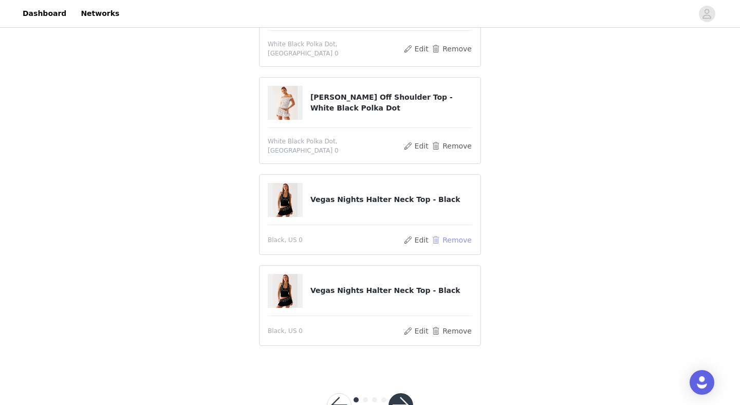
click at [449, 234] on button "Remove" at bounding box center [451, 240] width 41 height 12
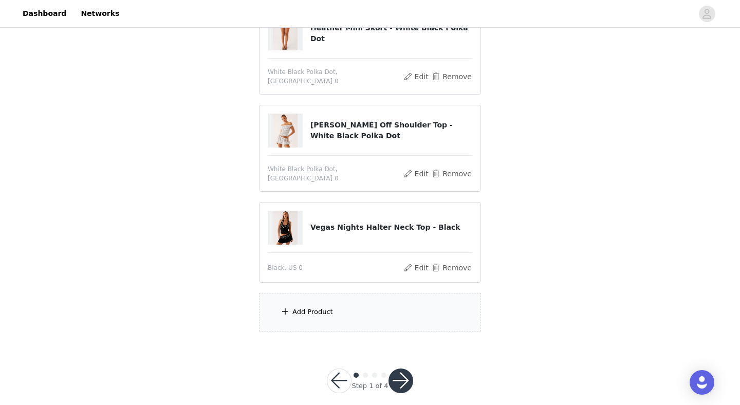
click at [388, 305] on div "Add Product" at bounding box center [370, 312] width 222 height 39
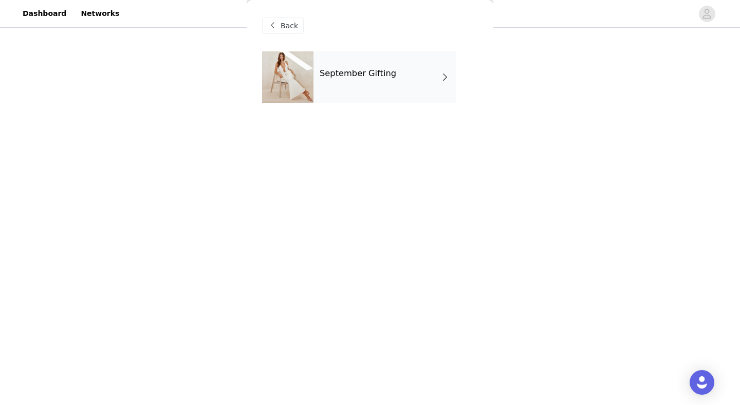
click at [386, 94] on div "September Gifting" at bounding box center [385, 76] width 143 height 51
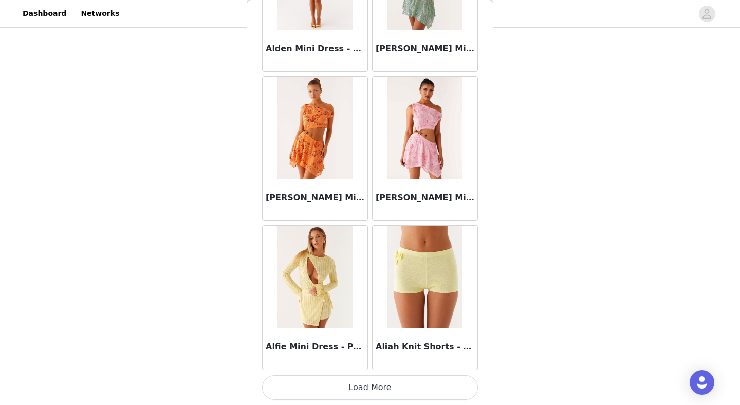
scroll to position [134, 0]
click at [390, 383] on button "Load More" at bounding box center [370, 387] width 216 height 25
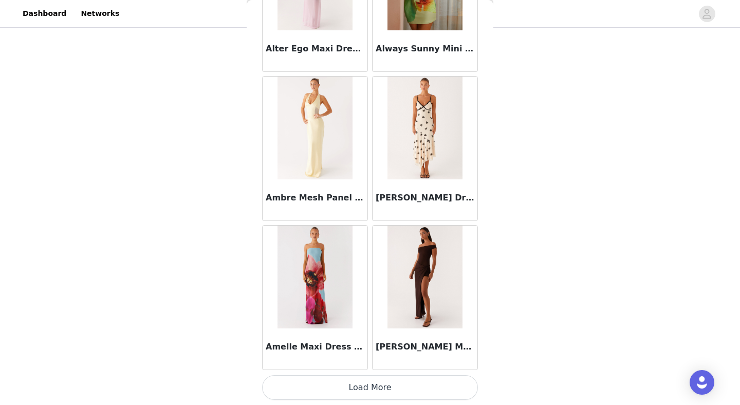
click at [371, 390] on button "Load More" at bounding box center [370, 387] width 216 height 25
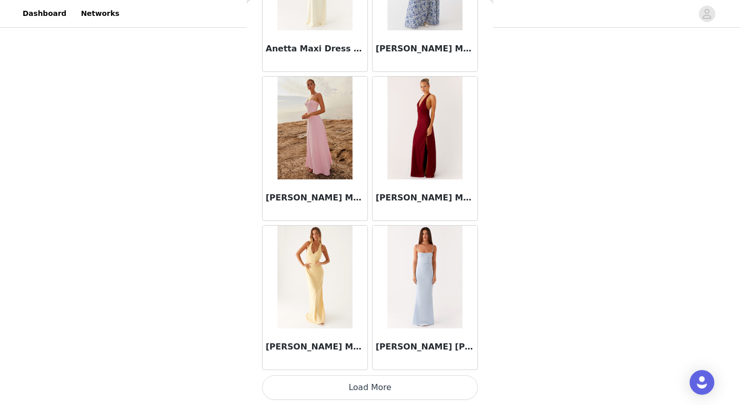
click at [380, 381] on button "Load More" at bounding box center [370, 387] width 216 height 25
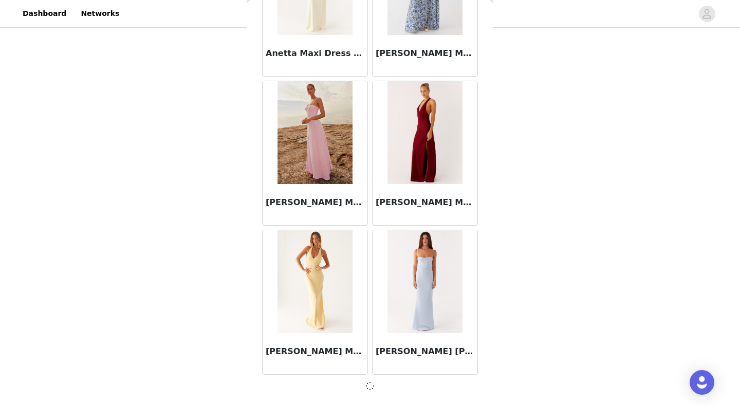
scroll to position [4145, 0]
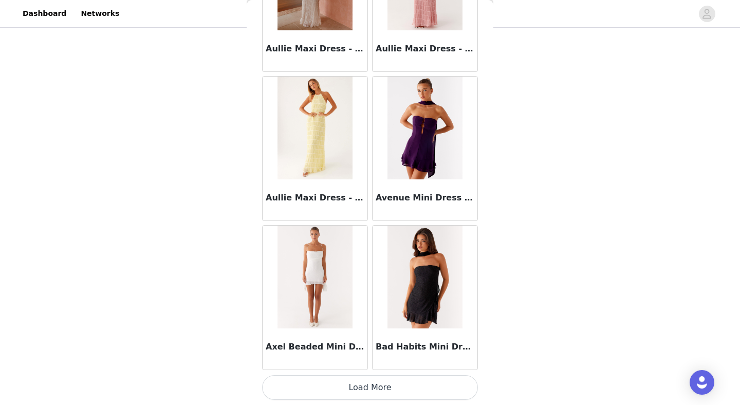
click at [371, 393] on button "Load More" at bounding box center [370, 387] width 216 height 25
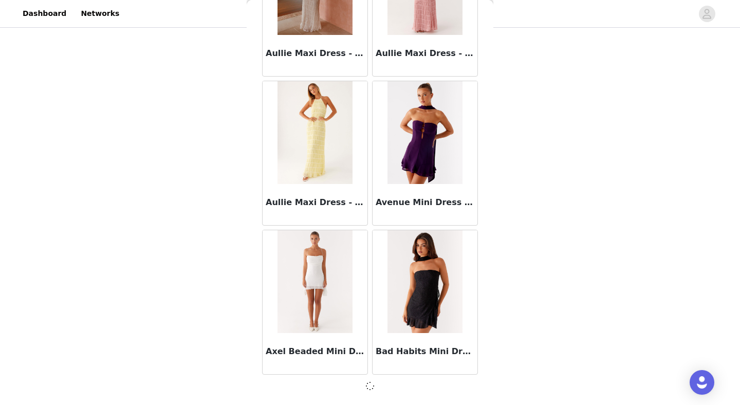
scroll to position [5636, 0]
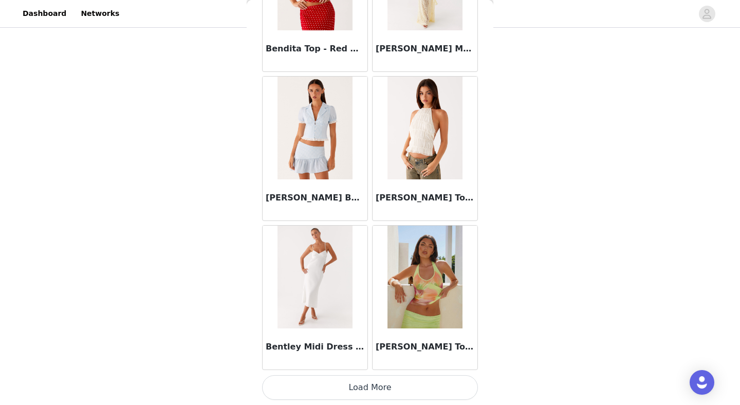
click at [363, 386] on button "Load More" at bounding box center [370, 387] width 216 height 25
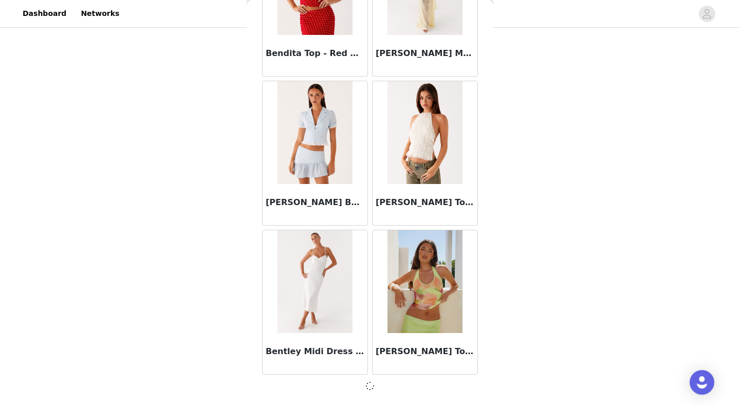
scroll to position [7127, 0]
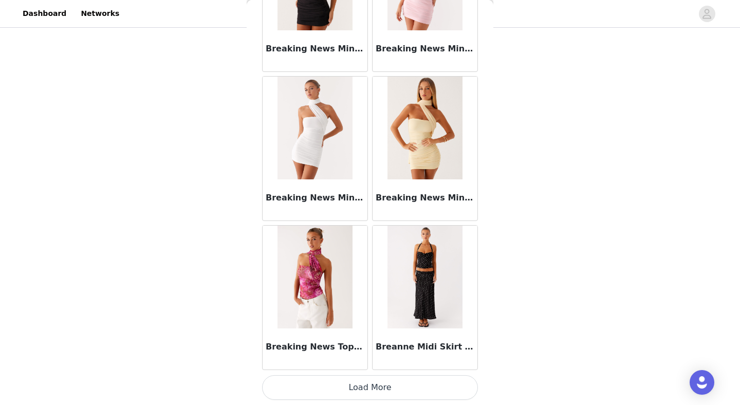
click at [369, 393] on button "Load More" at bounding box center [370, 387] width 216 height 25
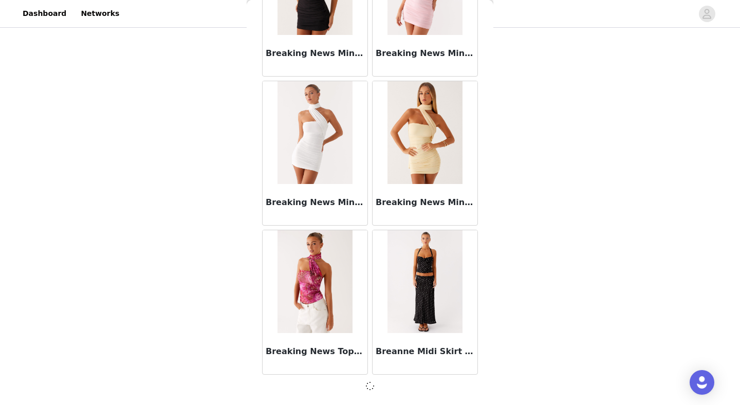
scroll to position [8618, 0]
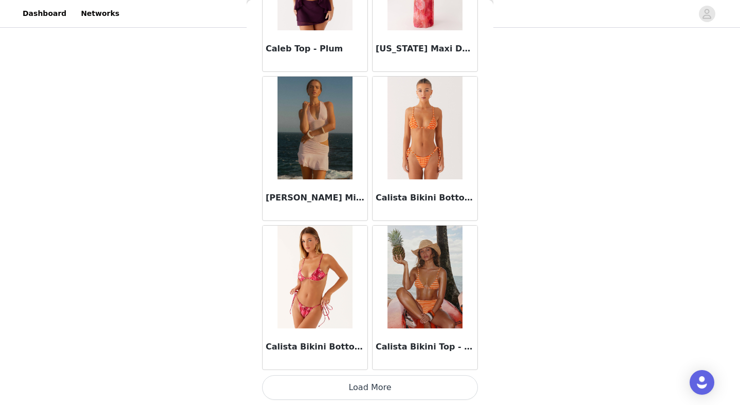
click at [372, 388] on button "Load More" at bounding box center [370, 387] width 216 height 25
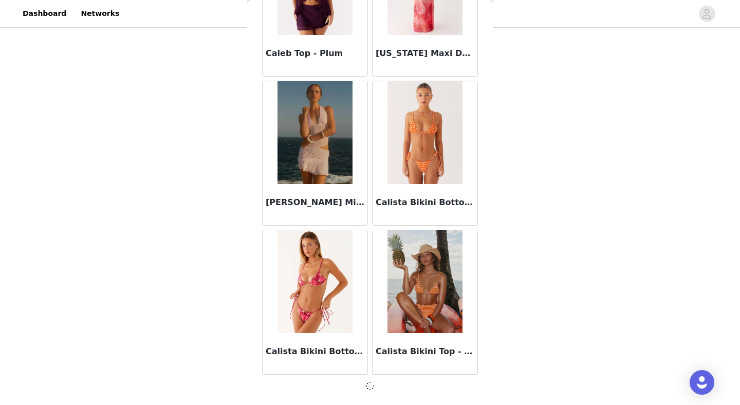
scroll to position [10109, 0]
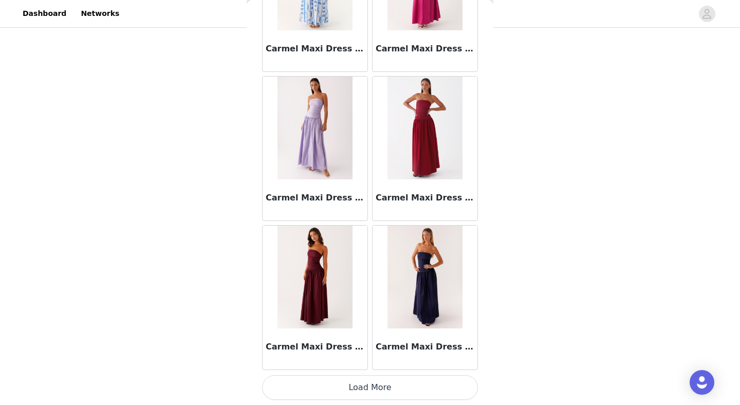
click at [365, 386] on button "Load More" at bounding box center [370, 387] width 216 height 25
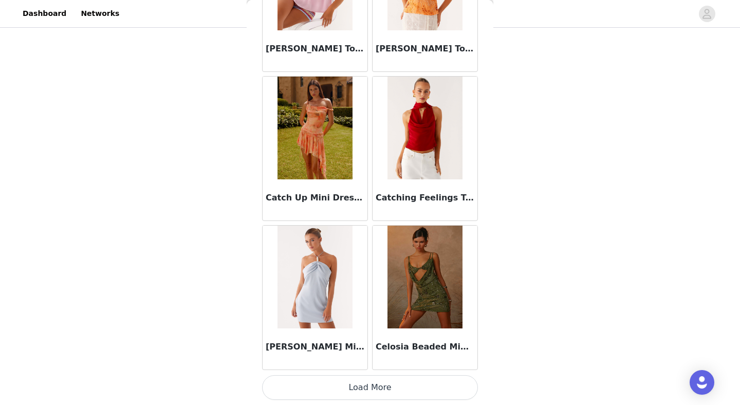
scroll to position [13091, 0]
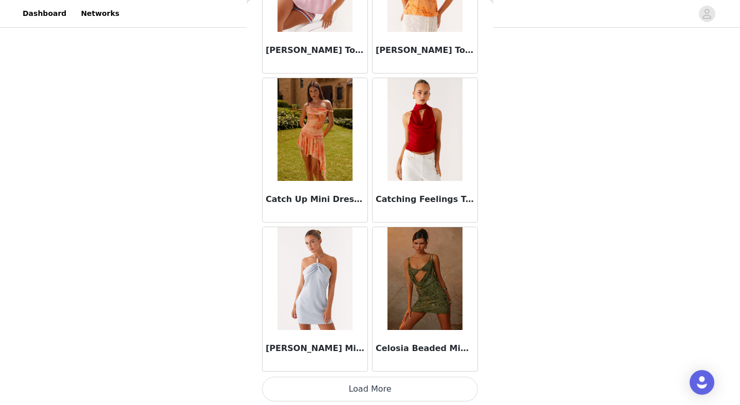
click at [364, 388] on button "Load More" at bounding box center [370, 389] width 216 height 25
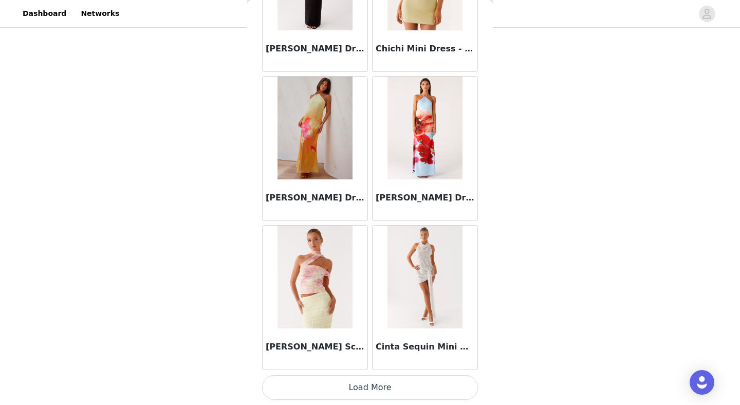
click at [362, 387] on button "Load More" at bounding box center [370, 387] width 216 height 25
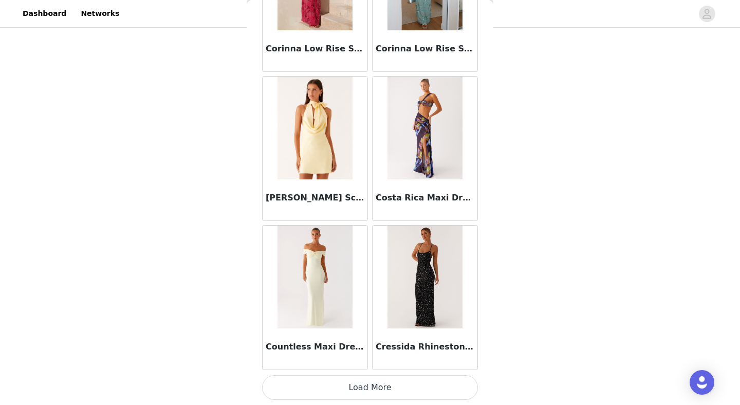
click at [364, 384] on button "Load More" at bounding box center [370, 387] width 216 height 25
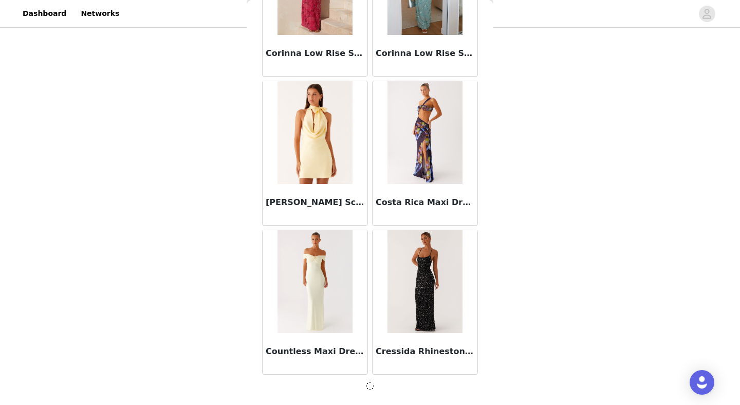
scroll to position [16073, 0]
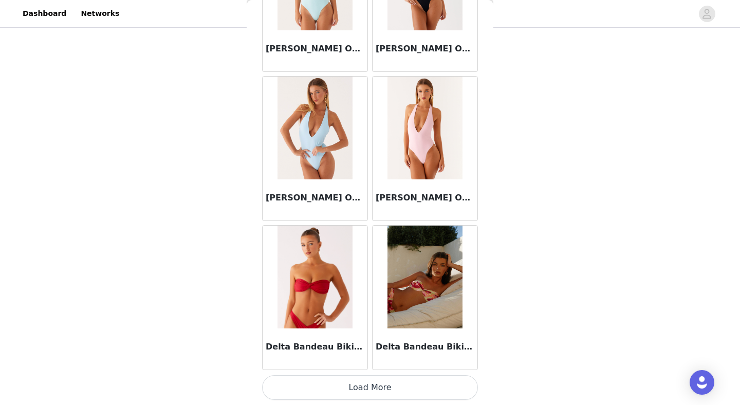
click at [364, 381] on button "Load More" at bounding box center [370, 387] width 216 height 25
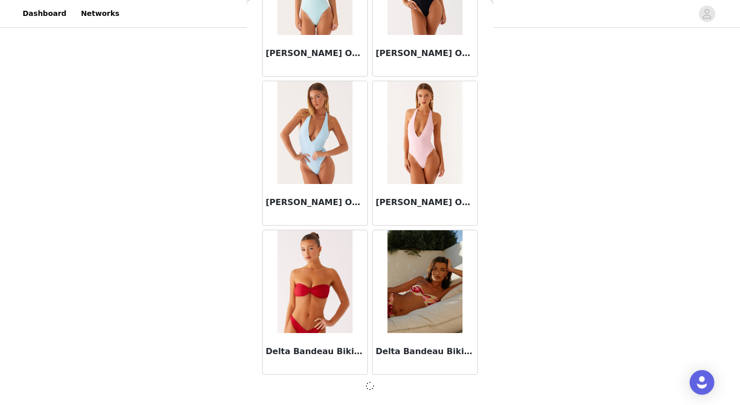
scroll to position [17564, 0]
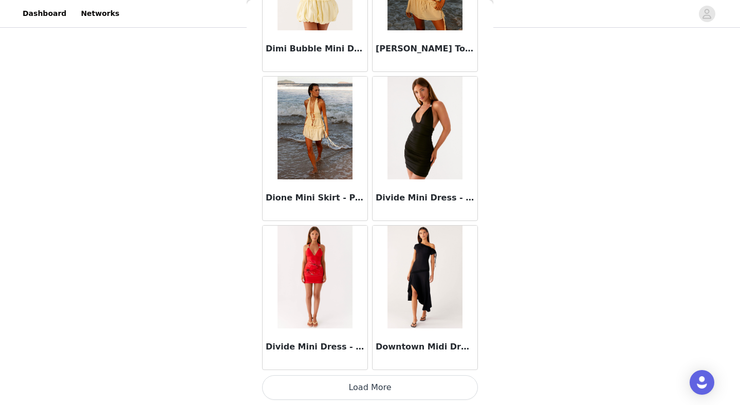
click at [364, 381] on button "Load More" at bounding box center [370, 387] width 216 height 25
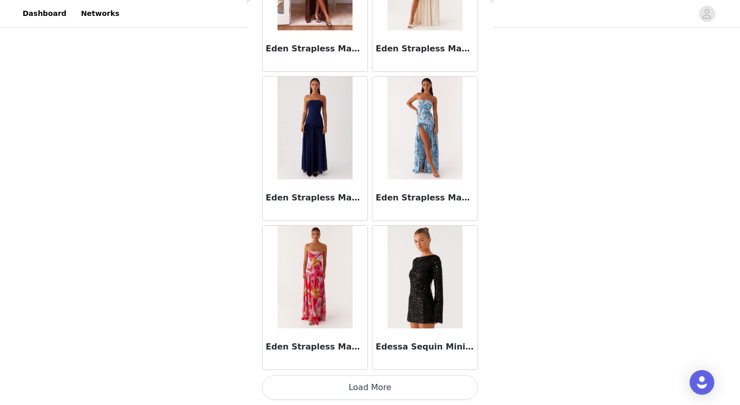
scroll to position [134, 0]
click at [378, 398] on button "Load More" at bounding box center [370, 387] width 216 height 25
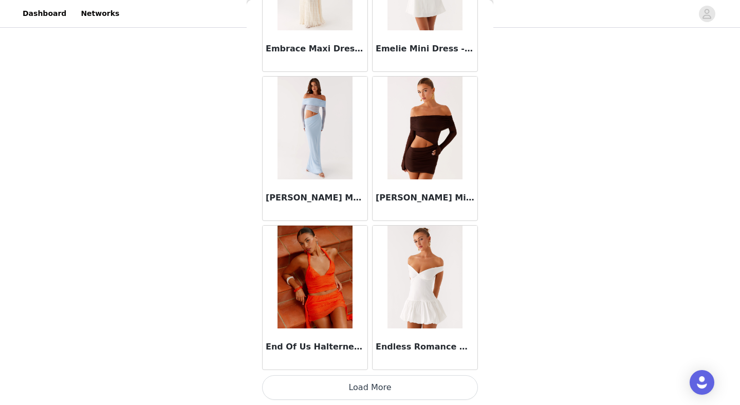
click at [372, 388] on button "Load More" at bounding box center [370, 387] width 216 height 25
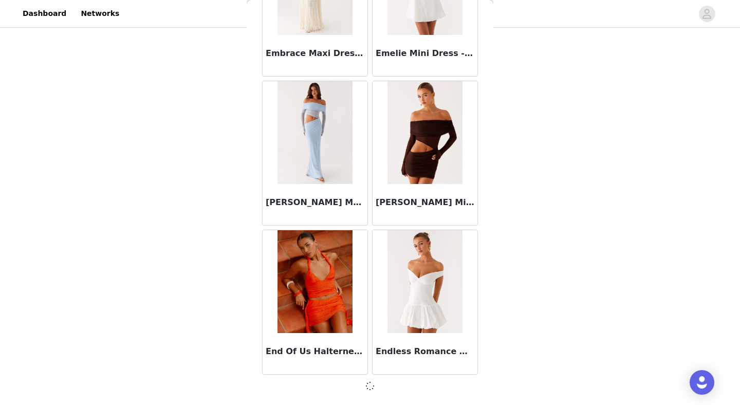
scroll to position [22036, 0]
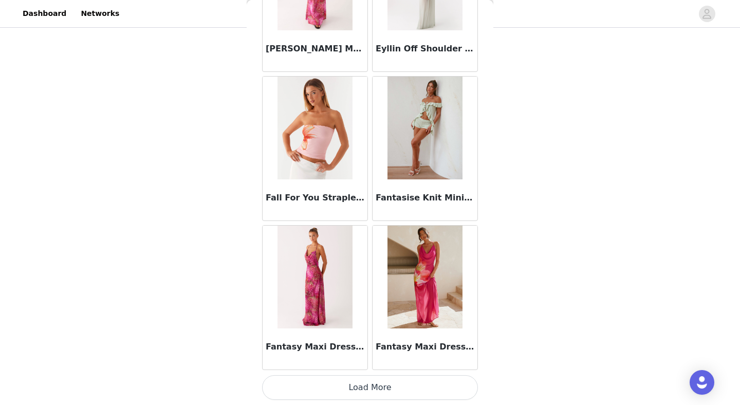
click at [372, 388] on button "Load More" at bounding box center [370, 387] width 216 height 25
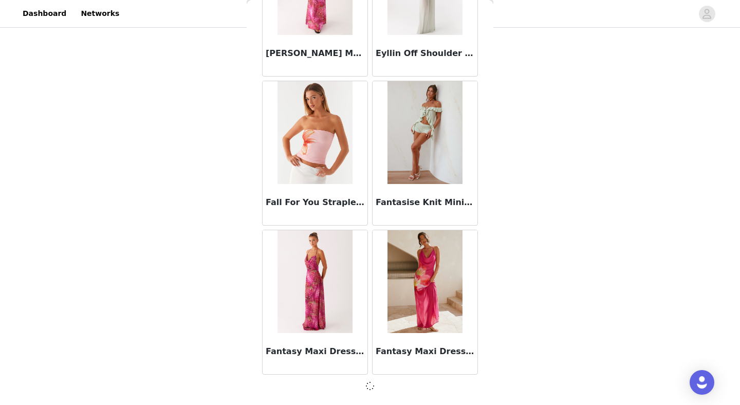
scroll to position [23527, 0]
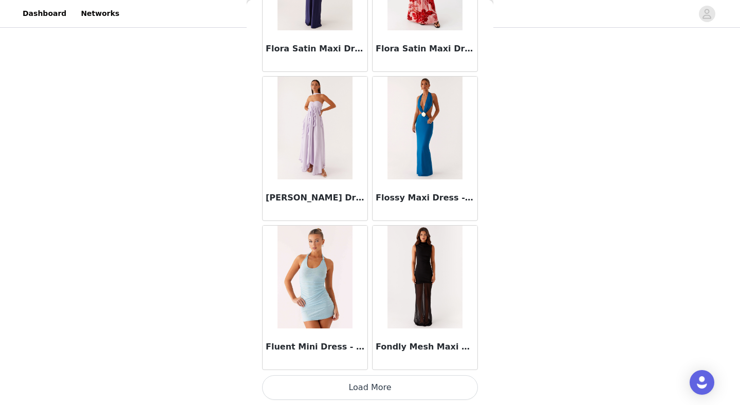
click at [372, 388] on button "Load More" at bounding box center [370, 387] width 216 height 25
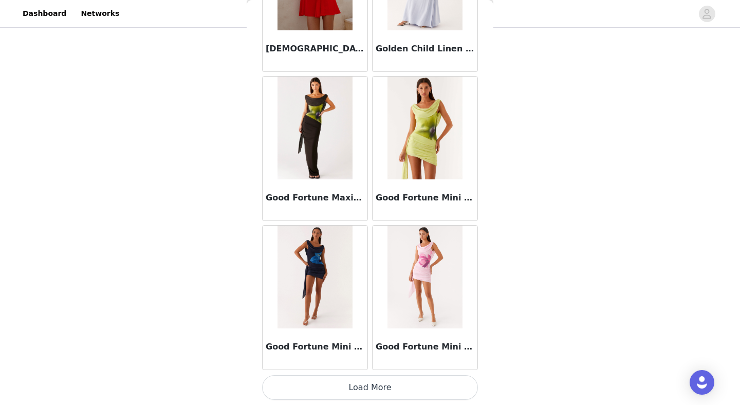
click at [389, 394] on button "Load More" at bounding box center [370, 387] width 216 height 25
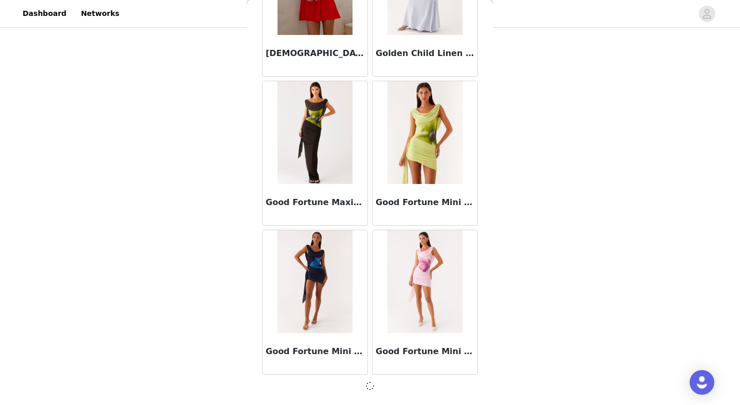
scroll to position [26509, 0]
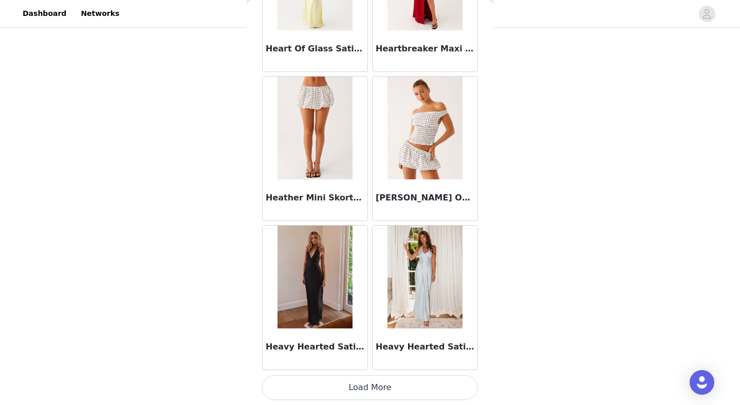
click at [365, 394] on button "Load More" at bounding box center [370, 387] width 216 height 25
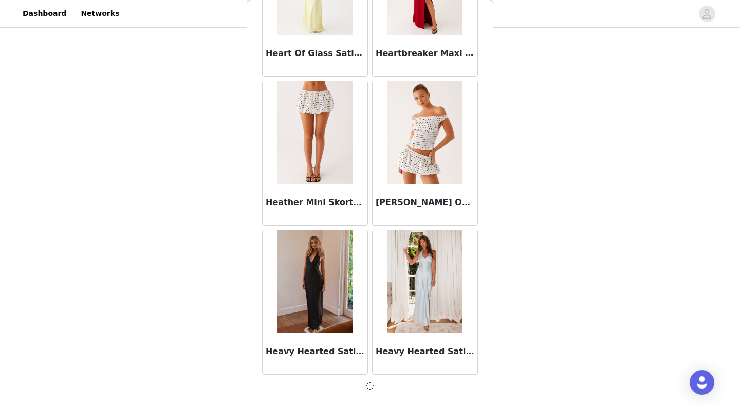
scroll to position [28000, 0]
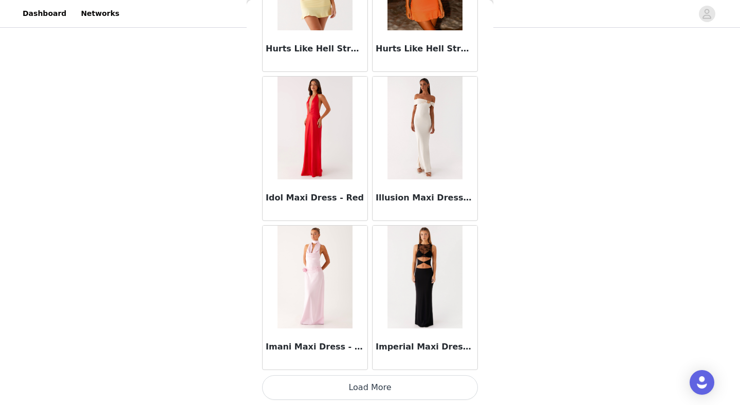
click at [367, 382] on button "Load More" at bounding box center [370, 387] width 216 height 25
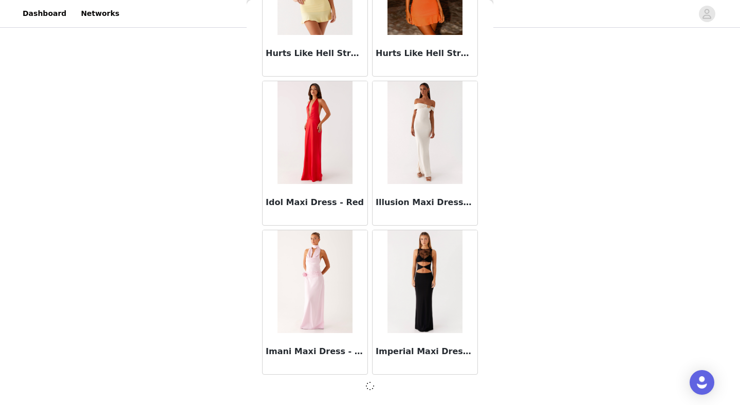
scroll to position [29491, 0]
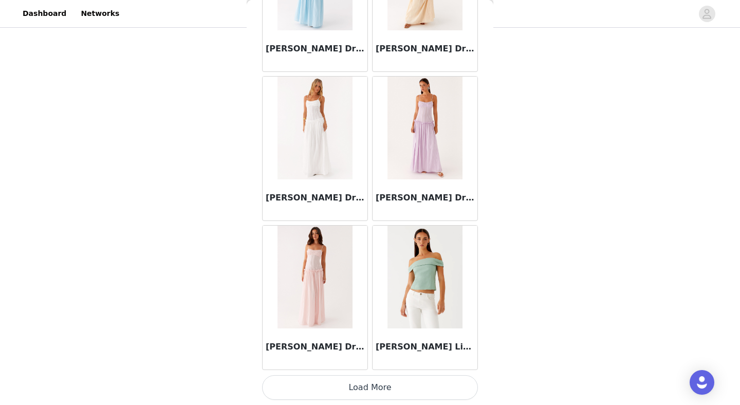
click at [369, 386] on button "Load More" at bounding box center [370, 387] width 216 height 25
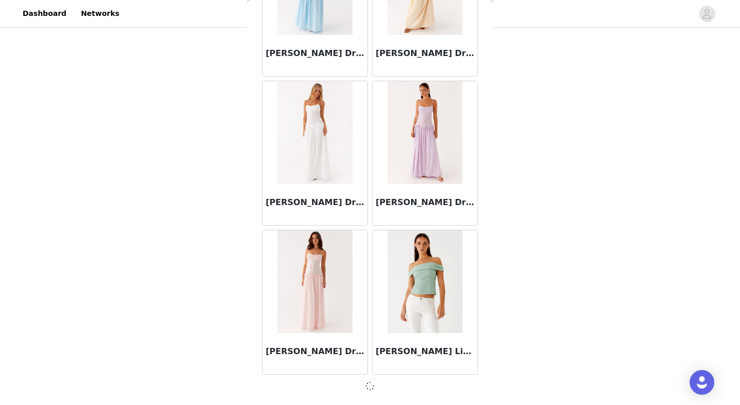
scroll to position [30982, 0]
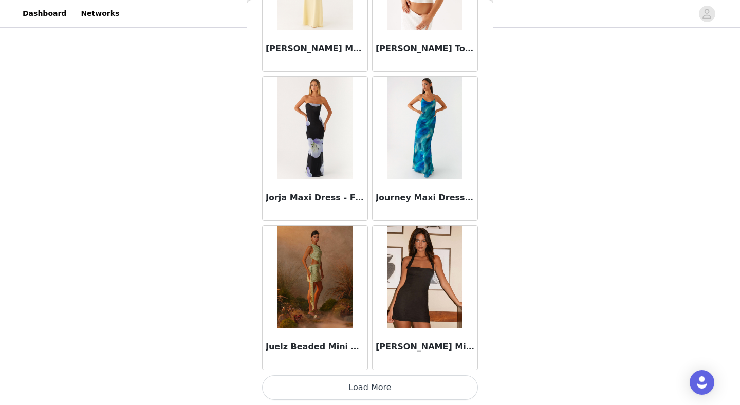
click at [367, 388] on button "Load More" at bounding box center [370, 387] width 216 height 25
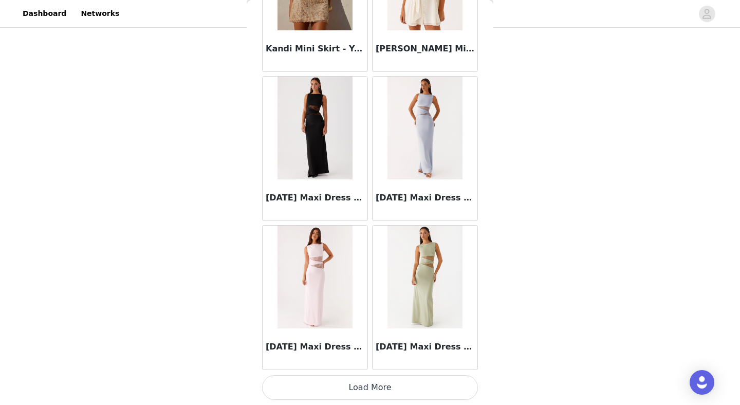
scroll to position [134, 0]
click at [356, 390] on button "Load More" at bounding box center [370, 387] width 216 height 25
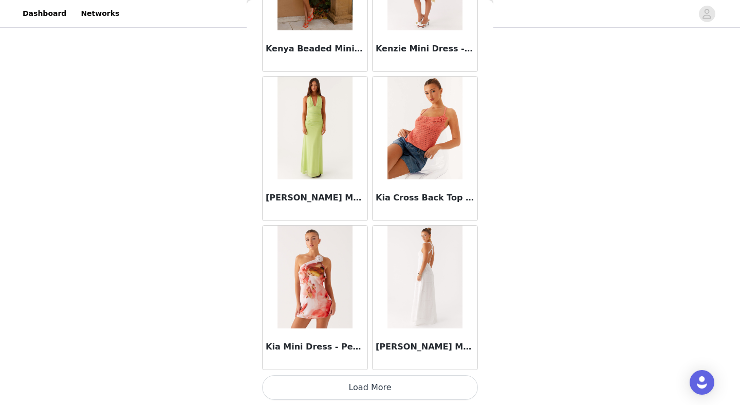
click at [367, 387] on button "Load More" at bounding box center [370, 387] width 216 height 25
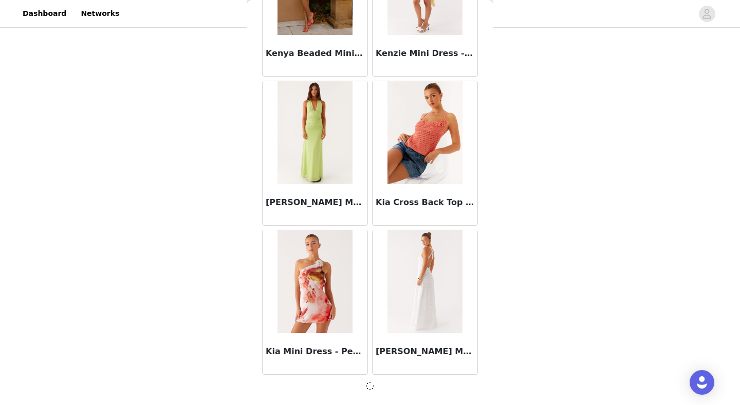
scroll to position [35455, 0]
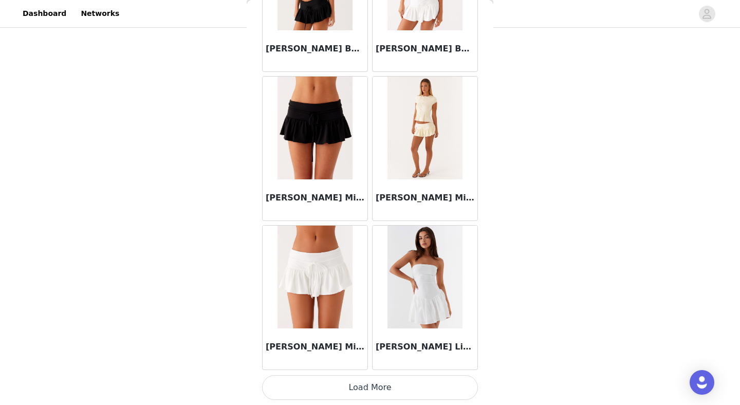
click at [368, 387] on button "Load More" at bounding box center [370, 387] width 216 height 25
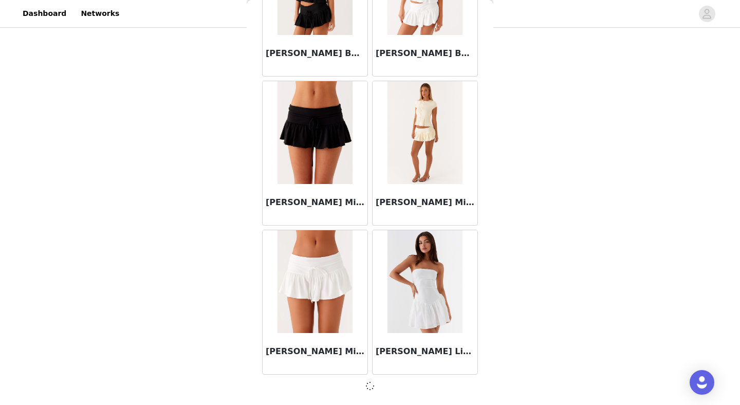
scroll to position [36946, 0]
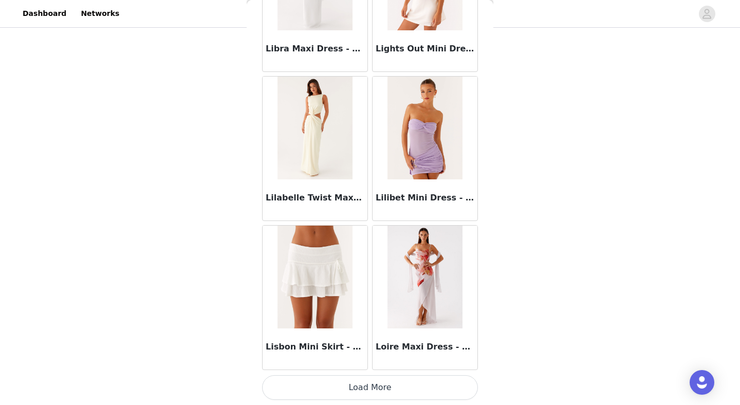
click at [367, 388] on button "Load More" at bounding box center [370, 387] width 216 height 25
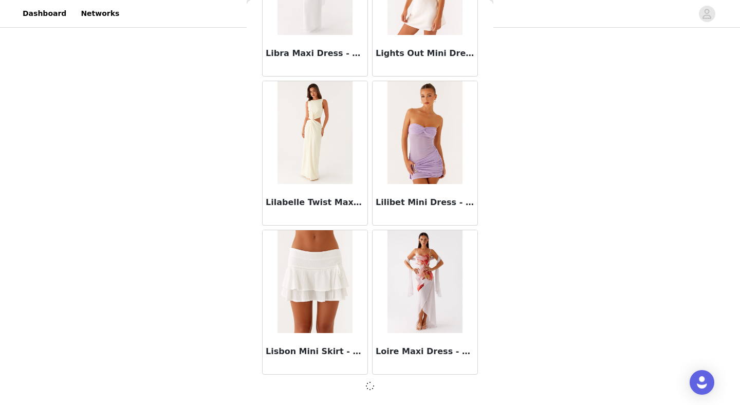
scroll to position [38437, 0]
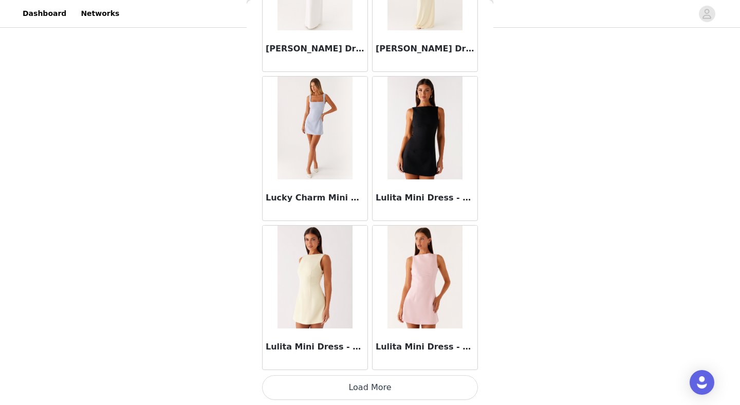
click at [385, 393] on button "Load More" at bounding box center [370, 387] width 216 height 25
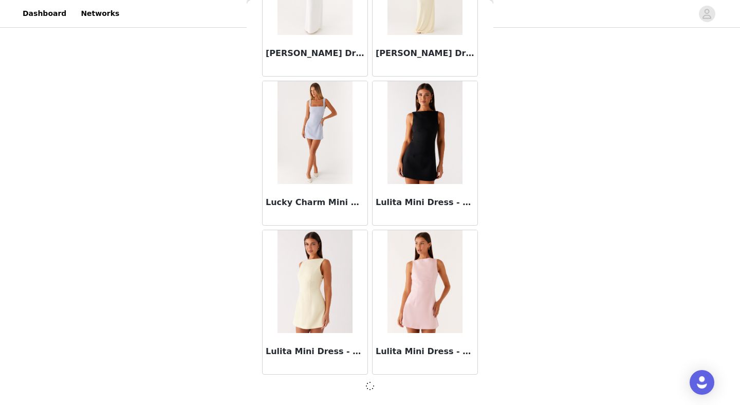
scroll to position [39927, 0]
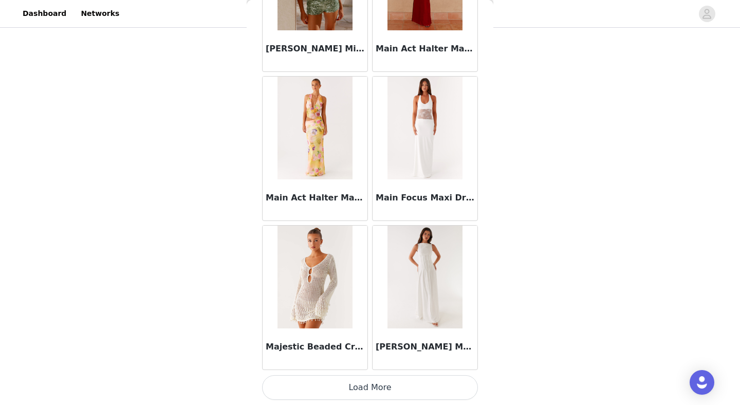
click at [369, 391] on button "Load More" at bounding box center [370, 387] width 216 height 25
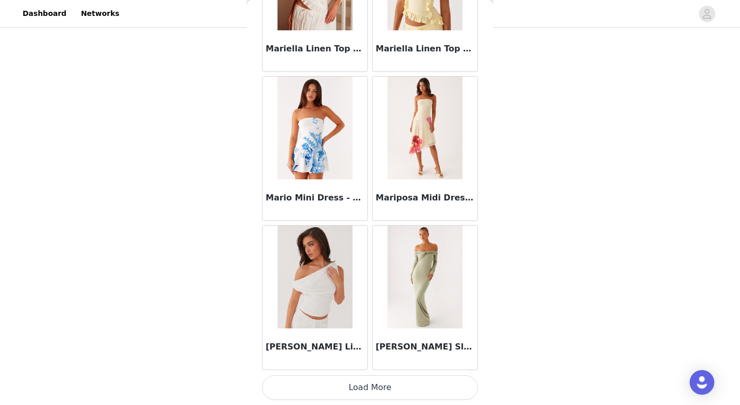
click at [373, 386] on button "Load More" at bounding box center [370, 387] width 216 height 25
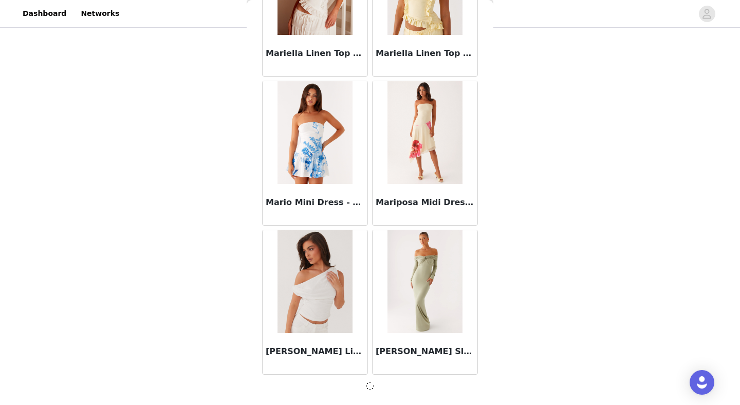
scroll to position [42909, 0]
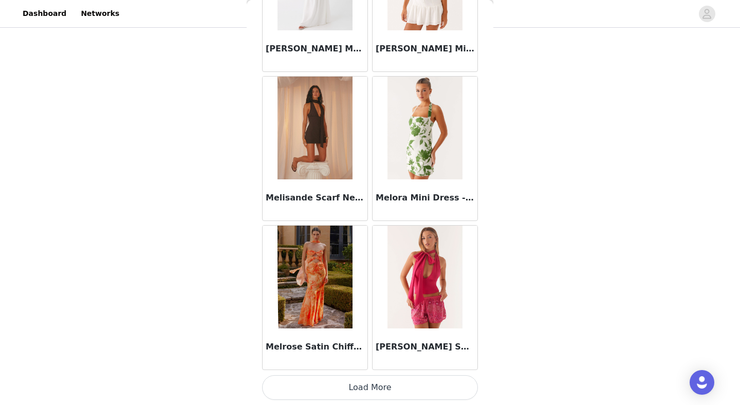
click at [376, 394] on button "Load More" at bounding box center [370, 387] width 216 height 25
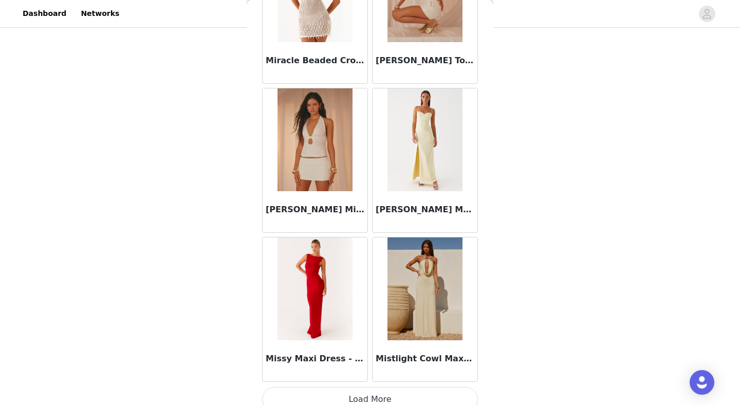
scroll to position [45359, 0]
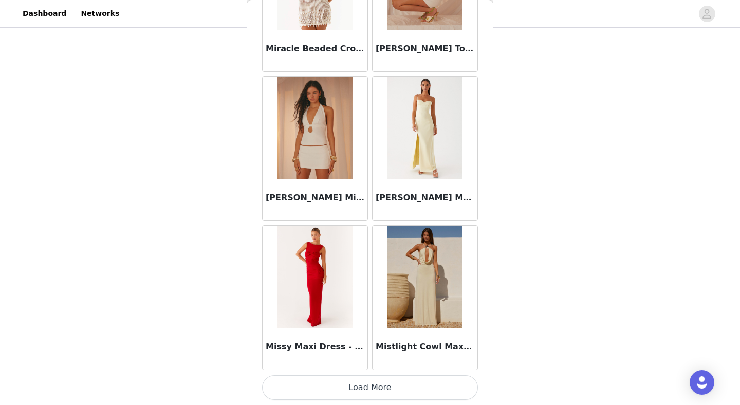
click at [368, 395] on button "Load More" at bounding box center [370, 387] width 216 height 25
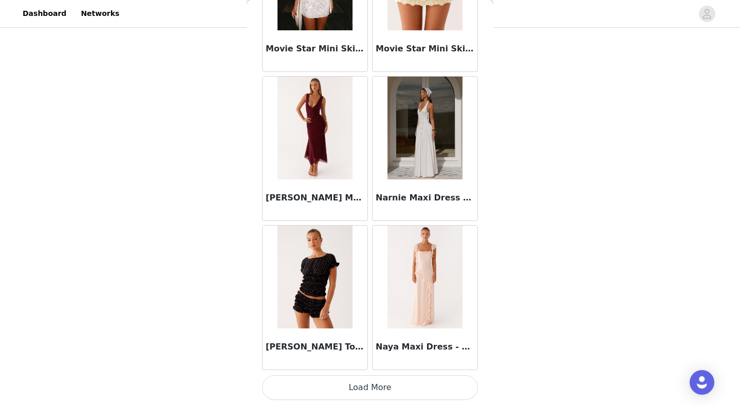
click at [373, 386] on button "Load More" at bounding box center [370, 387] width 216 height 25
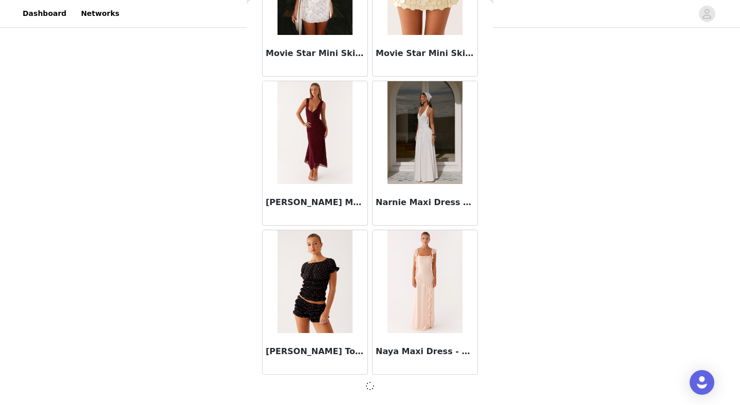
scroll to position [47382, 0]
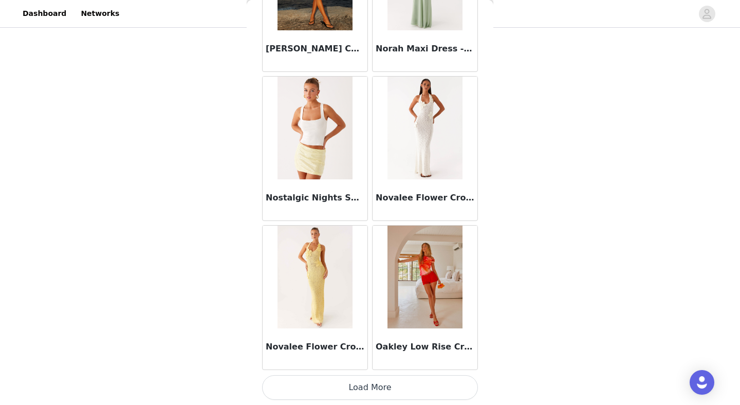
click at [366, 386] on button "Load More" at bounding box center [370, 387] width 216 height 25
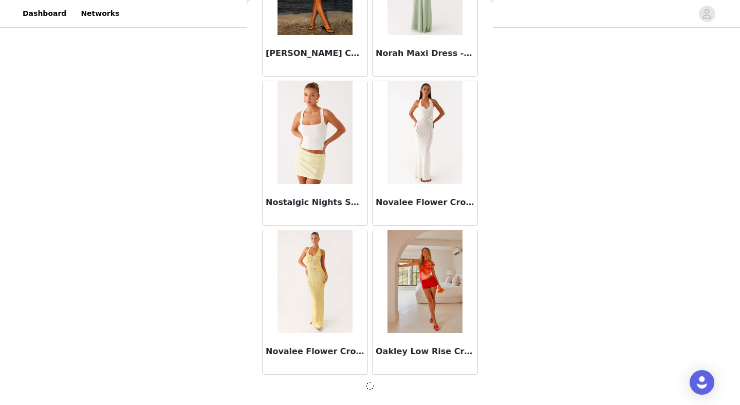
scroll to position [48873, 0]
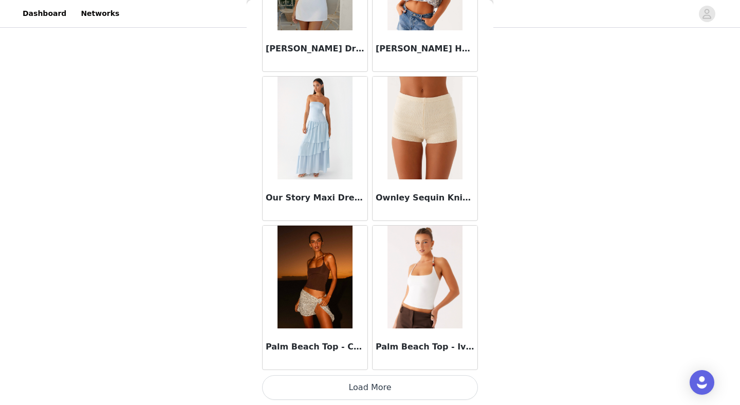
click at [374, 392] on button "Load More" at bounding box center [370, 387] width 216 height 25
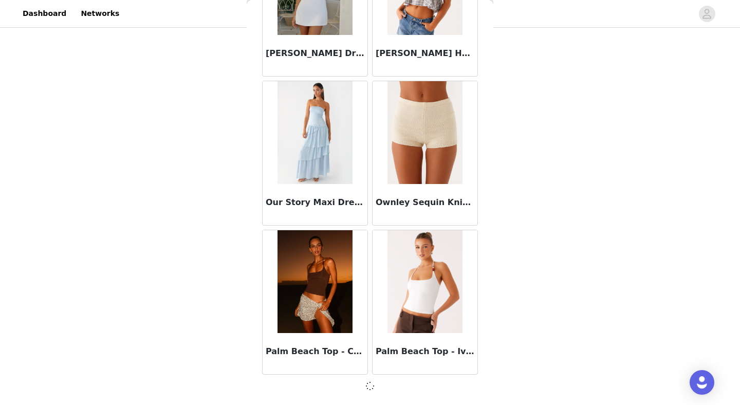
scroll to position [50364, 0]
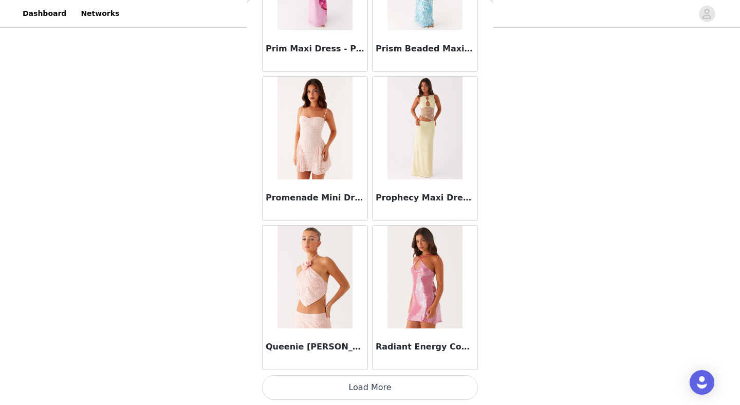
click at [368, 395] on button "Load More" at bounding box center [370, 387] width 216 height 25
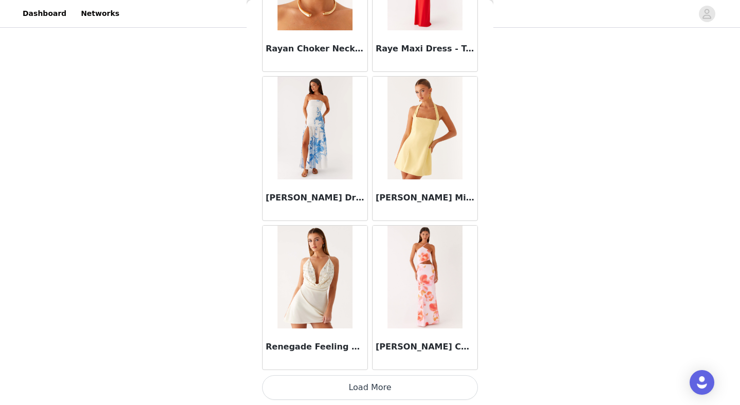
click at [368, 387] on button "Load More" at bounding box center [370, 387] width 216 height 25
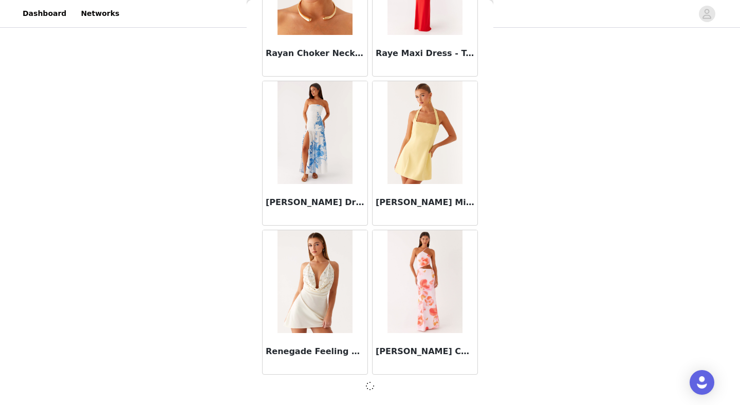
scroll to position [53346, 0]
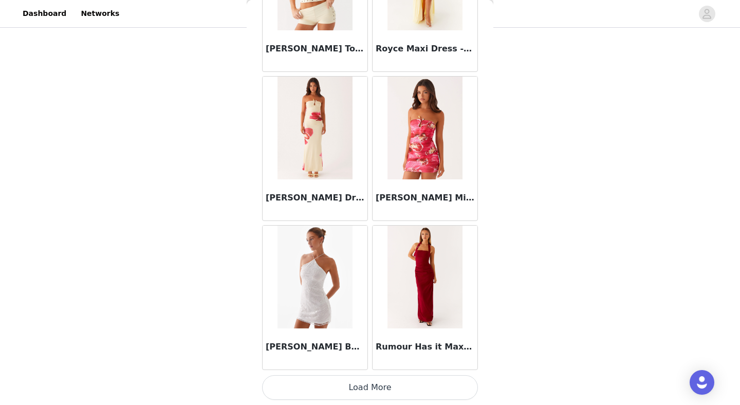
click at [365, 385] on button "Load More" at bounding box center [370, 387] width 216 height 25
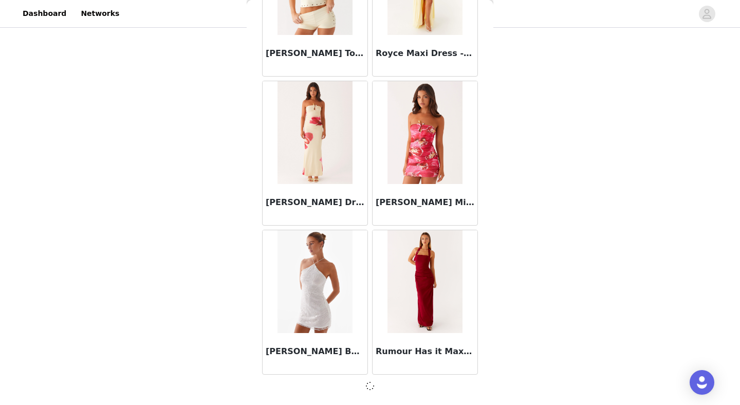
scroll to position [54837, 0]
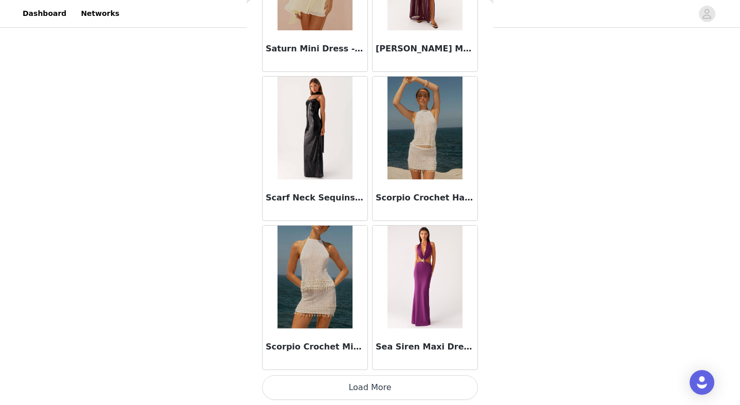
click at [372, 388] on button "Load More" at bounding box center [370, 387] width 216 height 25
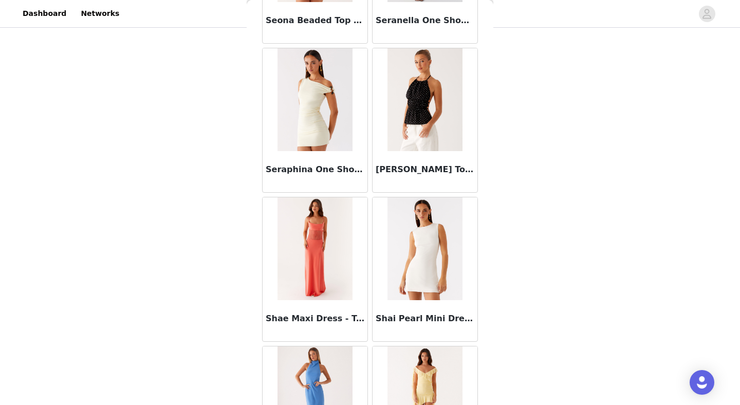
scroll to position [57184, 0]
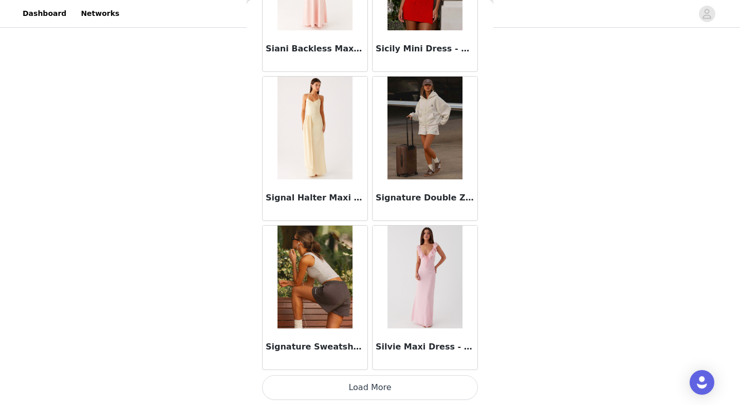
click at [372, 384] on button "Load More" at bounding box center [370, 387] width 216 height 25
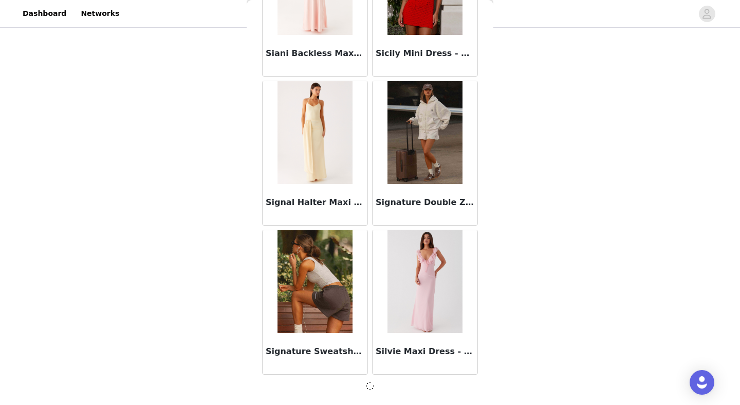
scroll to position [57819, 0]
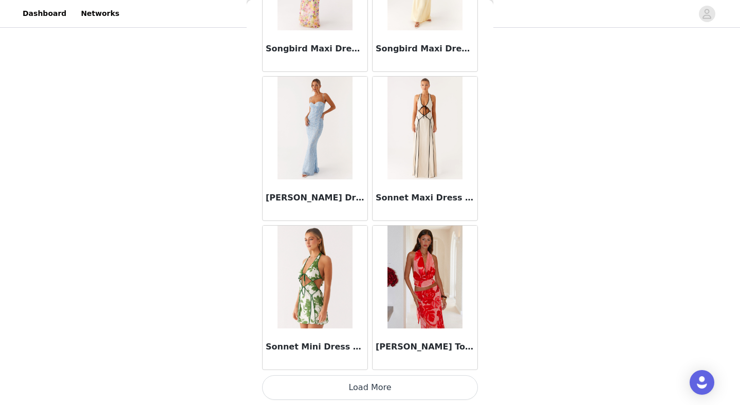
click at [381, 380] on button "Load More" at bounding box center [370, 387] width 216 height 25
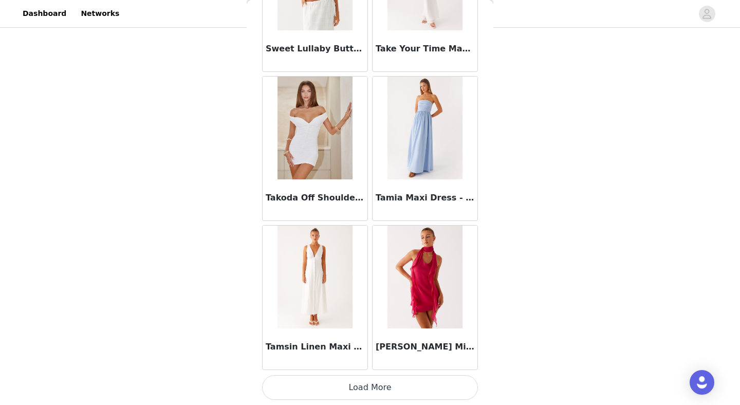
scroll to position [134, 0]
click at [378, 382] on button "Load More" at bounding box center [370, 387] width 216 height 25
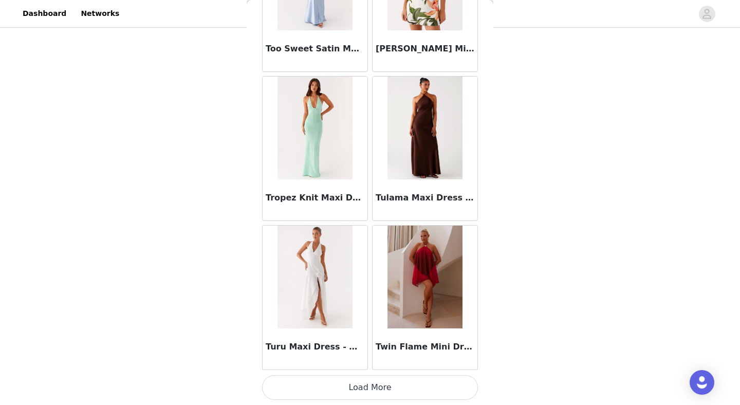
click at [361, 392] on button "Load More" at bounding box center [370, 387] width 216 height 25
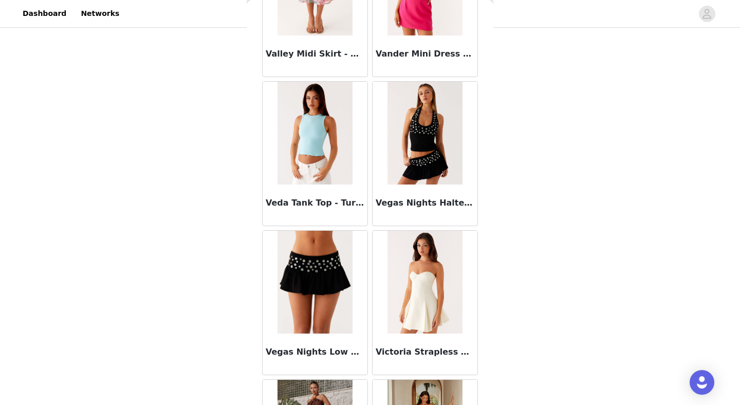
scroll to position [63738, 0]
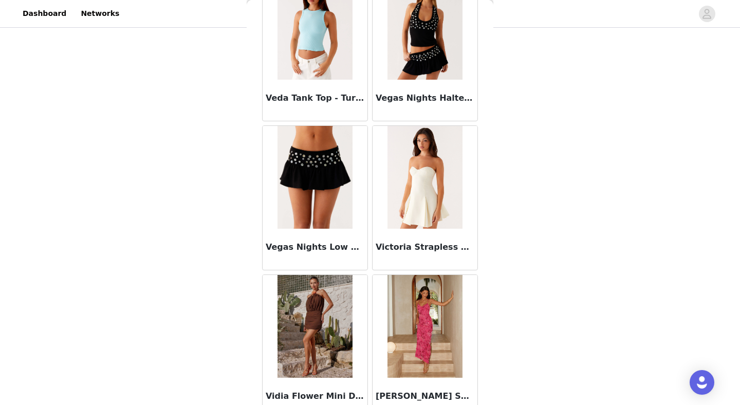
click at [335, 203] on img at bounding box center [315, 177] width 75 height 103
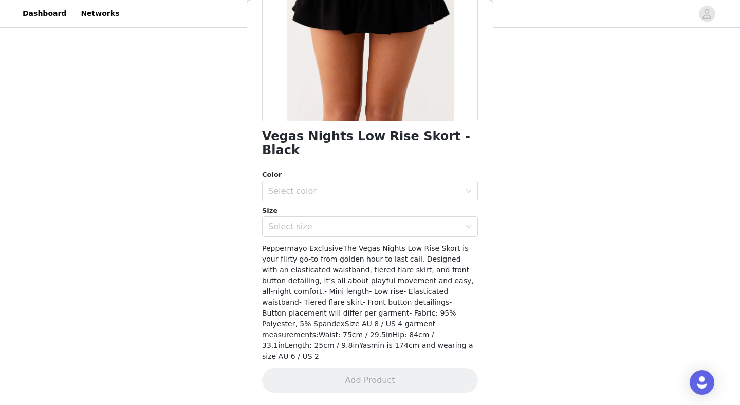
scroll to position [136, 0]
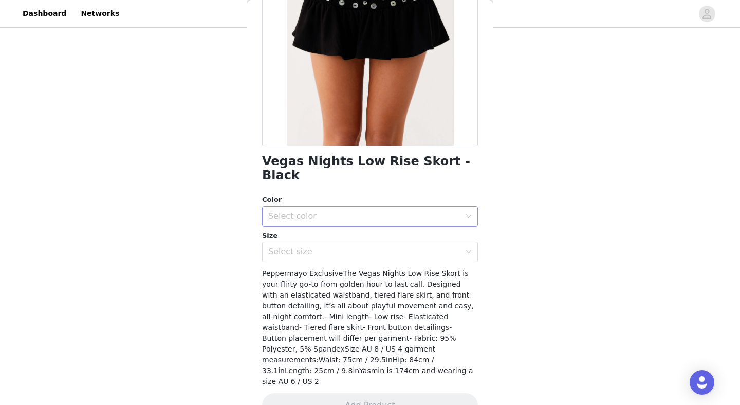
click at [341, 211] on div "Select color" at bounding box center [364, 216] width 192 height 10
click at [339, 223] on li "Black" at bounding box center [370, 224] width 216 height 16
click at [339, 247] on div "Select size" at bounding box center [364, 252] width 192 height 10
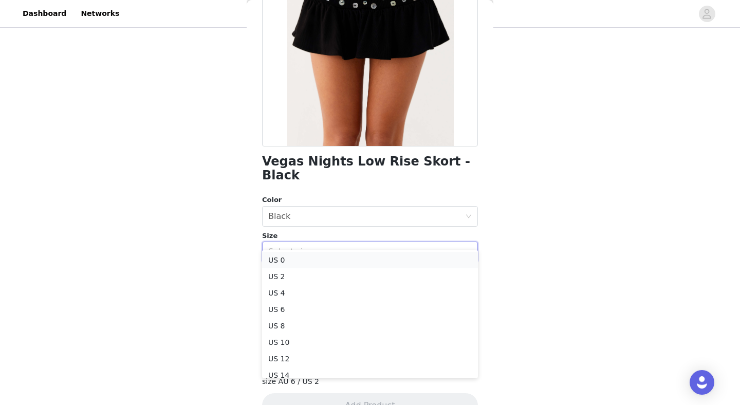
click at [335, 265] on li "US 0" at bounding box center [370, 260] width 216 height 16
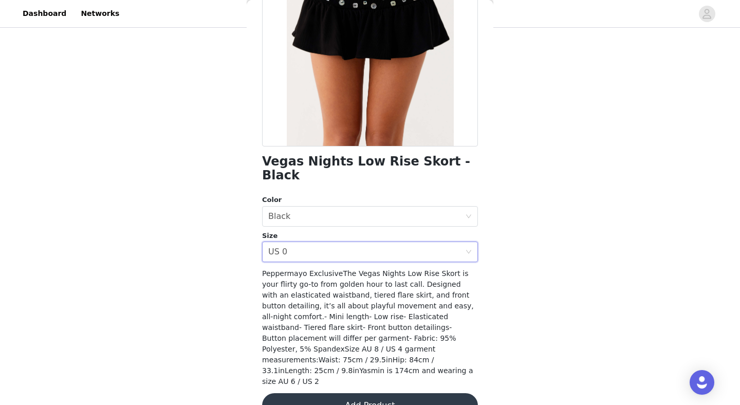
click at [347, 393] on button "Add Product" at bounding box center [370, 405] width 216 height 25
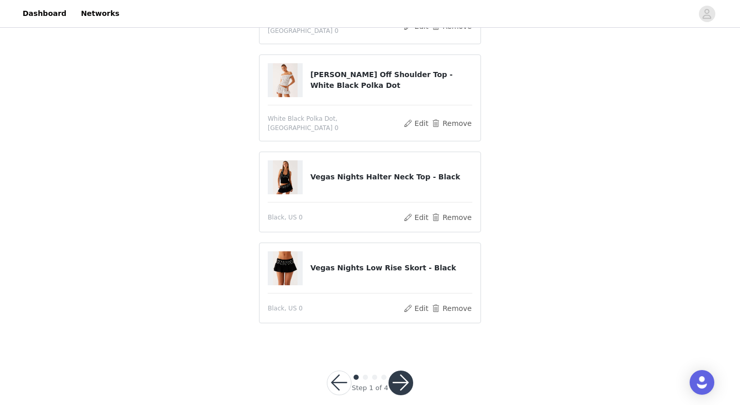
scroll to position [158, 0]
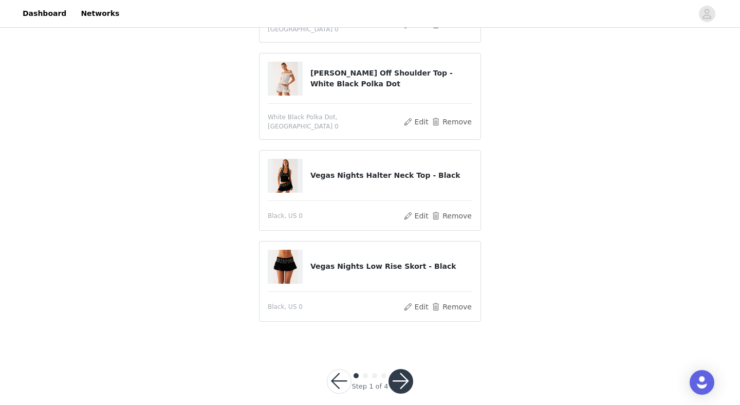
click at [404, 369] on button "button" at bounding box center [401, 381] width 25 height 25
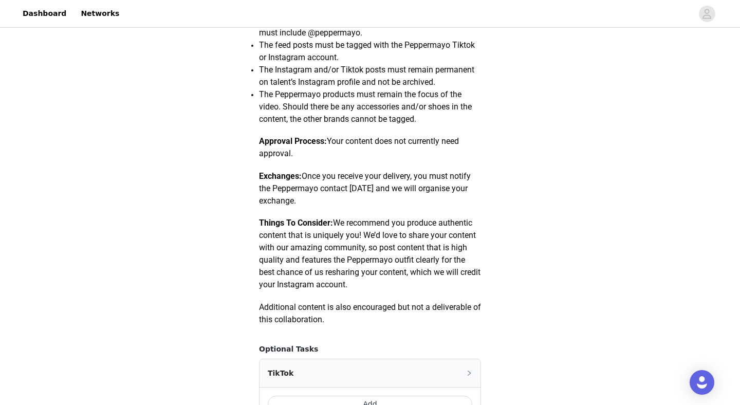
scroll to position [424, 0]
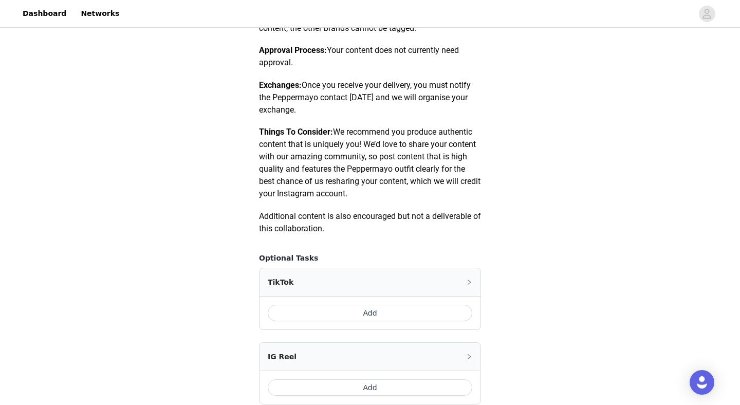
click at [394, 312] on button "Add" at bounding box center [370, 313] width 205 height 16
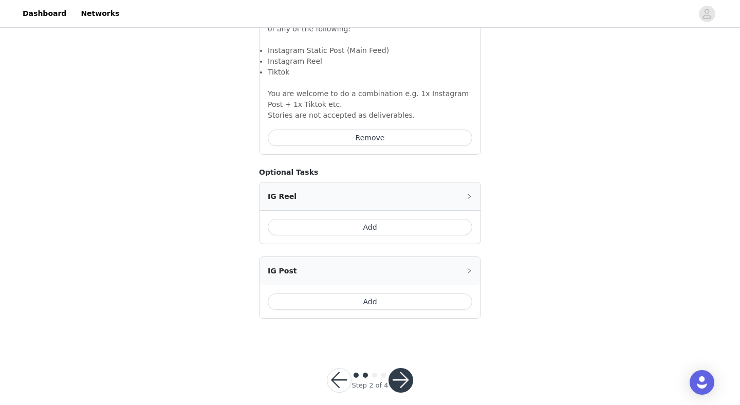
scroll to position [777, 0]
click at [399, 373] on button "button" at bounding box center [401, 381] width 25 height 25
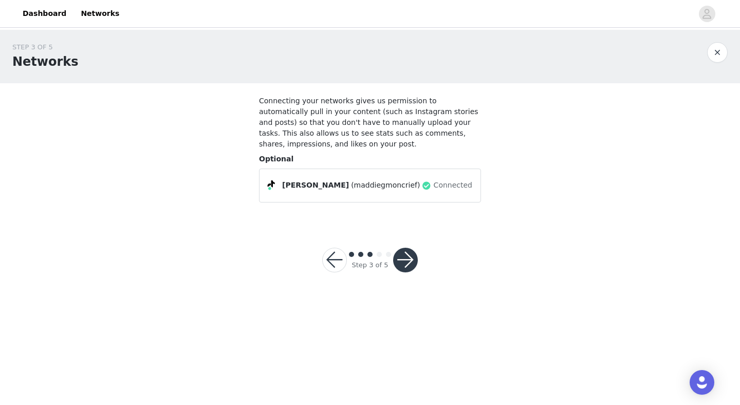
click at [400, 263] on button "button" at bounding box center [405, 260] width 25 height 25
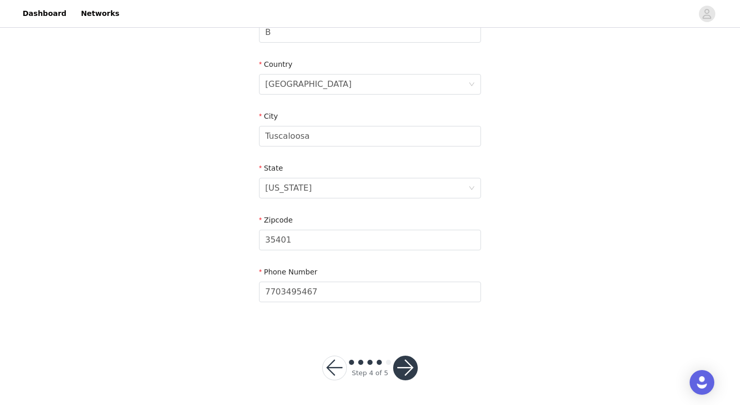
scroll to position [296, 0]
click at [404, 368] on button "button" at bounding box center [405, 368] width 25 height 25
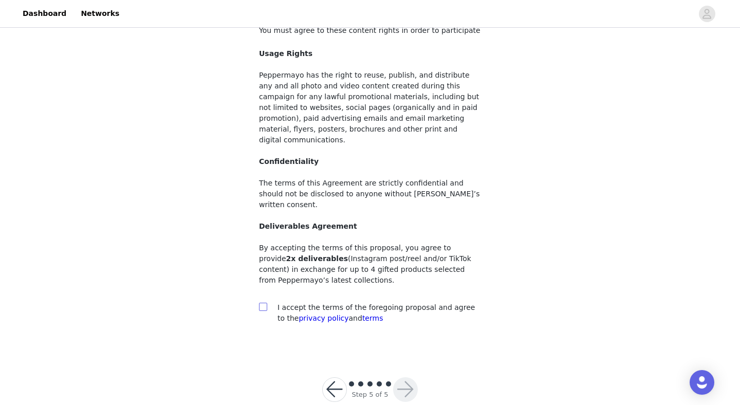
scroll to position [70, 0]
click at [264, 303] on input "checkbox" at bounding box center [262, 306] width 7 height 7
checkbox input "true"
click at [406, 378] on button "button" at bounding box center [405, 390] width 25 height 25
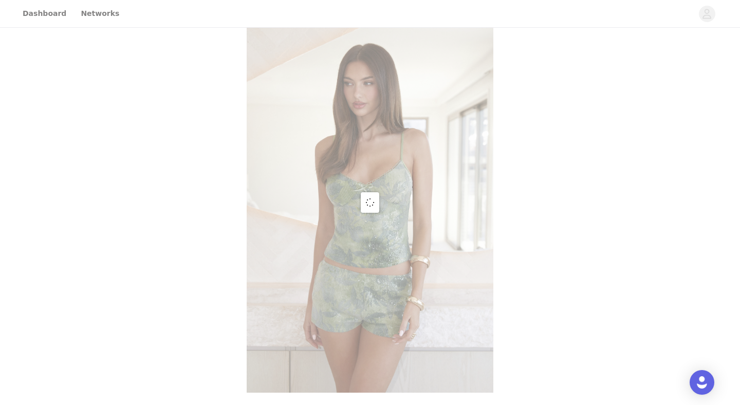
scroll to position [7, 0]
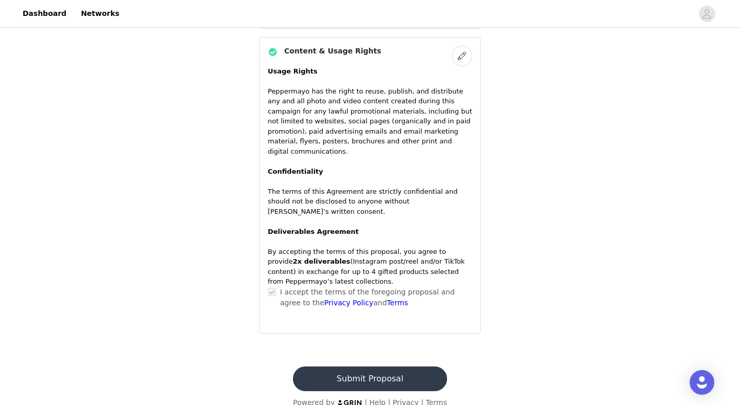
click at [398, 368] on button "Submit Proposal" at bounding box center [370, 379] width 154 height 25
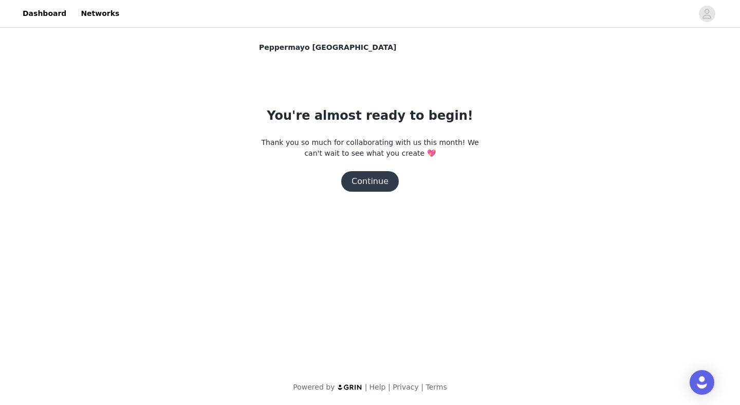
scroll to position [0, 0]
